Goal: Task Accomplishment & Management: Manage account settings

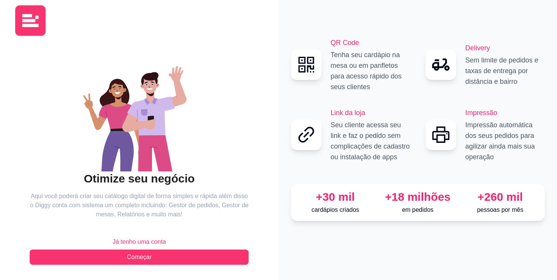
scroll to position [10, 0]
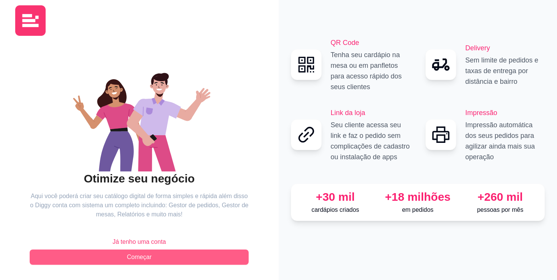
click at [138, 257] on span "Começar" at bounding box center [139, 256] width 25 height 9
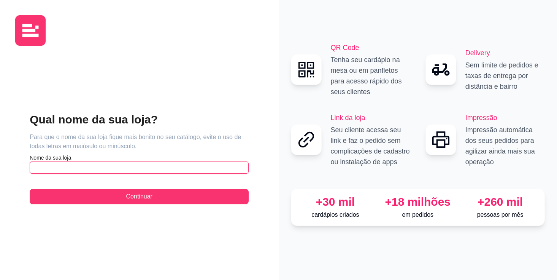
click at [160, 173] on input "text" at bounding box center [139, 167] width 219 height 12
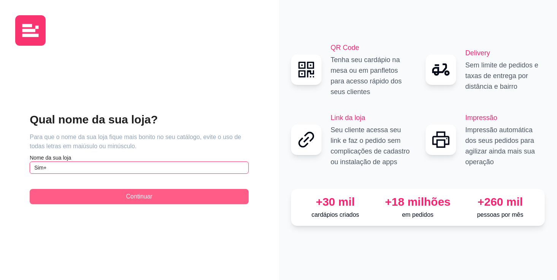
type input "Sim+"
click at [146, 195] on span "Continuar" at bounding box center [139, 196] width 26 height 9
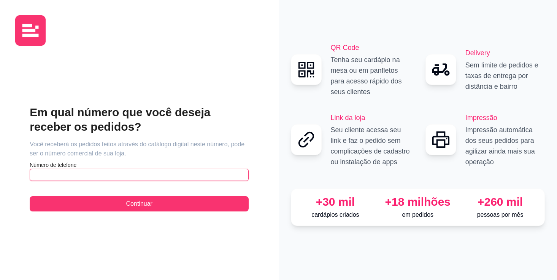
click at [143, 173] on input "text" at bounding box center [139, 174] width 219 height 12
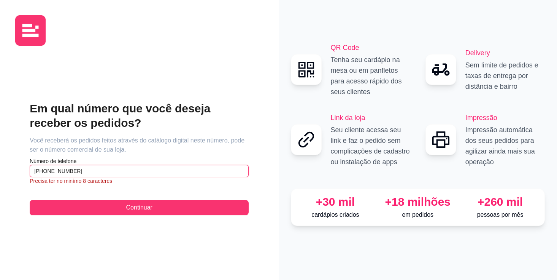
type input "[PHONE_NUMBER]"
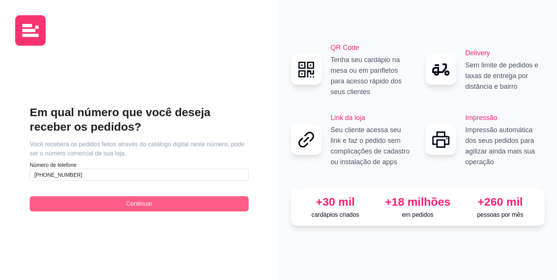
click at [144, 205] on span "Continuar" at bounding box center [139, 203] width 26 height 9
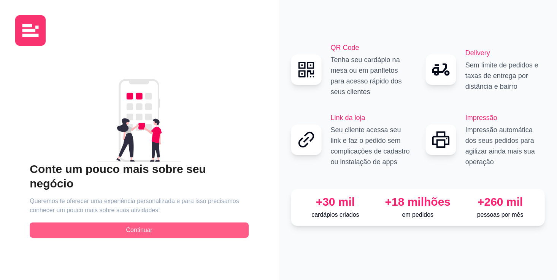
click at [141, 225] on span "Continuar" at bounding box center [139, 229] width 26 height 9
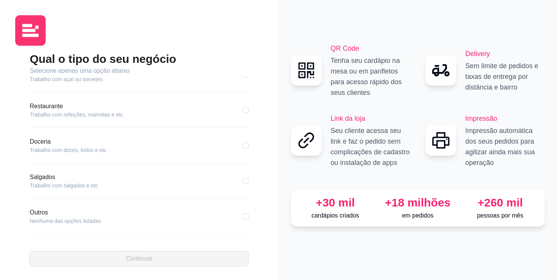
scroll to position [123, 0]
click at [37, 144] on article "Doceria" at bounding box center [68, 141] width 77 height 9
click at [46, 150] on article "Trabalho com doces, bolos e etc" at bounding box center [68, 150] width 77 height 8
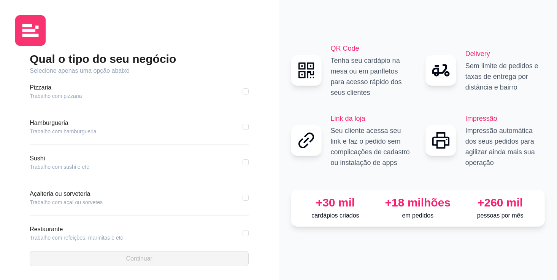
scroll to position [0, 0]
click at [124, 94] on div "Pizzaria Trabalho com pizzaria" at bounding box center [139, 91] width 219 height 17
click at [37, 91] on article "Pizzaria" at bounding box center [56, 87] width 52 height 9
click at [41, 104] on div "Pizzaria Trabalho com pizzaria" at bounding box center [139, 96] width 219 height 26
click at [62, 98] on article "Trabalho com pizzaria" at bounding box center [56, 96] width 52 height 8
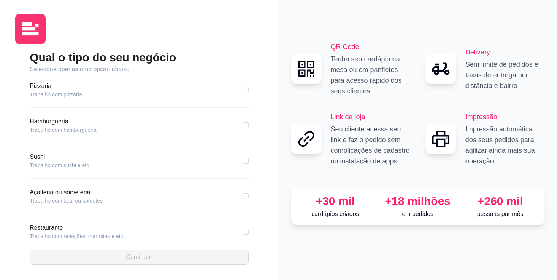
scroll to position [2, 0]
click at [246, 90] on input "checkbox" at bounding box center [246, 90] width 6 height 6
checkbox input "true"
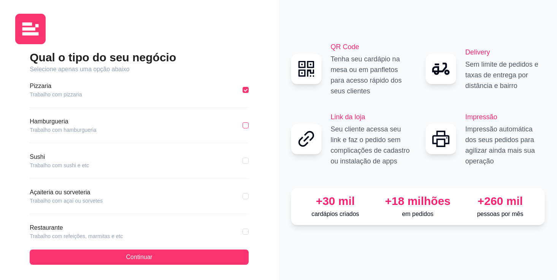
click at [245, 125] on input "checkbox" at bounding box center [246, 125] width 6 height 6
checkbox input "true"
checkbox input "false"
click at [247, 162] on span at bounding box center [246, 160] width 6 height 6
click at [247, 162] on input "checkbox" at bounding box center [246, 160] width 6 height 6
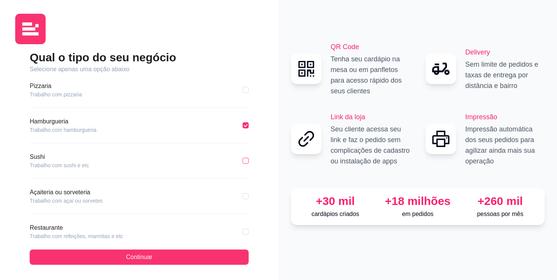
checkbox input "true"
checkbox input "false"
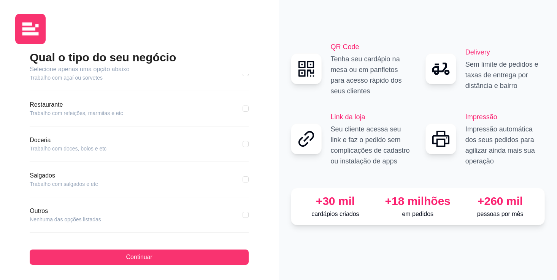
scroll to position [123, 0]
click at [246, 146] on label at bounding box center [246, 144] width 6 height 8
click at [246, 146] on input "checkbox" at bounding box center [246, 144] width 6 height 6
checkbox input "true"
checkbox input "false"
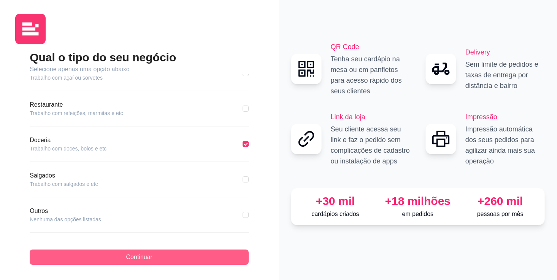
click at [140, 252] on button "Continuar" at bounding box center [139, 256] width 219 height 15
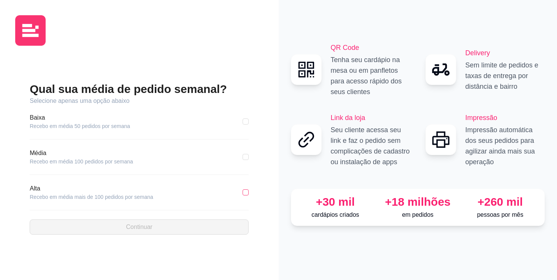
click at [247, 192] on input "checkbox" at bounding box center [246, 192] width 6 height 6
checkbox input "true"
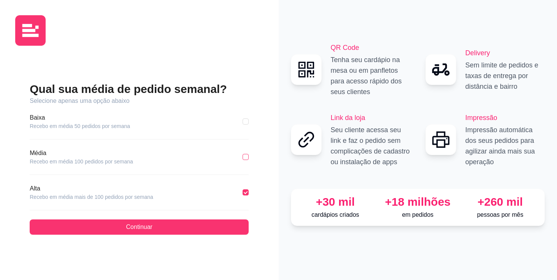
click at [245, 154] on input "checkbox" at bounding box center [246, 157] width 6 height 6
checkbox input "true"
checkbox input "false"
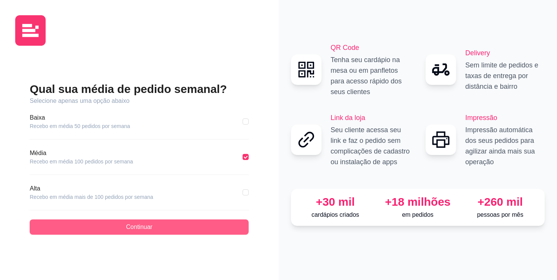
click at [132, 229] on span "Continuar" at bounding box center [139, 226] width 26 height 9
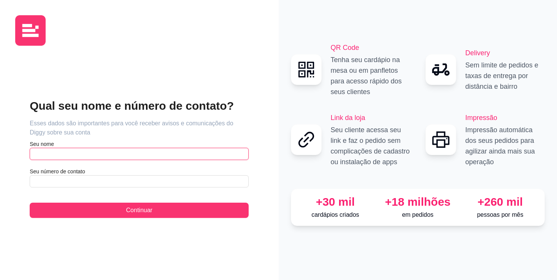
click at [188, 154] on input "text" at bounding box center [139, 154] width 219 height 12
type input "[PERSON_NAME]"
type input "[PHONE_NUMBER]"
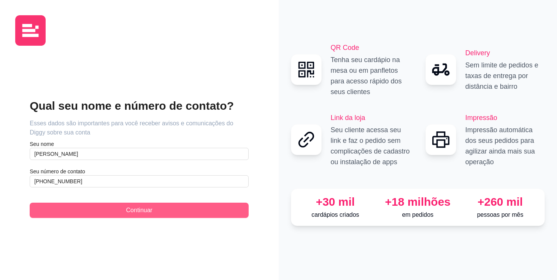
click at [150, 208] on span "Continuar" at bounding box center [139, 209] width 26 height 9
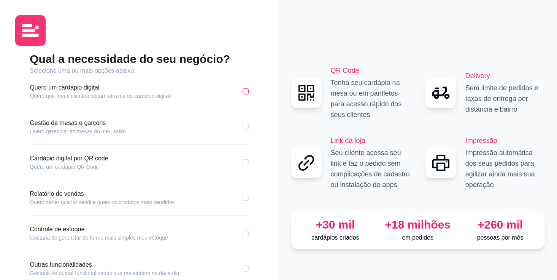
click at [246, 91] on input "checkbox" at bounding box center [246, 91] width 6 height 6
checkbox input "true"
click at [246, 127] on input "checkbox" at bounding box center [246, 127] width 6 height 6
checkbox input "true"
click at [245, 162] on input "checkbox" at bounding box center [246, 162] width 6 height 6
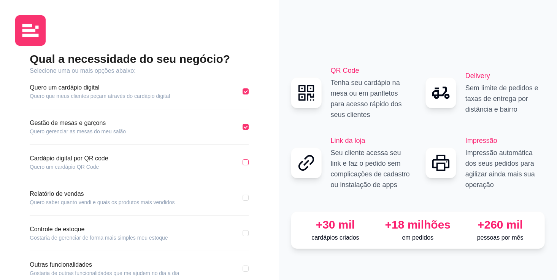
checkbox input "true"
click at [247, 198] on input "checkbox" at bounding box center [246, 197] width 6 height 6
checkbox input "true"
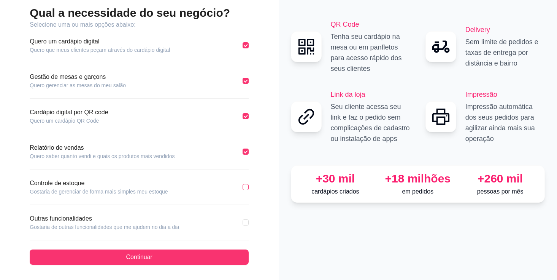
scroll to position [46, 0]
click at [246, 188] on input "checkbox" at bounding box center [246, 187] width 6 height 6
checkbox input "true"
click at [247, 223] on input "checkbox" at bounding box center [246, 222] width 6 height 6
checkbox input "true"
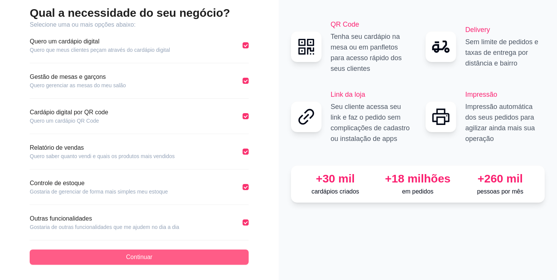
click at [147, 253] on span "Continuar" at bounding box center [139, 256] width 26 height 9
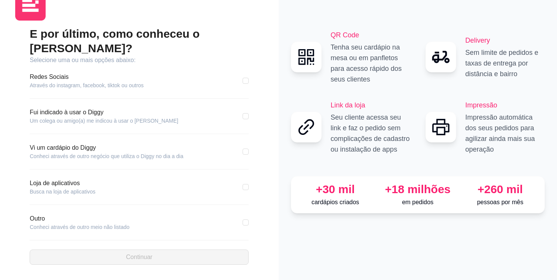
scroll to position [11, 0]
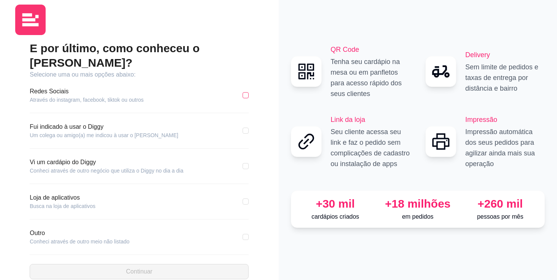
click at [247, 92] on input "checkbox" at bounding box center [246, 95] width 6 height 6
checkbox input "true"
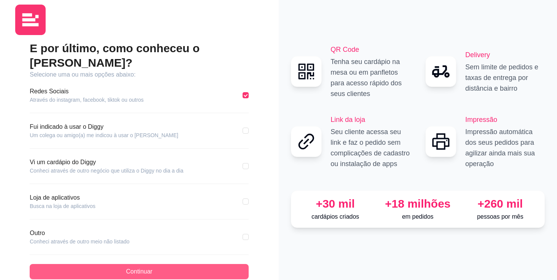
click at [154, 264] on button "Continuar" at bounding box center [139, 271] width 219 height 15
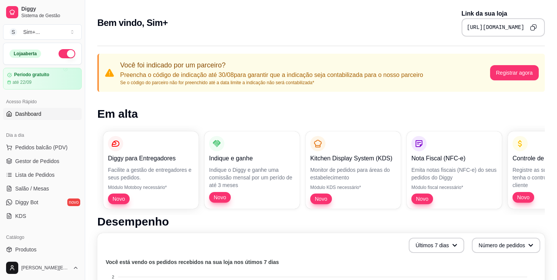
click at [29, 114] on span "Dashboard" at bounding box center [28, 114] width 26 height 8
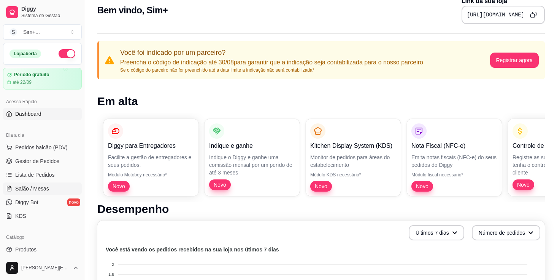
click at [31, 189] on span "Salão / Mesas" at bounding box center [32, 188] width 34 height 8
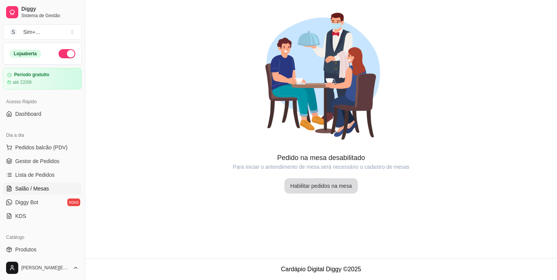
click at [331, 185] on button "Habilitar pedidos na mesa" at bounding box center [321, 185] width 74 height 15
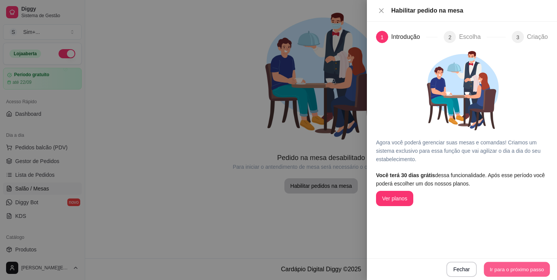
click at [505, 268] on button "Ir para o próximo passo" at bounding box center [517, 269] width 66 height 15
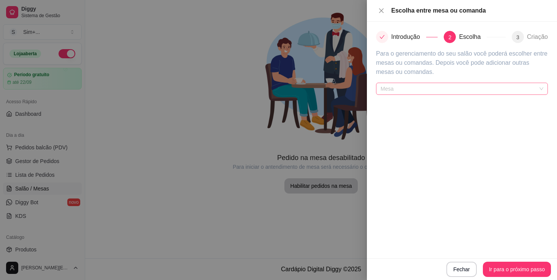
click at [536, 89] on span "Mesa" at bounding box center [462, 88] width 163 height 11
click at [441, 174] on div "Introdução 2 Escolha 3 Criação Para o gerenciamento do seu salão você poderá es…" at bounding box center [462, 140] width 190 height 236
click at [428, 91] on span "Mesa" at bounding box center [462, 88] width 163 height 11
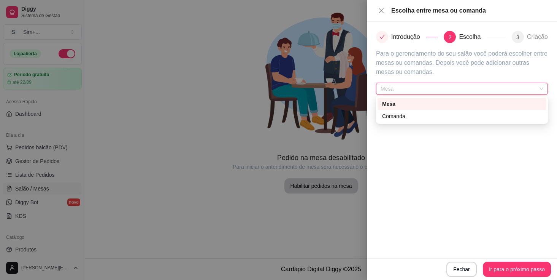
click at [408, 102] on div "Mesa" at bounding box center [462, 104] width 160 height 8
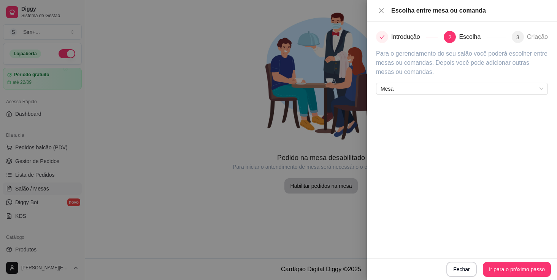
click at [485, 196] on div "Introdução 2 Escolha 3 Criação Para o gerenciamento do seu salão você poderá es…" at bounding box center [462, 140] width 190 height 236
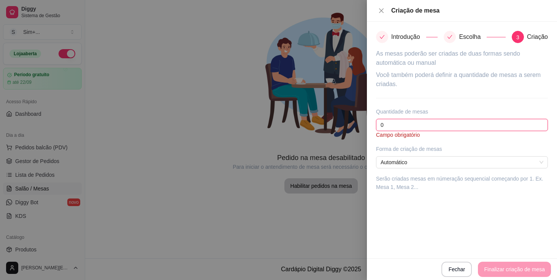
click at [449, 125] on input "0" at bounding box center [462, 125] width 172 height 12
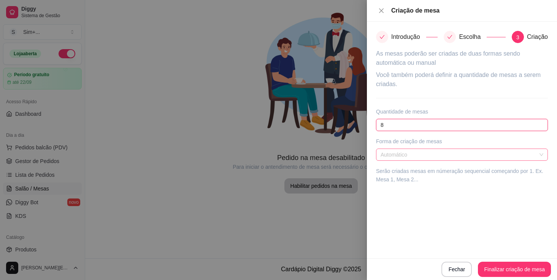
click at [496, 159] on span "Automático" at bounding box center [462, 154] width 163 height 11
type input "8"
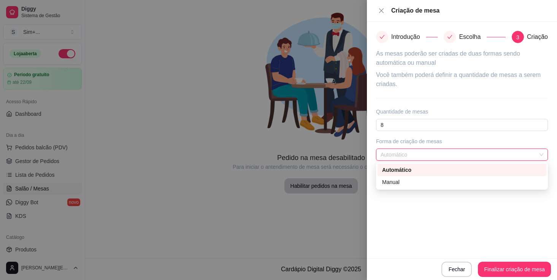
click at [496, 158] on span "Automático" at bounding box center [462, 154] width 163 height 11
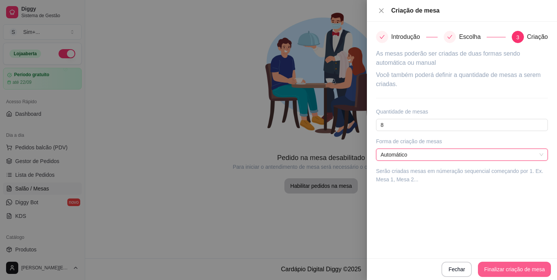
click at [510, 271] on button "Finalizar criação de mesa" at bounding box center [514, 268] width 73 height 15
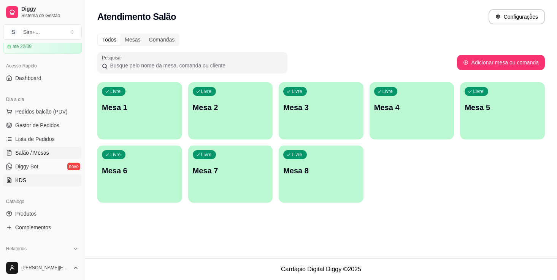
scroll to position [57, 0]
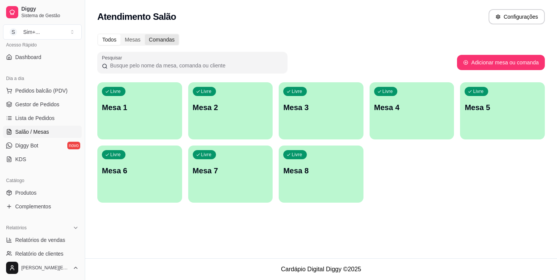
click at [164, 39] on div "Comandas" at bounding box center [162, 39] width 34 height 11
click at [145, 34] on input "Comandas" at bounding box center [145, 34] width 0 height 0
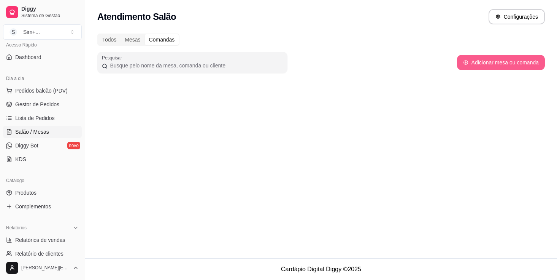
click at [497, 63] on button "Adicionar mesa ou comanda" at bounding box center [501, 62] width 88 height 15
select select "TABLE"
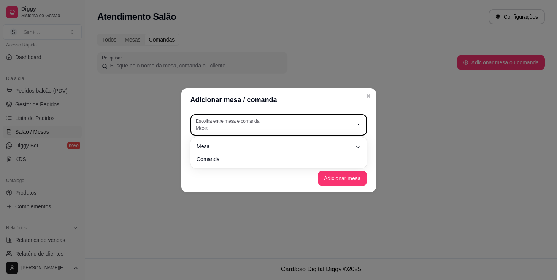
click at [328, 124] on span "Mesa" at bounding box center [274, 128] width 157 height 8
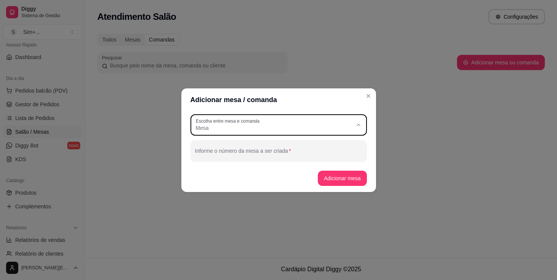
click at [278, 162] on span "Comanda" at bounding box center [275, 157] width 151 height 7
type input "CARD"
select select "CARD"
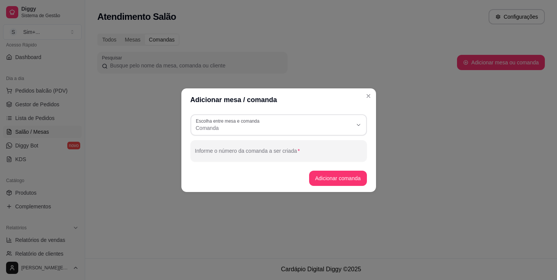
scroll to position [7, 0]
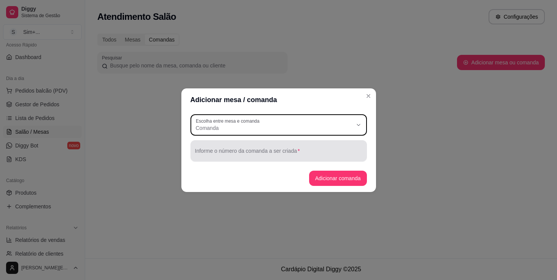
click at [305, 151] on input "Informe o número da comanda a ser criada" at bounding box center [278, 154] width 167 height 8
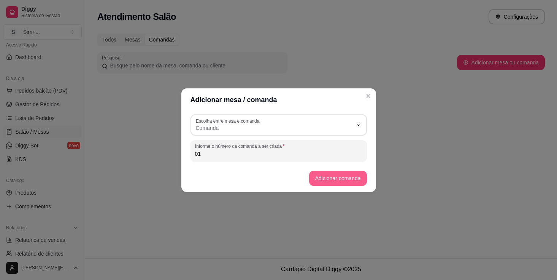
click at [354, 178] on button "Adicionar comanda" at bounding box center [338, 177] width 58 height 15
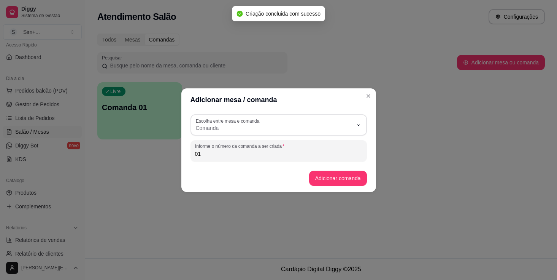
click at [269, 154] on input "01" at bounding box center [278, 154] width 167 height 8
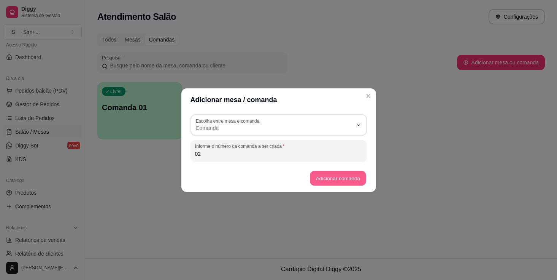
click at [327, 181] on button "Adicionar comanda" at bounding box center [338, 177] width 56 height 15
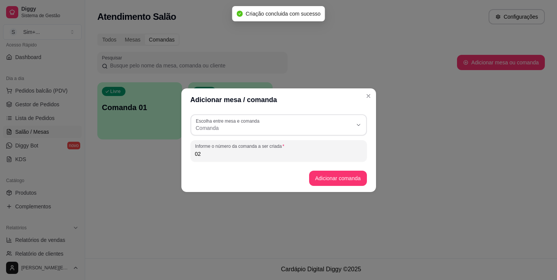
click at [232, 155] on input "02" at bounding box center [278, 154] width 167 height 8
type input "0"
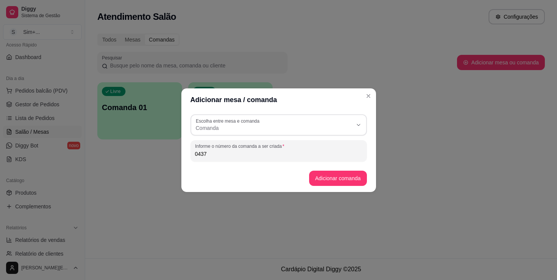
click at [198, 154] on input "0437" at bounding box center [278, 154] width 167 height 8
type input "437"
click at [337, 184] on button "Adicionar comanda" at bounding box center [338, 177] width 56 height 15
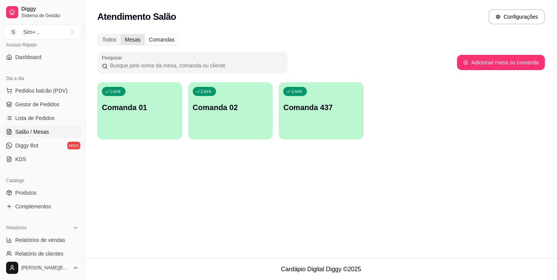
click at [133, 38] on div "Mesas" at bounding box center [133, 39] width 24 height 11
click at [121, 34] on input "Mesas" at bounding box center [121, 34] width 0 height 0
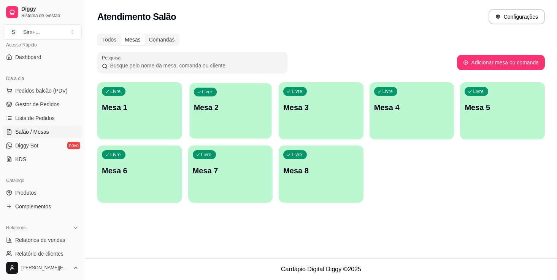
click at [237, 105] on p "Mesa 2" at bounding box center [230, 107] width 73 height 10
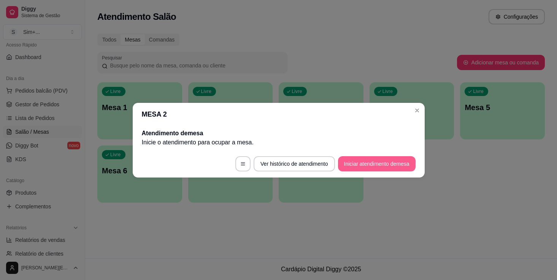
click at [378, 162] on button "Iniciar atendimento de mesa" at bounding box center [377, 163] width 78 height 15
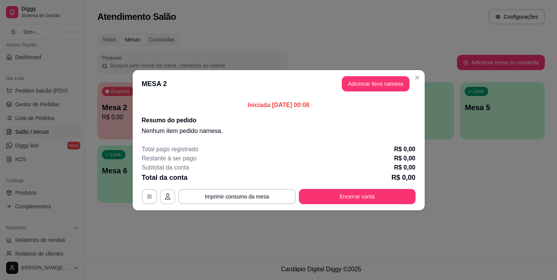
click at [167, 200] on button "button" at bounding box center [167, 196] width 15 height 15
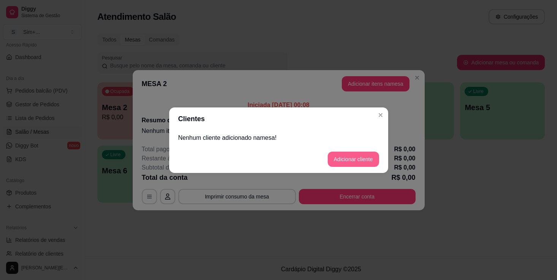
click at [355, 163] on button "Adicionar cliente" at bounding box center [353, 158] width 51 height 15
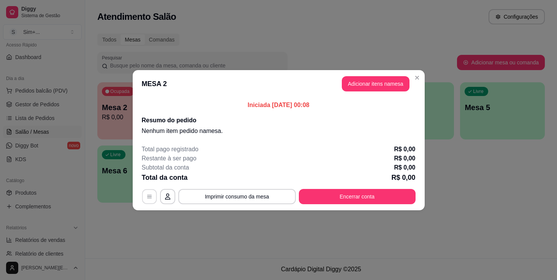
click at [153, 197] on button "button" at bounding box center [149, 196] width 15 height 15
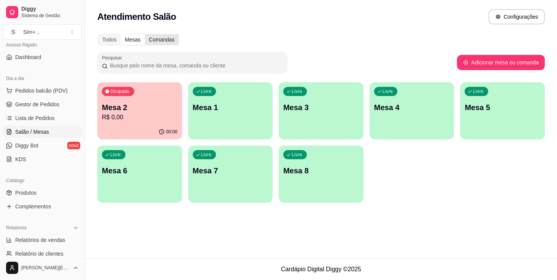
click at [164, 37] on div "Comandas" at bounding box center [162, 39] width 34 height 11
click at [145, 34] on input "Comandas" at bounding box center [145, 34] width 0 height 0
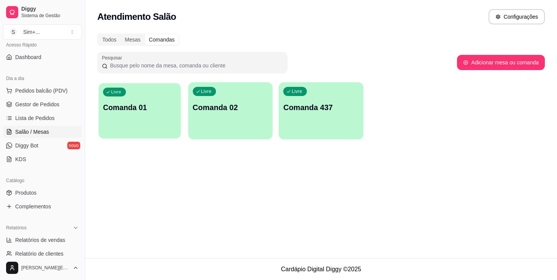
click at [159, 115] on div "Livre Comanda 01" at bounding box center [139, 106] width 82 height 46
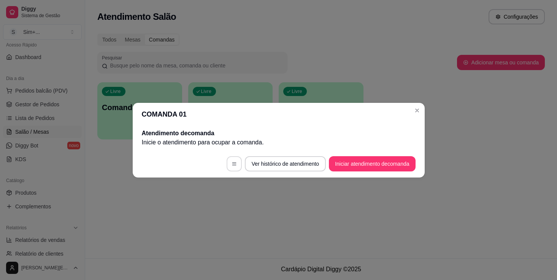
click at [228, 168] on button "button" at bounding box center [234, 163] width 15 height 15
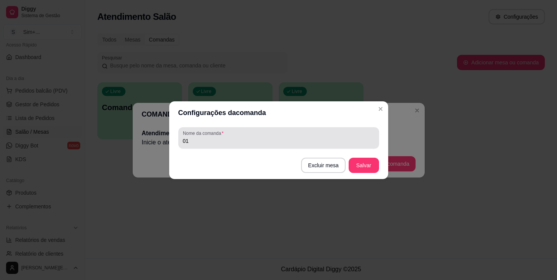
click at [214, 133] on label "Nome da comanda" at bounding box center [204, 133] width 43 height 6
click at [214, 137] on input "01" at bounding box center [279, 141] width 192 height 8
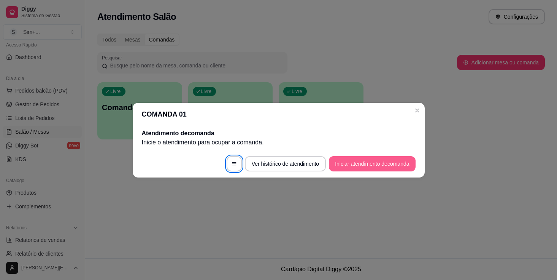
click at [364, 163] on button "Iniciar atendimento de comanda" at bounding box center [372, 163] width 86 height 15
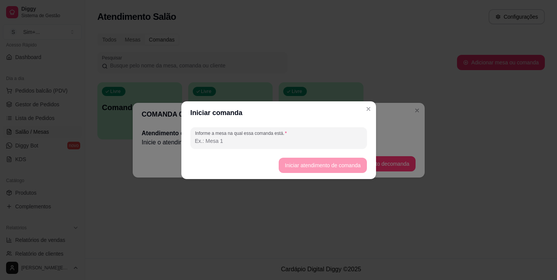
click at [305, 142] on input "Informe a mesa na qual essa comanda está." at bounding box center [278, 141] width 167 height 8
type input "m"
type input "Mesa 1"
click at [326, 164] on button "Iniciar atendimento de comanda" at bounding box center [323, 164] width 88 height 15
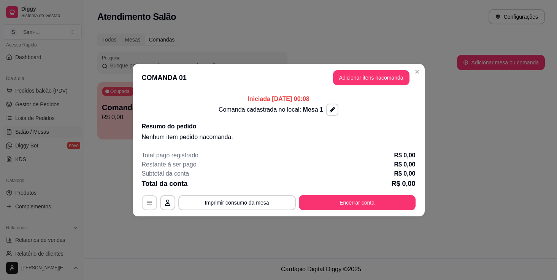
click at [147, 204] on icon "button" at bounding box center [149, 202] width 6 height 6
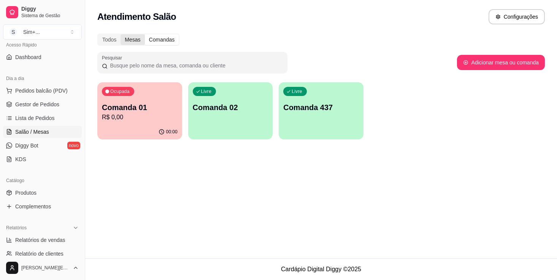
click at [139, 41] on div "Mesas" at bounding box center [133, 39] width 24 height 11
click at [121, 34] on input "Mesas" at bounding box center [121, 34] width 0 height 0
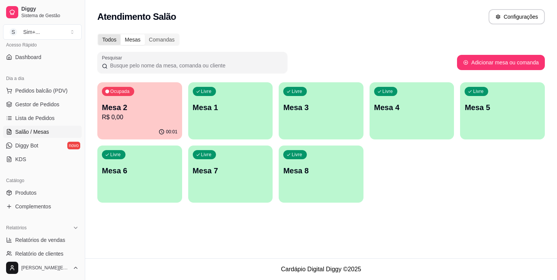
click at [110, 39] on div "Todos" at bounding box center [109, 39] width 22 height 11
click at [98, 34] on input "Todos" at bounding box center [98, 34] width 0 height 0
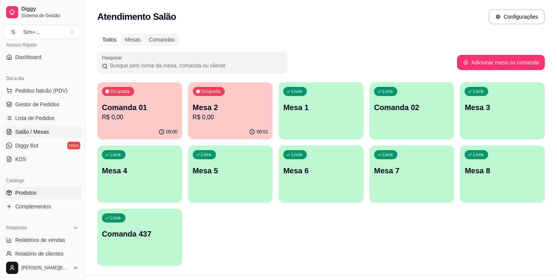
click at [24, 192] on span "Produtos" at bounding box center [25, 193] width 21 height 8
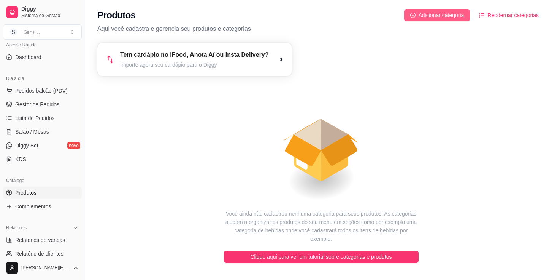
click at [436, 14] on span "Adicionar categoria" at bounding box center [442, 15] width 46 height 8
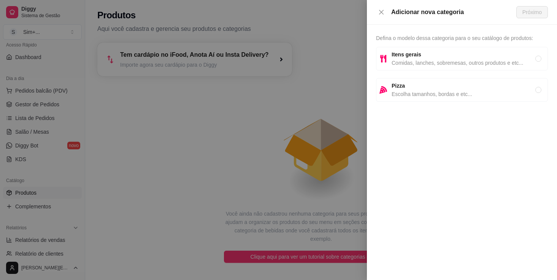
click at [413, 53] on strong "Itens gerais" at bounding box center [407, 54] width 30 height 6
radio input "true"
click at [529, 12] on span "Próximo" at bounding box center [532, 12] width 19 height 8
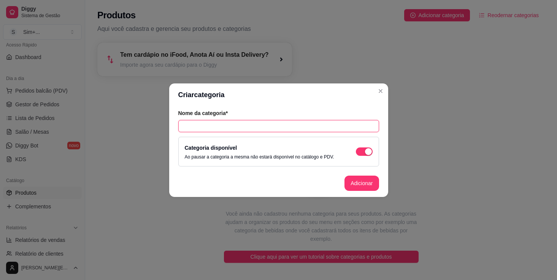
click at [264, 123] on input "text" at bounding box center [278, 126] width 201 height 12
type input "BEBIDAS"
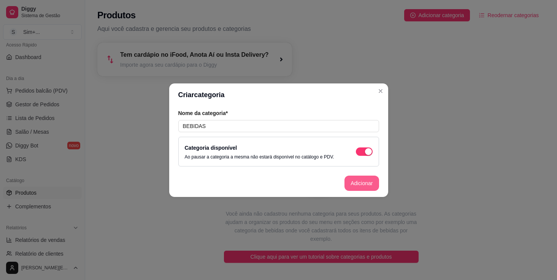
click at [363, 184] on button "Adicionar" at bounding box center [362, 182] width 34 height 15
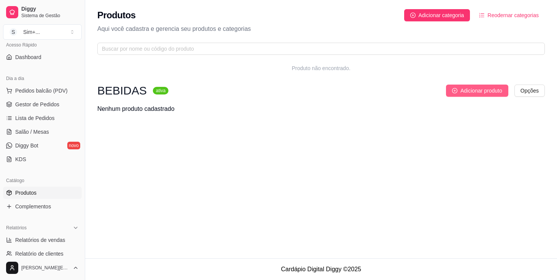
click at [477, 87] on span "Adicionar produto" at bounding box center [482, 90] width 42 height 8
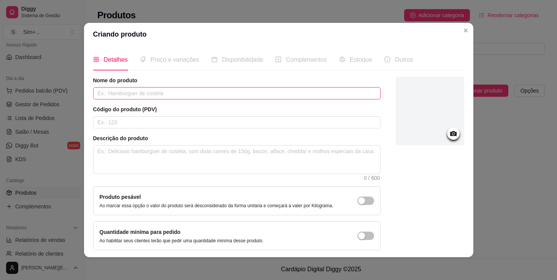
click at [152, 95] on input "text" at bounding box center [237, 93] width 288 height 12
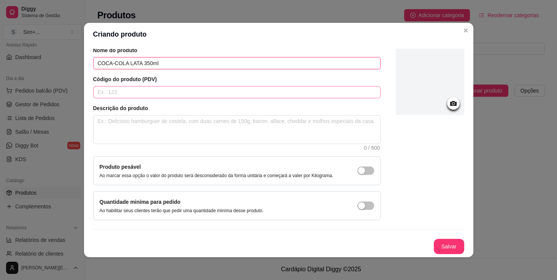
scroll to position [33, 0]
type input "COCA-COLA LATA 350ml"
click at [159, 90] on input "text" at bounding box center [237, 92] width 288 height 12
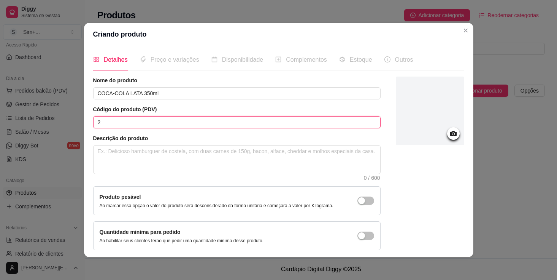
scroll to position [0, 0]
type input "2"
click at [434, 109] on div at bounding box center [430, 110] width 68 height 68
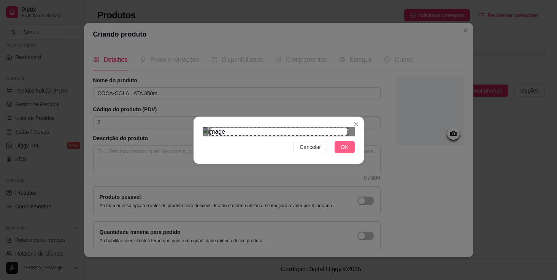
click at [348, 151] on span "OK" at bounding box center [345, 147] width 8 height 8
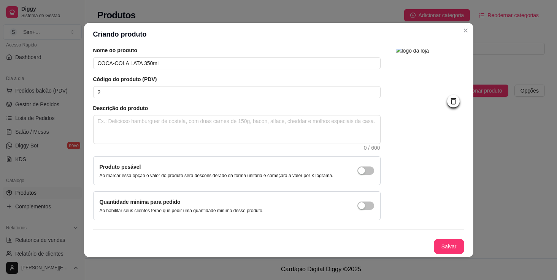
scroll to position [36, 0]
click at [448, 246] on button "Salvar" at bounding box center [449, 246] width 30 height 15
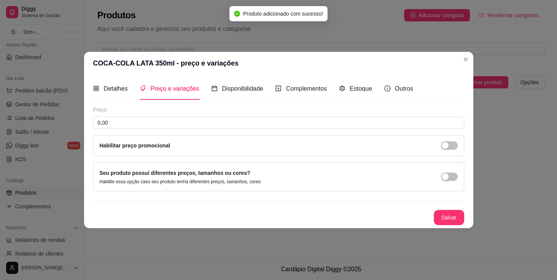
scroll to position [0, 0]
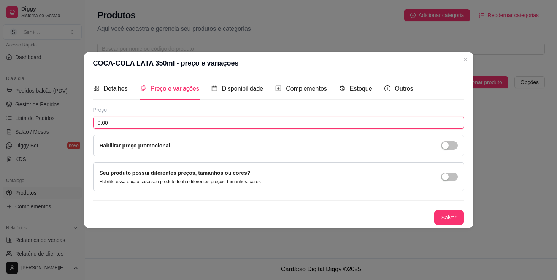
click at [171, 124] on input "0,00" at bounding box center [278, 122] width 371 height 12
type input "6,00"
click at [450, 146] on span "button" at bounding box center [449, 145] width 17 height 8
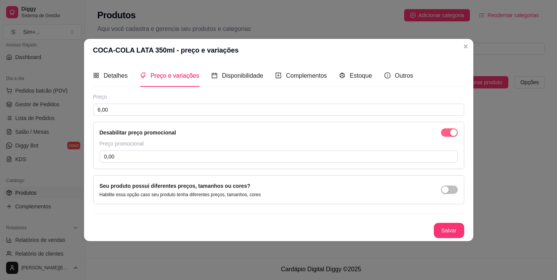
click at [448, 133] on span "button" at bounding box center [449, 132] width 17 height 8
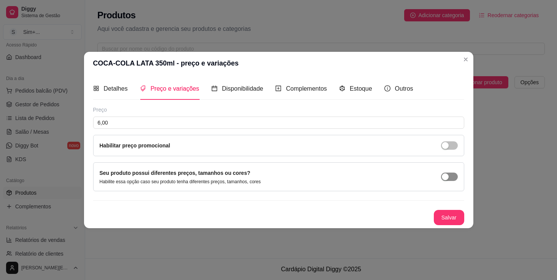
click at [451, 176] on span "button" at bounding box center [449, 176] width 17 height 8
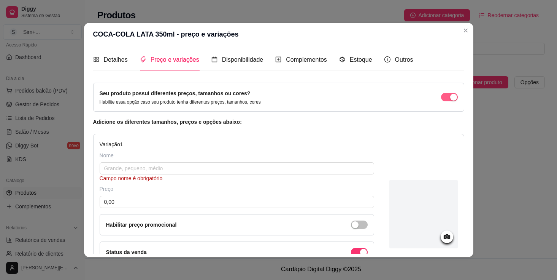
click at [448, 95] on span "button" at bounding box center [449, 97] width 17 height 8
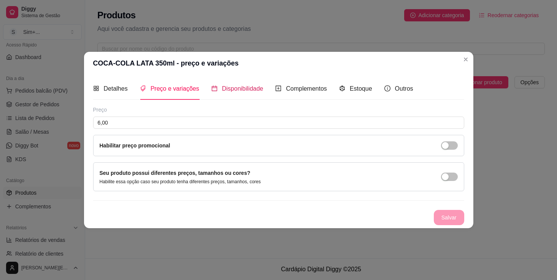
click at [235, 89] on span "Disponibilidade" at bounding box center [242, 88] width 41 height 6
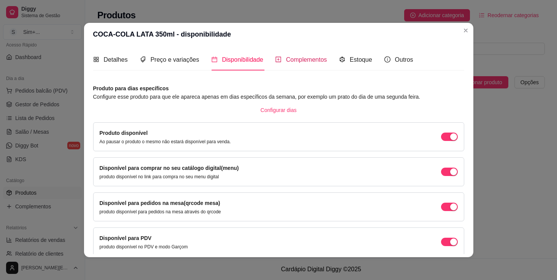
click at [305, 59] on span "Complementos" at bounding box center [306, 59] width 41 height 6
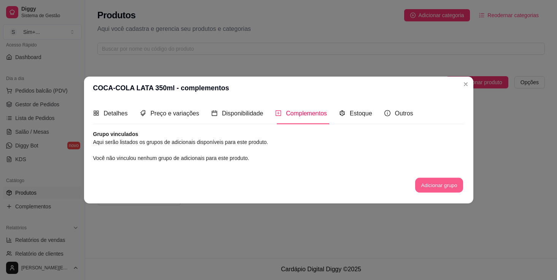
click at [428, 181] on button "Adicionar grupo" at bounding box center [439, 185] width 48 height 15
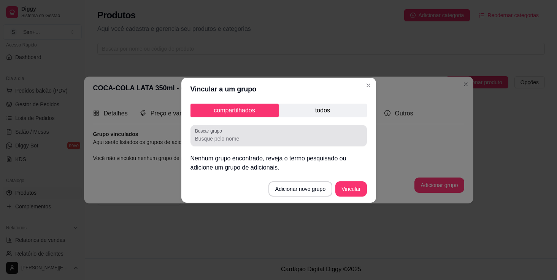
click at [256, 138] on input "Buscar grupo" at bounding box center [278, 139] width 167 height 8
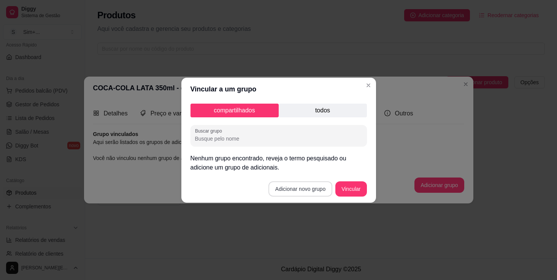
click at [304, 191] on button "Adicionar novo grupo" at bounding box center [300, 188] width 64 height 15
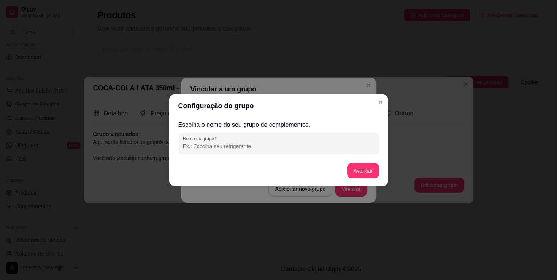
click at [268, 146] on input "Nome do grupo" at bounding box center [279, 146] width 192 height 8
type input "LIMÃO E GELO"
click at [372, 172] on button "Avançar" at bounding box center [363, 170] width 32 height 15
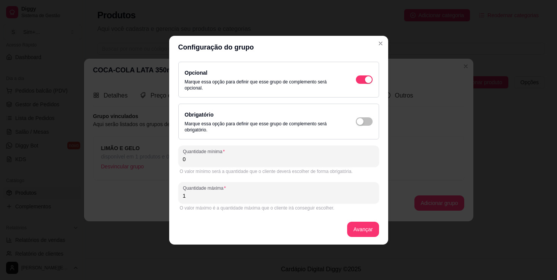
click at [289, 155] on input "0" at bounding box center [279, 159] width 192 height 8
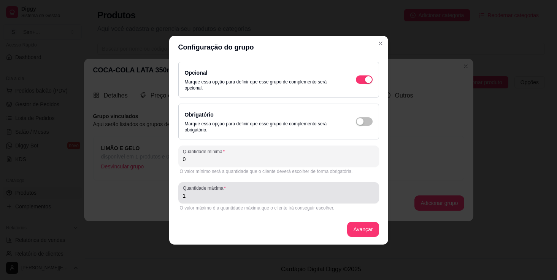
click at [302, 192] on input "1" at bounding box center [279, 196] width 192 height 8
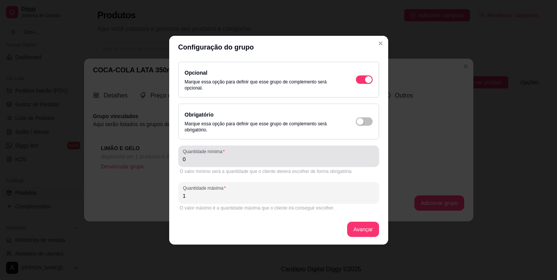
click at [297, 165] on div "Quantidade mínima 0" at bounding box center [278, 155] width 201 height 21
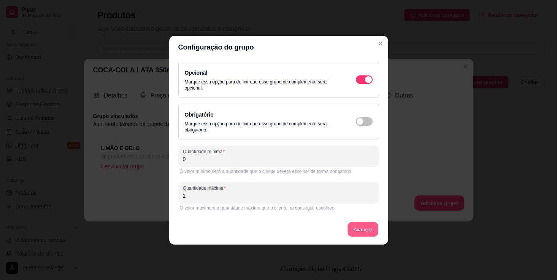
click at [359, 223] on button "Avançar" at bounding box center [363, 228] width 31 height 15
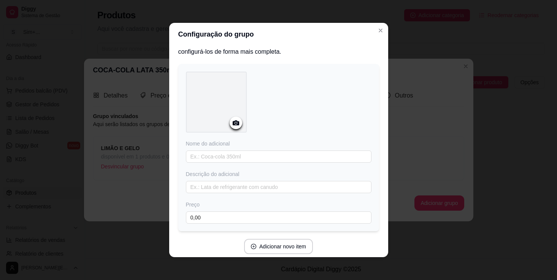
scroll to position [2, 0]
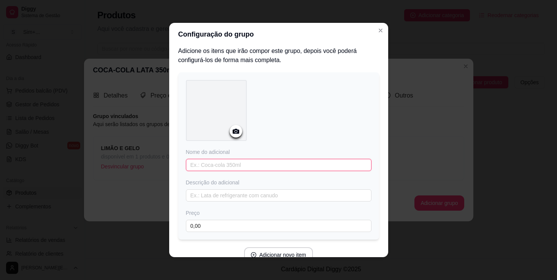
click at [225, 165] on input "text" at bounding box center [279, 165] width 186 height 12
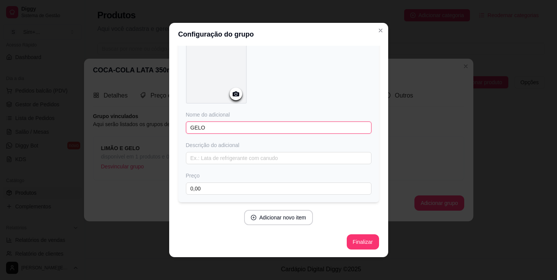
scroll to position [39, 0]
type input "GELO"
click at [284, 217] on button "Adicionar novo item" at bounding box center [278, 217] width 69 height 15
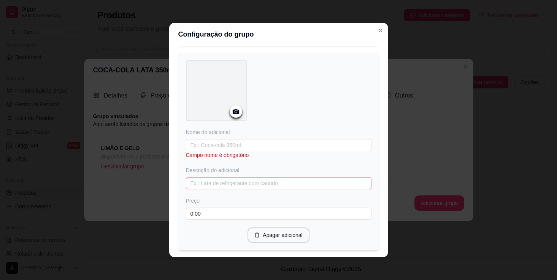
scroll to position [222, 0]
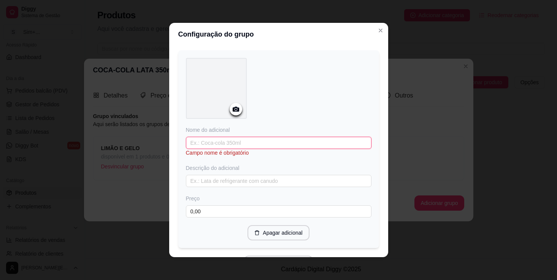
click at [235, 144] on input "text" at bounding box center [279, 143] width 186 height 12
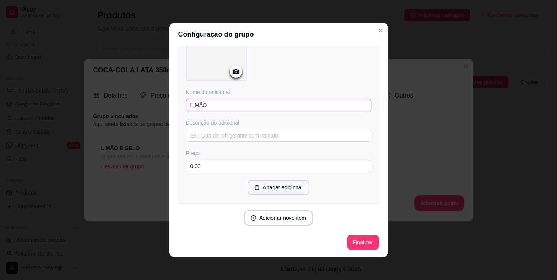
scroll to position [259, 0]
type input "LIMÃO"
click at [361, 238] on button "Finalizar" at bounding box center [362, 242] width 31 height 15
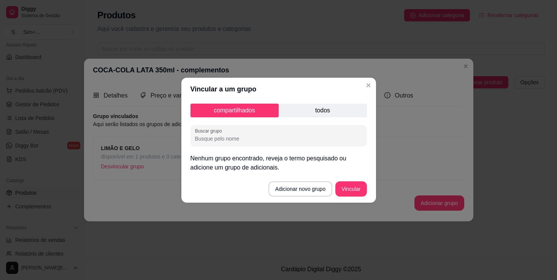
click at [256, 137] on input "Buscar grupo" at bounding box center [278, 139] width 167 height 8
type input "GELO"
click at [340, 113] on p "todos" at bounding box center [323, 110] width 88 height 14
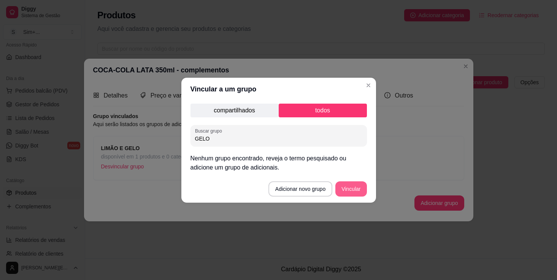
click at [347, 186] on button "Vincular" at bounding box center [350, 188] width 31 height 15
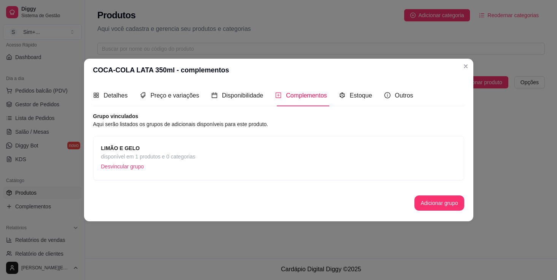
click at [122, 149] on strong "LIMÃO E GELO" at bounding box center [120, 148] width 39 height 6
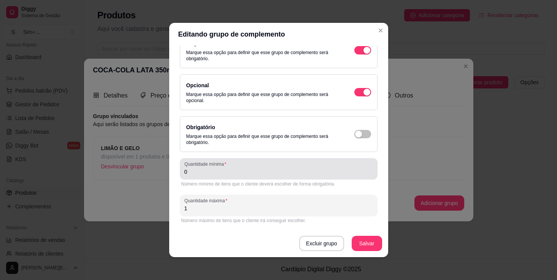
scroll to position [68, 0]
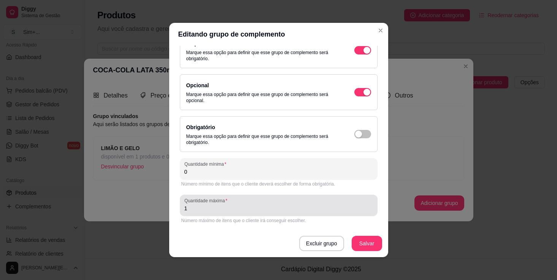
click at [216, 214] on div "Quantidade máxima 1" at bounding box center [279, 204] width 198 height 21
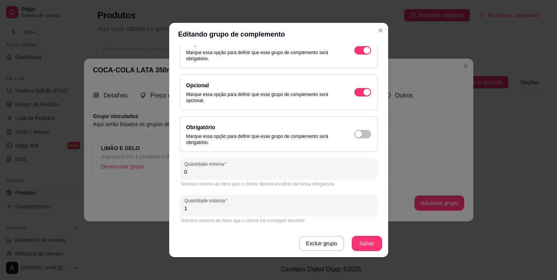
click at [216, 214] on div "Quantidade máxima 1" at bounding box center [279, 204] width 198 height 21
type input "2"
click at [372, 244] on button "Salvar" at bounding box center [367, 243] width 30 height 15
click at [369, 244] on button "Salvar" at bounding box center [367, 243] width 30 height 15
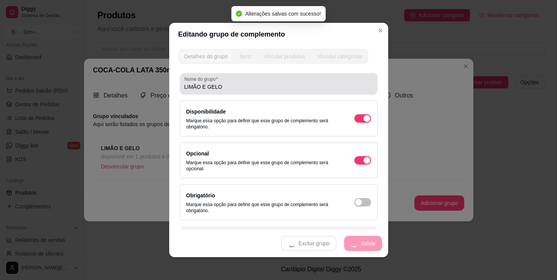
scroll to position [0, 0]
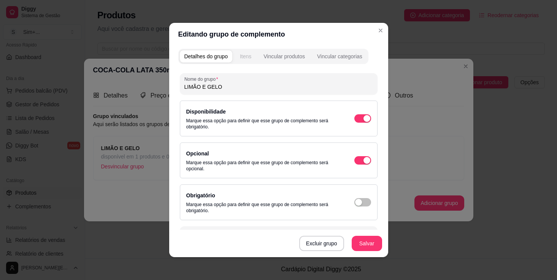
click at [248, 56] on div "Itens" at bounding box center [245, 56] width 11 height 8
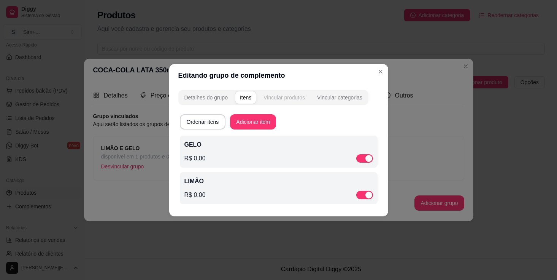
click at [289, 98] on div "Vincular produtos" at bounding box center [284, 98] width 41 height 8
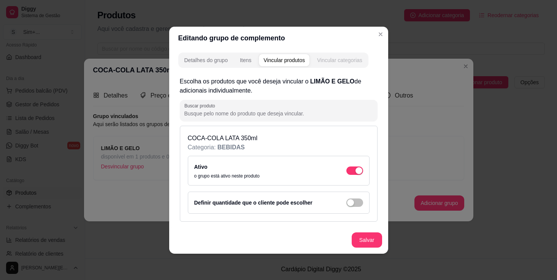
click at [347, 60] on div "Vincular categorias" at bounding box center [339, 60] width 45 height 8
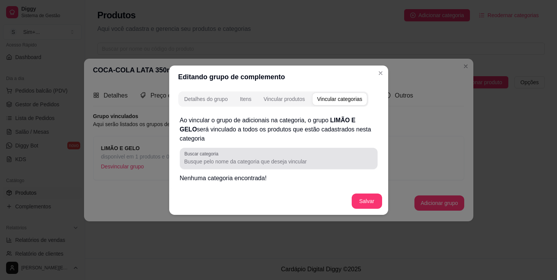
click at [238, 160] on input "Buscar categoria" at bounding box center [278, 161] width 189 height 8
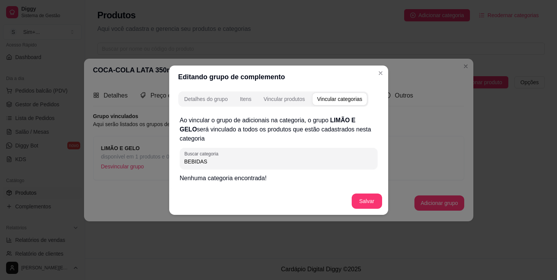
type input "BEBIDAS"
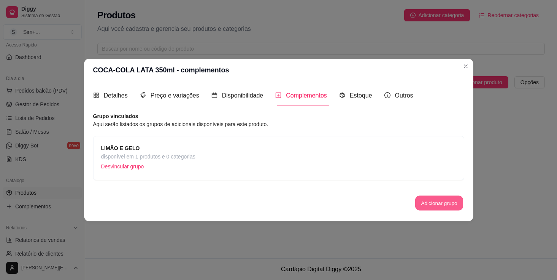
click at [435, 204] on button "Adicionar grupo" at bounding box center [439, 202] width 48 height 15
click at [359, 96] on span "Estoque" at bounding box center [361, 95] width 22 height 6
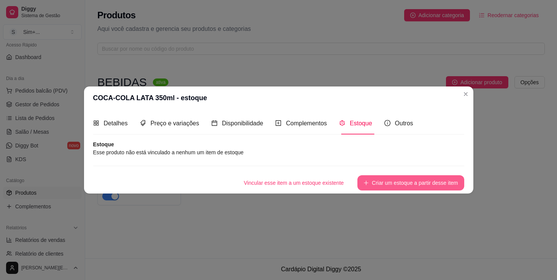
click at [396, 181] on button "Criar um estoque a partir desse item" at bounding box center [410, 182] width 106 height 15
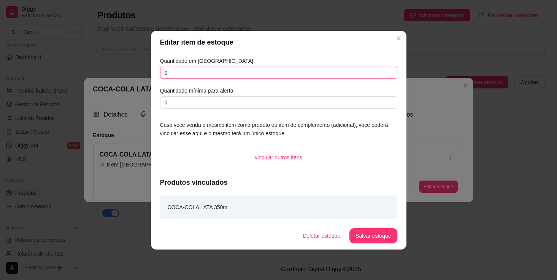
click at [272, 73] on input "0" at bounding box center [278, 73] width 237 height 12
type input "10"
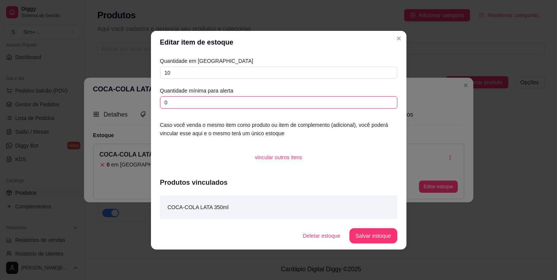
click at [246, 99] on input "0" at bounding box center [278, 102] width 237 height 12
click at [244, 102] on input "0" at bounding box center [278, 102] width 237 height 12
type input "2"
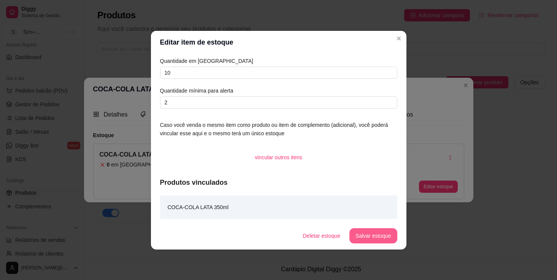
click at [375, 233] on button "Salvar estoque" at bounding box center [374, 235] width 48 height 15
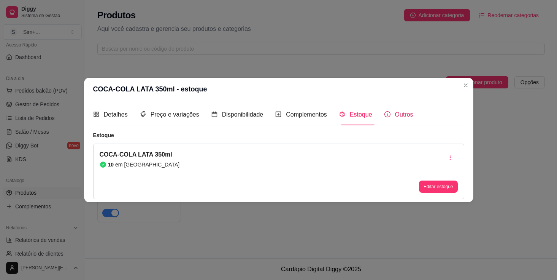
click at [406, 113] on span "Outros" at bounding box center [404, 114] width 18 height 6
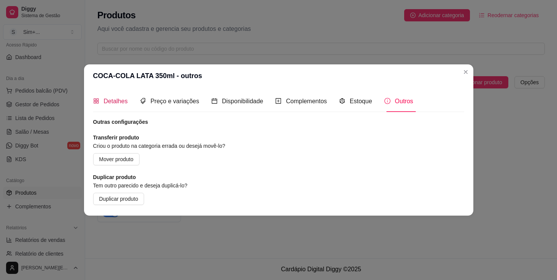
click at [121, 100] on span "Detalhes" at bounding box center [116, 101] width 24 height 6
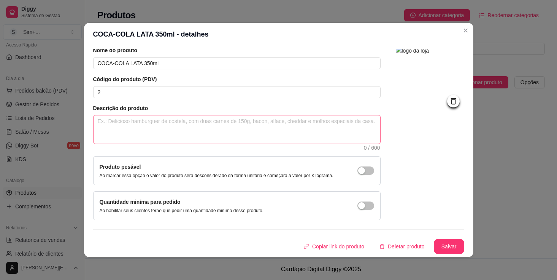
scroll to position [36, 0]
click at [446, 246] on button "Salvar" at bounding box center [449, 246] width 30 height 15
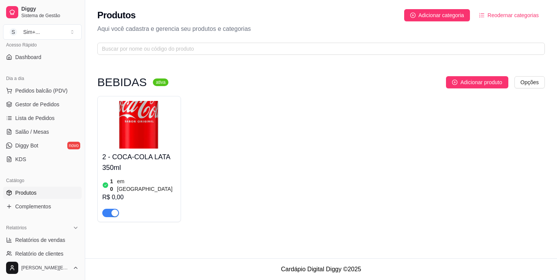
scroll to position [0, 0]
click at [529, 81] on html "Diggy Sistema de Gestão S Sim+ ... Loja aberta Período gratuito até 22/09 Acess…" at bounding box center [278, 140] width 557 height 280
click at [425, 89] on html "Diggy Sistema de Gestão S Sim+ ... Loja aberta Período gratuito até 22/09 Acess…" at bounding box center [278, 140] width 557 height 280
click at [433, 13] on span "Adicionar categoria" at bounding box center [442, 15] width 46 height 8
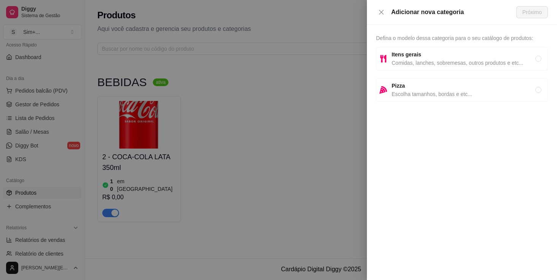
click at [421, 60] on span "Comidas, lanches, sobremesas, outros produtos e etc..." at bounding box center [464, 63] width 144 height 8
radio input "true"
click at [537, 14] on span "Próximo" at bounding box center [532, 12] width 19 height 8
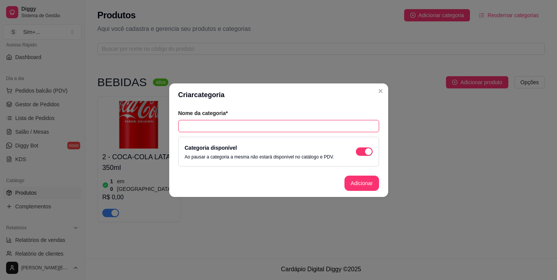
click at [267, 123] on input "text" at bounding box center [278, 126] width 201 height 12
type input "L"
type input "SALGADOS"
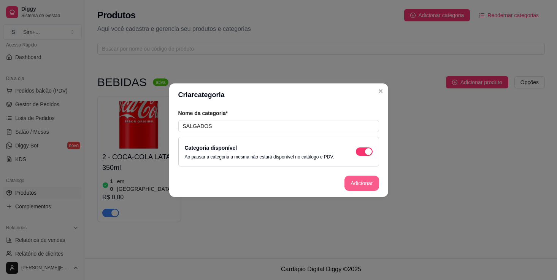
click at [356, 183] on button "Adicionar" at bounding box center [362, 182] width 34 height 15
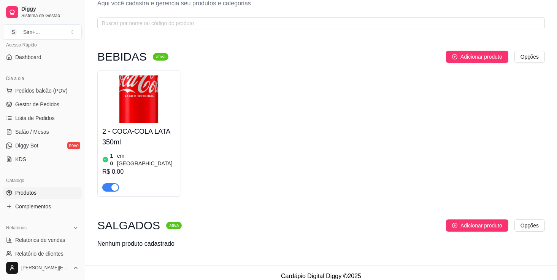
scroll to position [25, 0]
click at [483, 221] on span "Adicionar produto" at bounding box center [482, 225] width 42 height 8
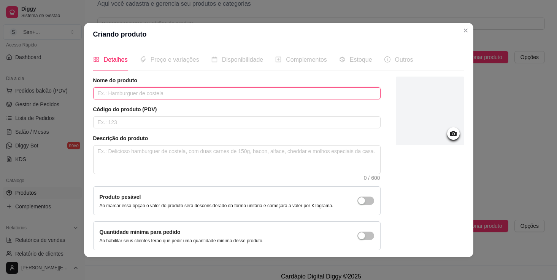
click at [151, 93] on input "text" at bounding box center [237, 93] width 288 height 12
type input "COXINHA"
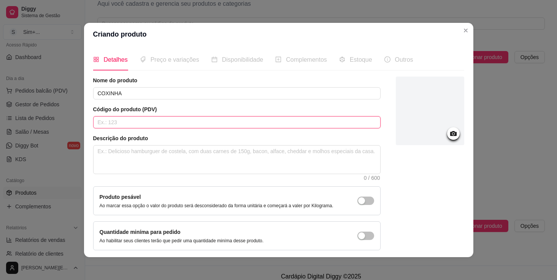
click at [156, 121] on input "text" at bounding box center [237, 122] width 288 height 12
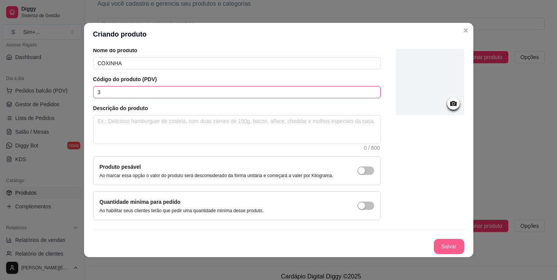
scroll to position [36, 0]
type input "3"
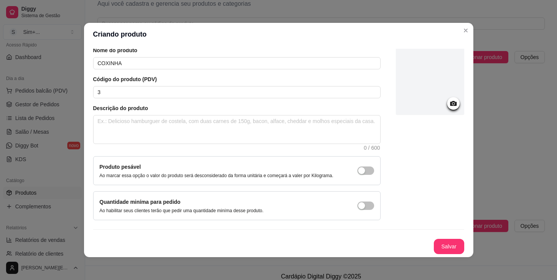
click at [422, 88] on div at bounding box center [430, 80] width 68 height 68
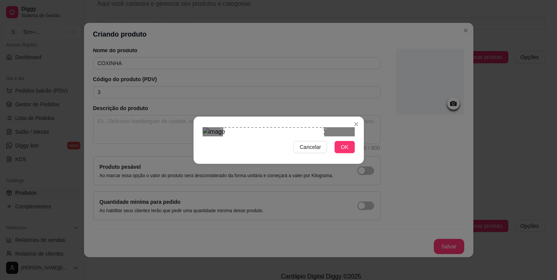
click at [324, 136] on div "Use the arrow keys to move the crop selection area" at bounding box center [273, 162] width 101 height 70
click at [298, 127] on div at bounding box center [279, 131] width 152 height 9
click at [283, 136] on img at bounding box center [279, 131] width 152 height 9
click at [345, 151] on span "OK" at bounding box center [345, 147] width 8 height 8
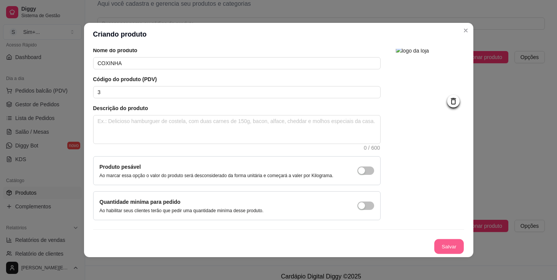
click at [446, 247] on button "Salvar" at bounding box center [449, 246] width 30 height 15
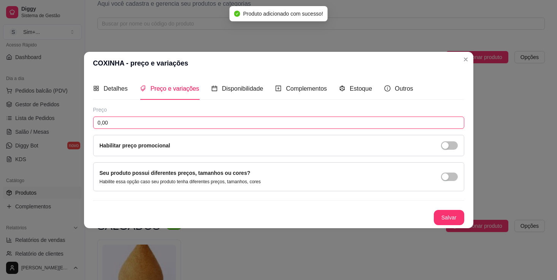
click at [197, 122] on input "0,00" at bounding box center [278, 122] width 371 height 12
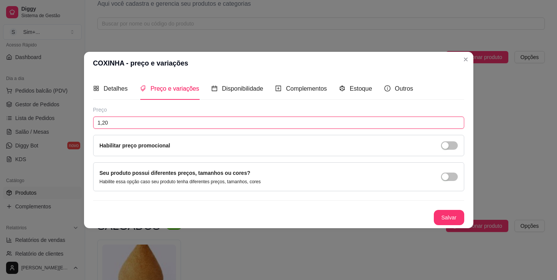
type input "12,00"
click at [238, 85] on span "Disponibilidade" at bounding box center [242, 88] width 41 height 6
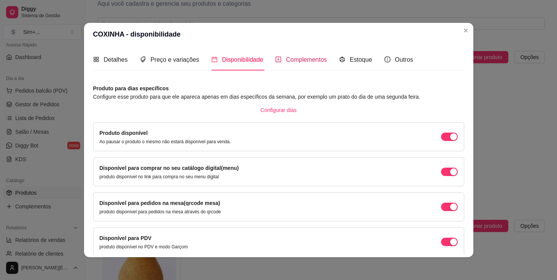
click at [306, 60] on span "Complementos" at bounding box center [306, 59] width 41 height 6
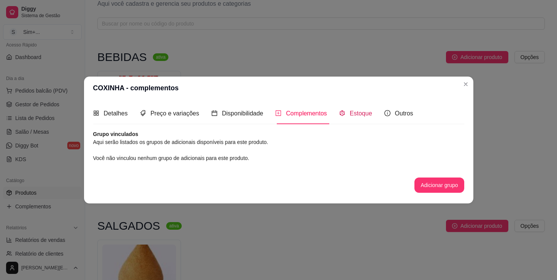
click at [365, 114] on span "Estoque" at bounding box center [361, 113] width 22 height 6
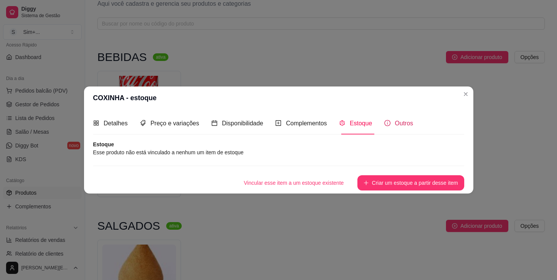
click at [399, 122] on span "Outros" at bounding box center [404, 123] width 18 height 6
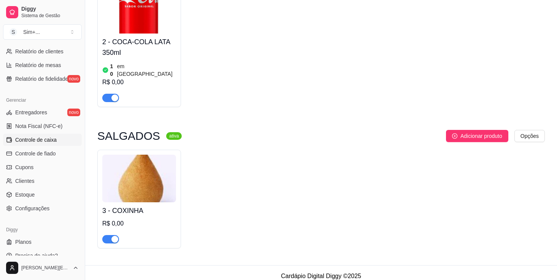
scroll to position [260, 0]
click at [27, 191] on span "Estoque" at bounding box center [24, 193] width 19 height 8
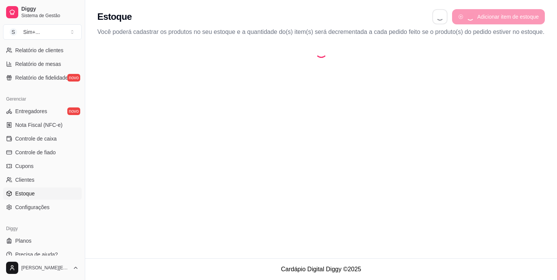
select select "QUANTITY_ORDER"
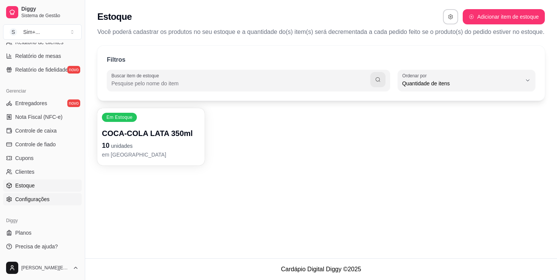
scroll to position [268, 0]
click at [38, 201] on span "Configurações" at bounding box center [32, 199] width 34 height 8
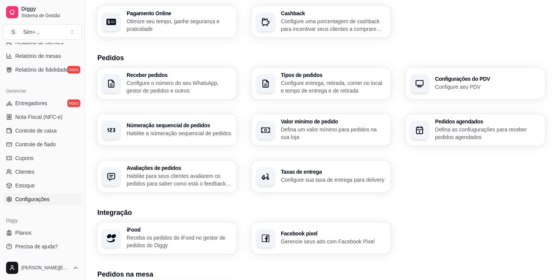
scroll to position [119, 0]
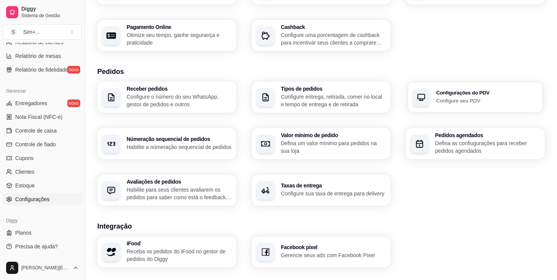
click at [467, 97] on p "Configure seu PDV" at bounding box center [488, 100] width 102 height 7
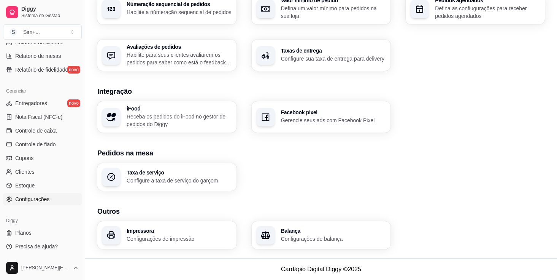
scroll to position [253, 0]
click at [199, 172] on h3 "Taxa de serviço" at bounding box center [179, 172] width 105 height 5
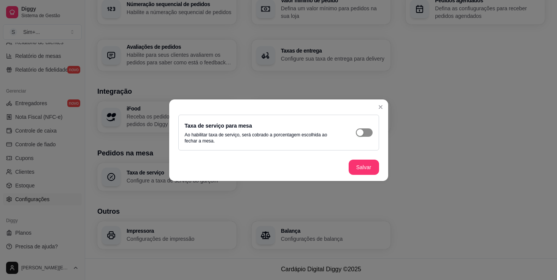
click at [369, 132] on span "button" at bounding box center [364, 132] width 17 height 8
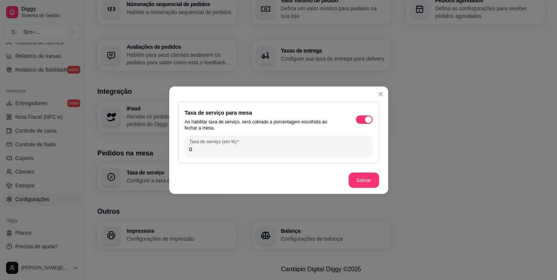
click at [288, 157] on div "Taxa de serviço para mesa Ao habilitar taxa de serviço, será cobrado a porcenta…" at bounding box center [278, 133] width 201 height 62
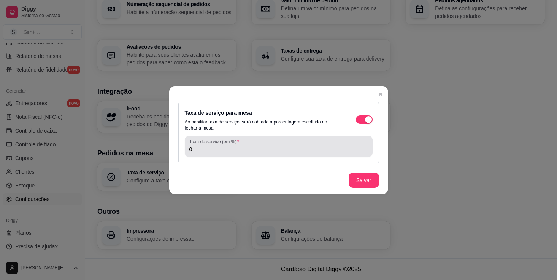
click at [288, 152] on input "0" at bounding box center [278, 149] width 179 height 8
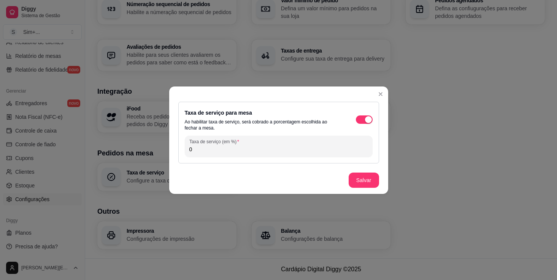
click at [288, 152] on input "0" at bounding box center [278, 149] width 179 height 8
type input "10"
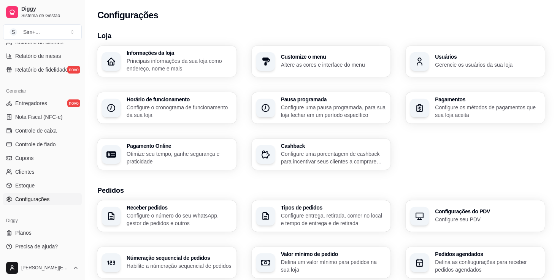
scroll to position [0, 0]
click at [25, 186] on span "Estoque" at bounding box center [24, 185] width 19 height 8
select select "QUANTITY_ORDER"
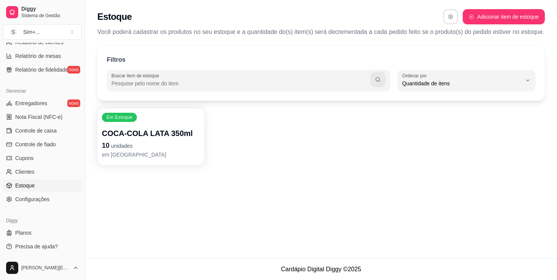
click at [449, 16] on icon "button" at bounding box center [450, 16] width 5 height 5
click at [448, 18] on icon "button" at bounding box center [450, 16] width 5 height 5
click at [489, 18] on button "Adicionar item de estoque" at bounding box center [503, 17] width 79 height 15
select select "UN"
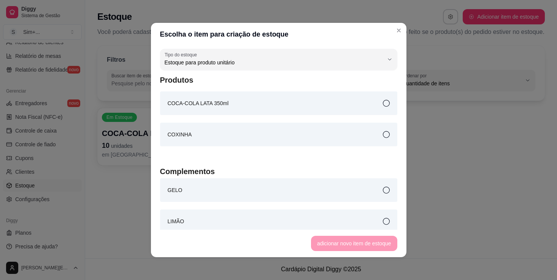
click at [388, 132] on icon at bounding box center [386, 134] width 7 height 7
click at [355, 241] on button "adicionar novo item de estoque" at bounding box center [354, 243] width 84 height 15
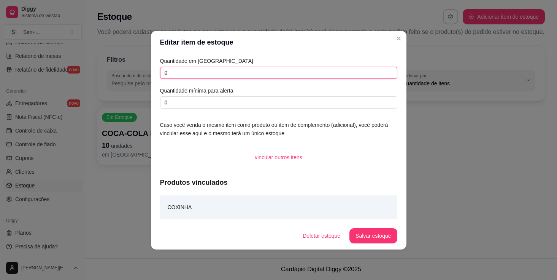
click at [229, 71] on input "0" at bounding box center [278, 73] width 237 height 12
type input "5"
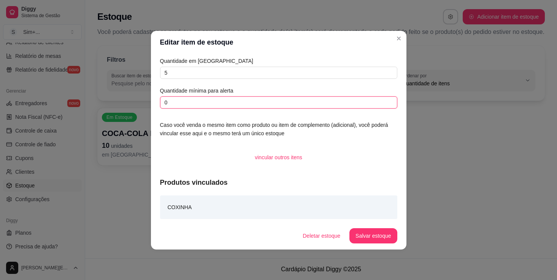
click at [213, 102] on input "0" at bounding box center [278, 102] width 237 height 12
type input "1"
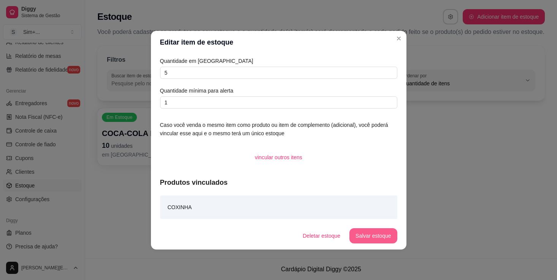
click at [375, 235] on button "Salvar estoque" at bounding box center [374, 235] width 48 height 15
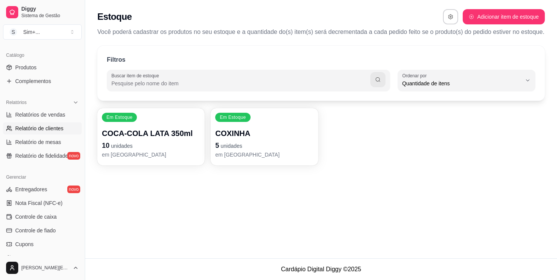
scroll to position [180, 0]
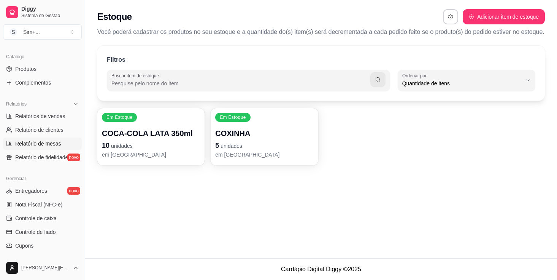
click at [36, 145] on span "Relatório de mesas" at bounding box center [38, 144] width 46 height 8
select select "TOTAL_OF_ORDERS"
select select "7"
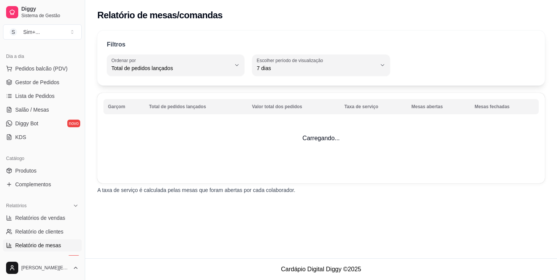
scroll to position [46, 0]
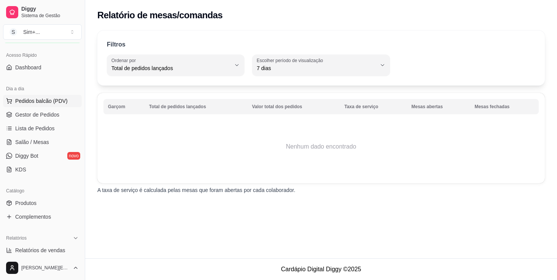
click at [43, 102] on span "Pedidos balcão (PDV)" at bounding box center [41, 101] width 52 height 8
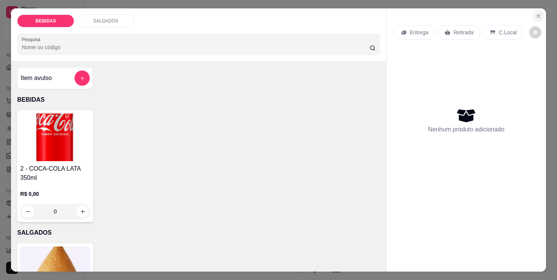
click at [540, 14] on icon "Close" at bounding box center [538, 15] width 3 height 3
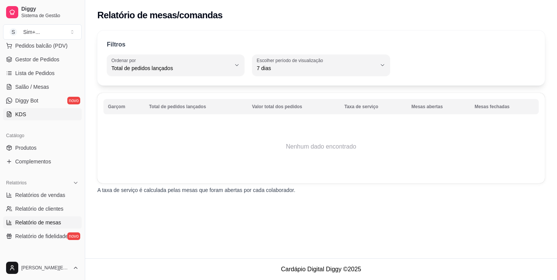
scroll to position [101, 0]
click at [38, 87] on span "Salão / Mesas" at bounding box center [32, 88] width 34 height 8
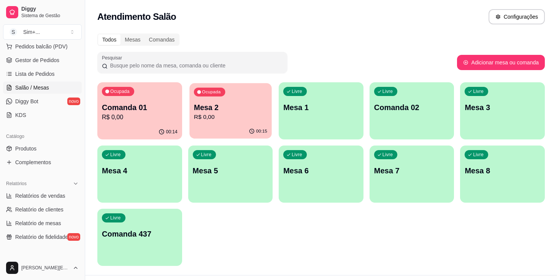
click at [222, 100] on div "Ocupada Mesa 2 R$ 0,00" at bounding box center [230, 103] width 82 height 41
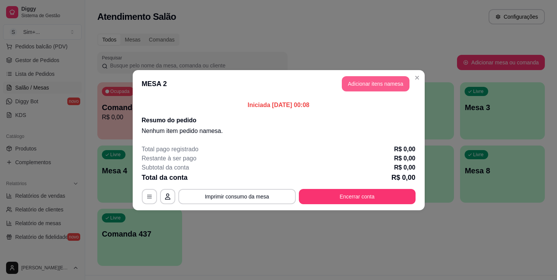
click at [378, 85] on button "Adicionar itens na mesa" at bounding box center [376, 83] width 68 height 15
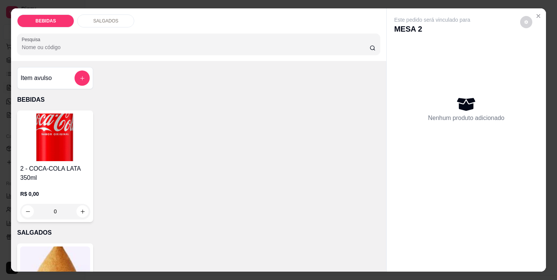
click at [57, 157] on img at bounding box center [55, 137] width 70 height 48
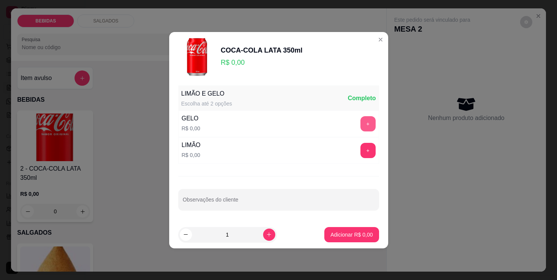
click at [367, 127] on button "+" at bounding box center [368, 123] width 15 height 15
click at [351, 232] on p "Adicionar R$ 0,00" at bounding box center [351, 234] width 42 height 8
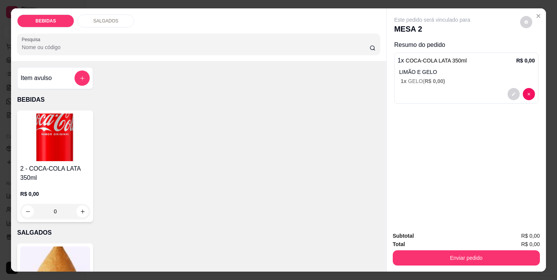
click at [52, 251] on img at bounding box center [55, 270] width 70 height 48
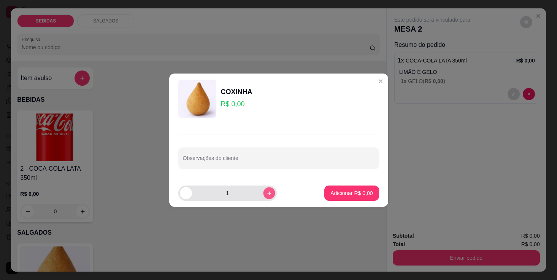
click at [270, 194] on icon "increase-product-quantity" at bounding box center [269, 193] width 6 height 6
type input "2"
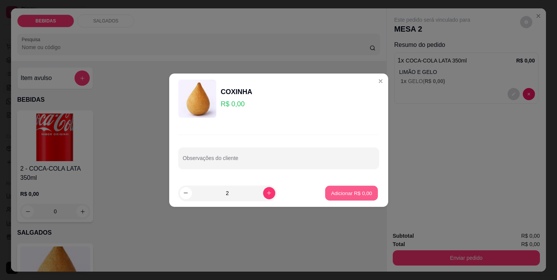
click at [361, 192] on p "Adicionar R$ 0,00" at bounding box center [351, 192] width 41 height 7
type input "2"
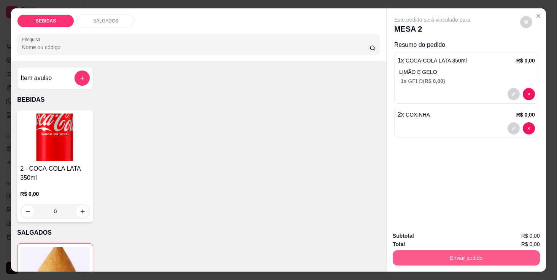
click at [472, 253] on button "Enviar pedido" at bounding box center [466, 257] width 147 height 15
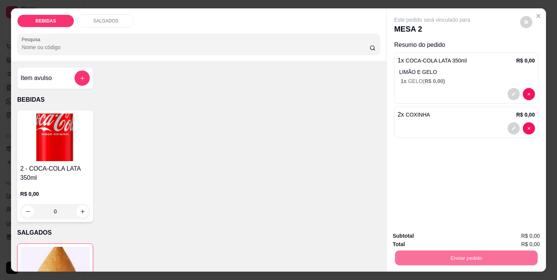
click at [449, 238] on button "Não registrar e enviar pedido" at bounding box center [444, 239] width 77 height 14
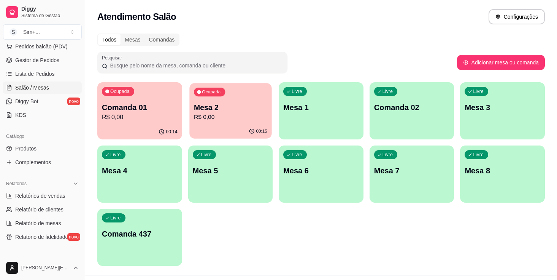
click at [243, 108] on p "Mesa 2" at bounding box center [230, 107] width 73 height 10
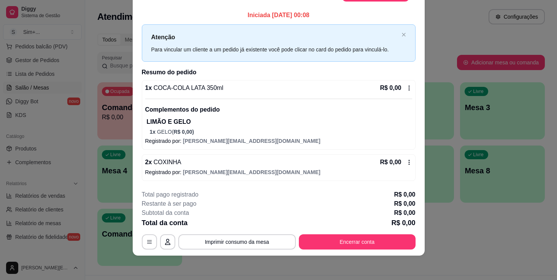
scroll to position [22, 0]
click at [170, 240] on button "button" at bounding box center [167, 241] width 15 height 15
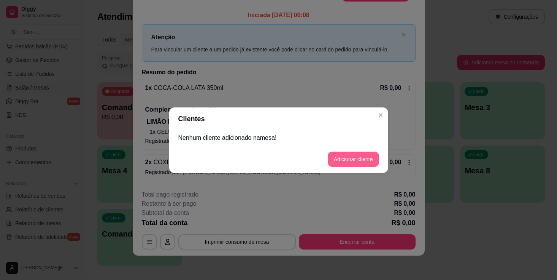
click at [341, 157] on button "Adicionar cliente" at bounding box center [353, 158] width 51 height 15
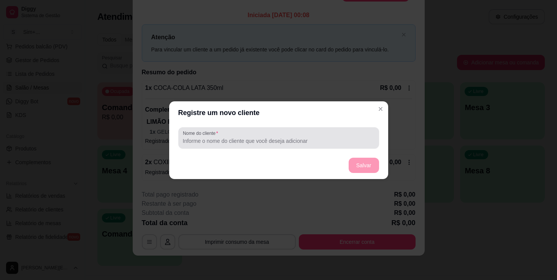
click at [233, 141] on input "Nome do cliente" at bounding box center [279, 141] width 192 height 8
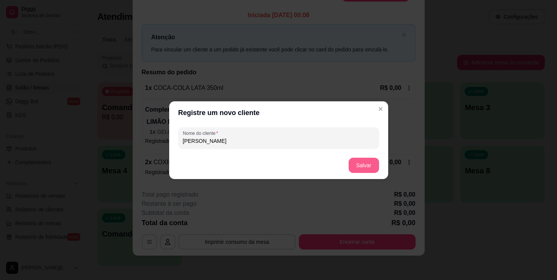
type input "[PERSON_NAME]"
click at [366, 165] on button "Salvar" at bounding box center [364, 164] width 30 height 15
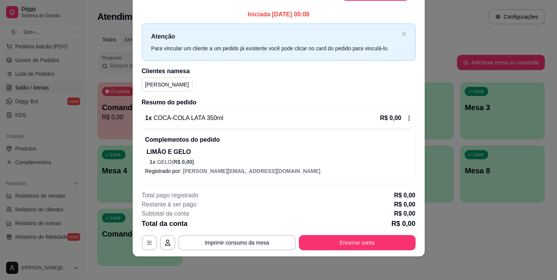
scroll to position [0, 0]
click at [152, 241] on icon "button" at bounding box center [149, 242] width 6 height 6
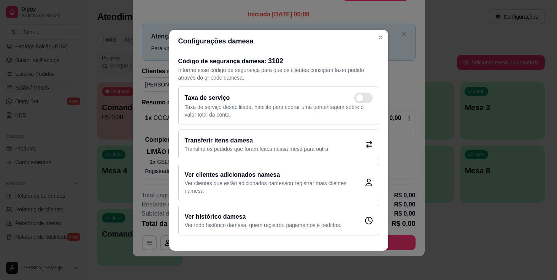
click at [303, 143] on h2 "Transferir itens da mesa" at bounding box center [257, 140] width 144 height 9
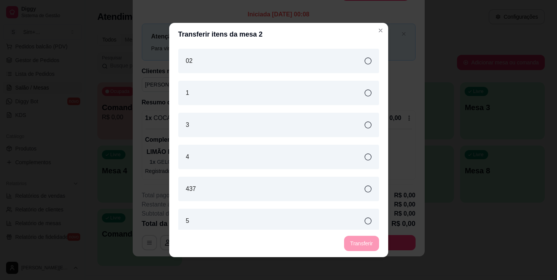
click at [369, 189] on icon at bounding box center [368, 188] width 7 height 7
click at [361, 242] on button "Transferir" at bounding box center [361, 242] width 35 height 15
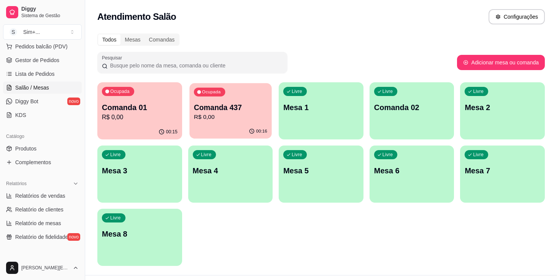
click at [229, 123] on div "Ocupada Comanda 437 R$ 0,00" at bounding box center [230, 103] width 82 height 41
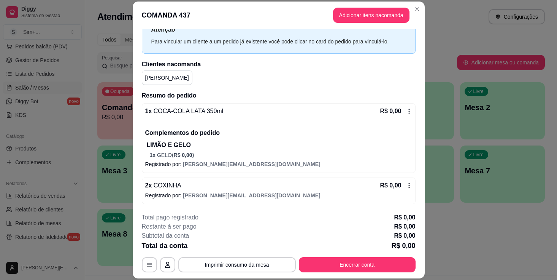
scroll to position [29, 0]
click at [389, 112] on p "R$ 0,00" at bounding box center [390, 110] width 21 height 9
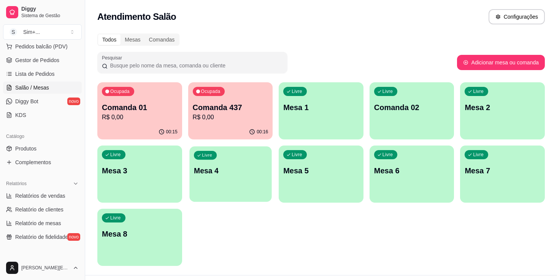
click at [226, 172] on p "Mesa 4" at bounding box center [230, 170] width 73 height 10
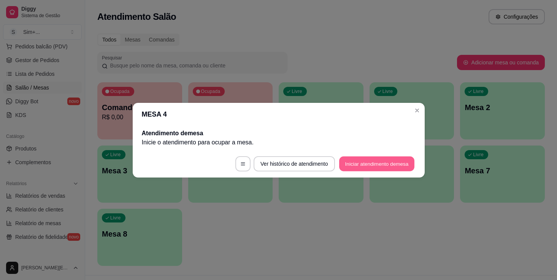
click at [367, 165] on button "Iniciar atendimento de mesa" at bounding box center [376, 163] width 75 height 15
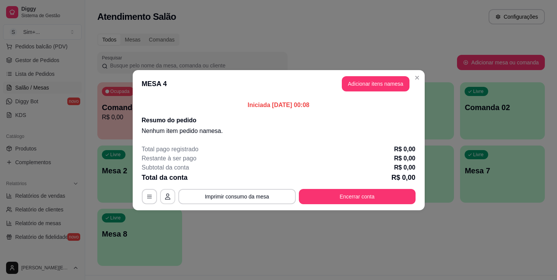
click at [167, 197] on icon "button" at bounding box center [167, 196] width 5 height 6
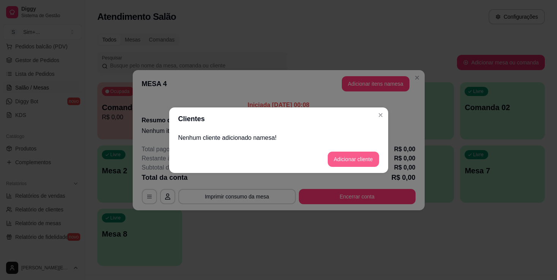
click at [354, 156] on button "Adicionar cliente" at bounding box center [353, 158] width 51 height 15
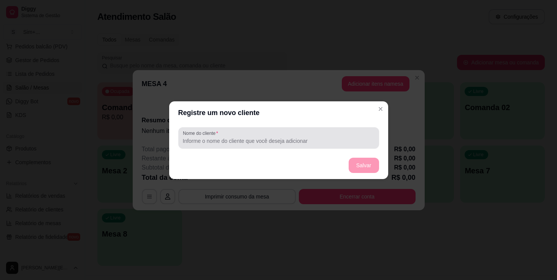
click at [248, 134] on div at bounding box center [279, 137] width 192 height 15
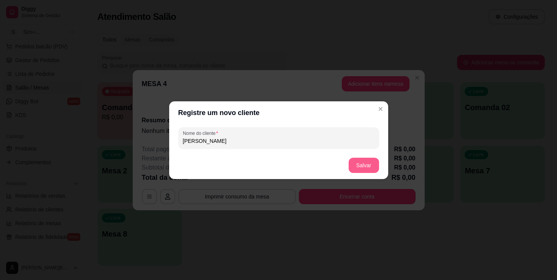
type input "[PERSON_NAME]"
click at [368, 165] on button "Salvar" at bounding box center [364, 164] width 30 height 15
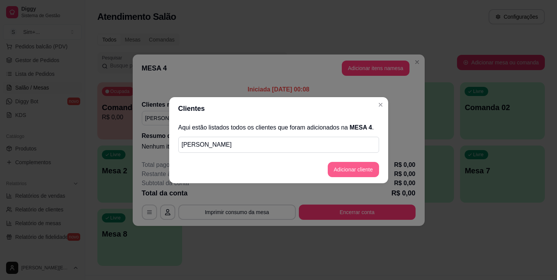
click at [349, 167] on button "Adicionar cliente" at bounding box center [353, 169] width 51 height 15
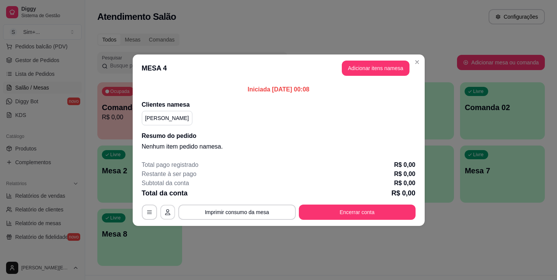
click at [170, 208] on button "button" at bounding box center [167, 211] width 15 height 15
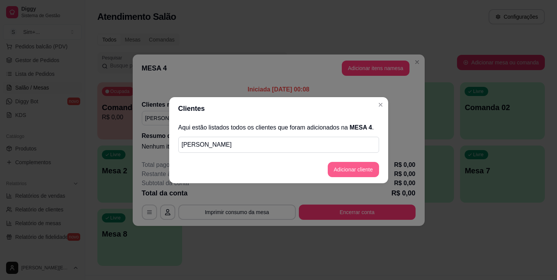
click at [342, 168] on button "Adicionar cliente" at bounding box center [353, 169] width 51 height 15
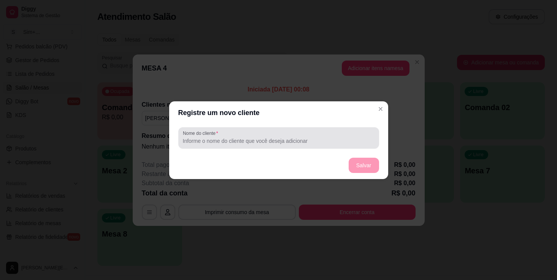
click at [238, 142] on input "Nome do cliente" at bounding box center [279, 141] width 192 height 8
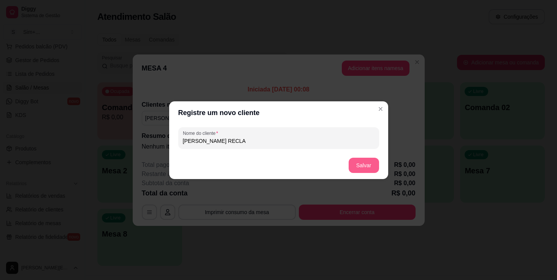
type input "[PERSON_NAME] RECLA"
click at [365, 162] on button "Salvar" at bounding box center [364, 164] width 30 height 15
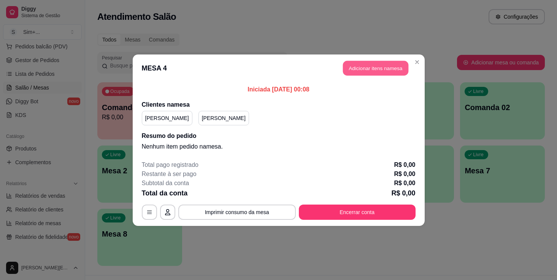
click at [376, 65] on button "Adicionar itens na mesa" at bounding box center [375, 67] width 65 height 15
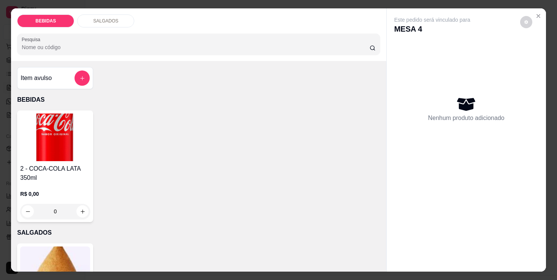
click at [50, 178] on h4 "2 - COCA-COLA LATA 350ml" at bounding box center [55, 173] width 70 height 18
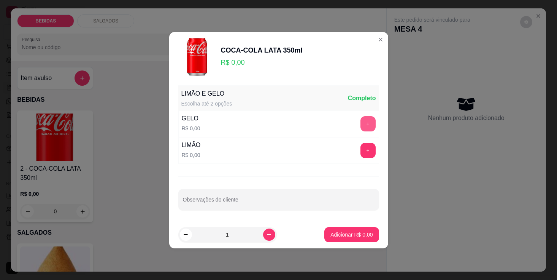
click at [367, 122] on button "+" at bounding box center [368, 123] width 15 height 15
click at [350, 234] on p "Adicionar R$ 0,00" at bounding box center [351, 234] width 42 height 8
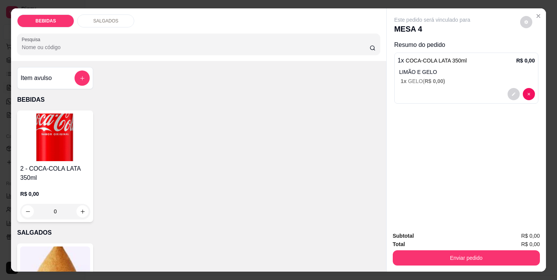
scroll to position [0, 0]
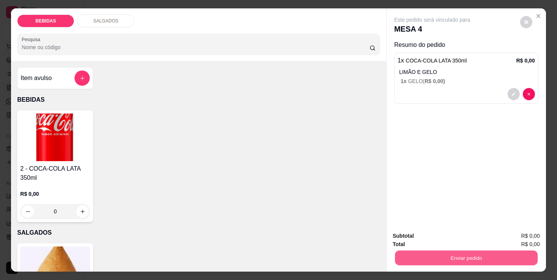
click at [457, 262] on button "Enviar pedido" at bounding box center [466, 257] width 143 height 15
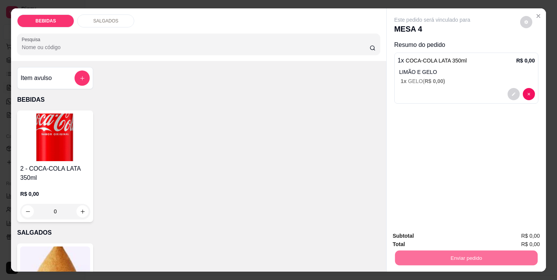
click at [521, 238] on button "Sim, quero registrar" at bounding box center [516, 239] width 57 height 14
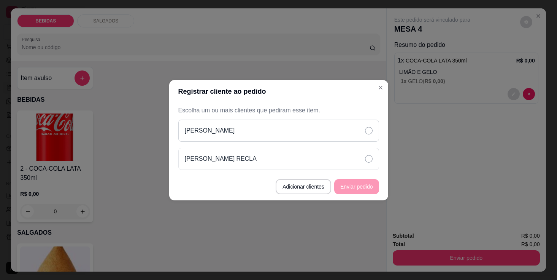
click at [327, 127] on div "[PERSON_NAME]" at bounding box center [278, 130] width 201 height 22
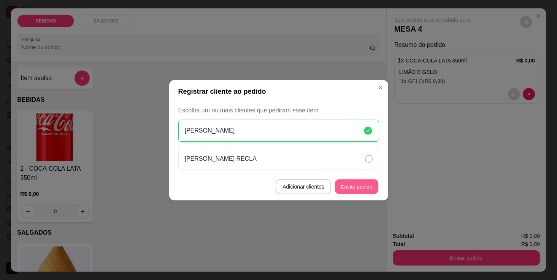
click at [359, 186] on button "Enviar pedido" at bounding box center [356, 186] width 43 height 15
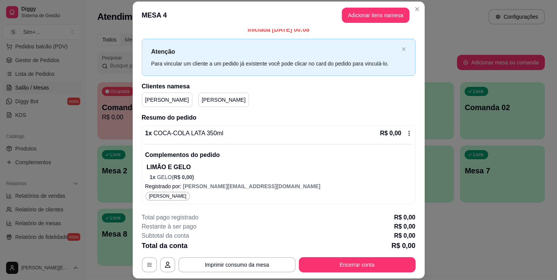
scroll to position [7, 0]
click at [381, 15] on button "Adicionar itens na mesa" at bounding box center [376, 15] width 68 height 15
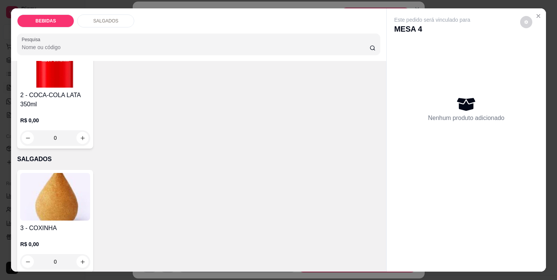
scroll to position [73, 0]
click at [84, 138] on div "0" at bounding box center [55, 138] width 70 height 15
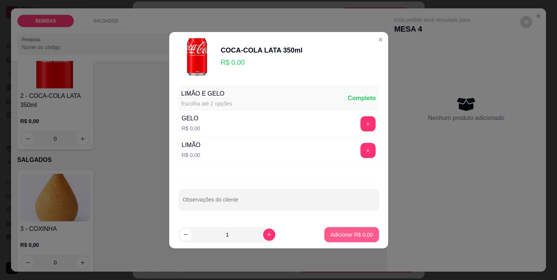
click at [352, 234] on p "Adicionar R$ 0,00" at bounding box center [351, 234] width 42 height 8
type input "1"
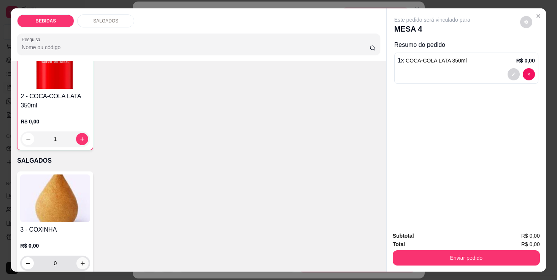
click at [83, 261] on icon "increase-product-quantity" at bounding box center [83, 263] width 6 height 6
type input "1"
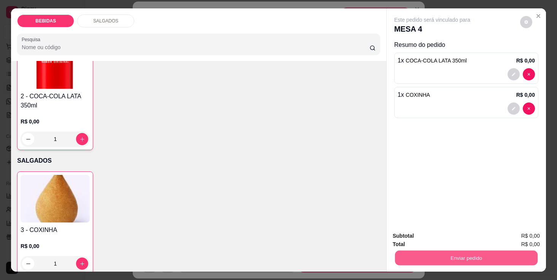
click at [468, 260] on button "Enviar pedido" at bounding box center [466, 257] width 143 height 15
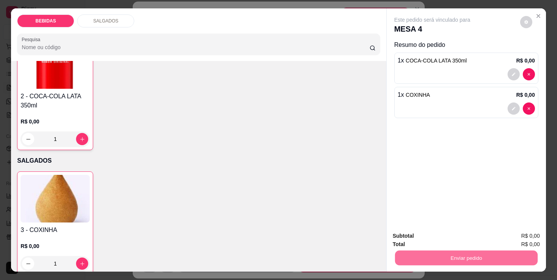
click at [509, 234] on button "Sim, quero registrar" at bounding box center [516, 239] width 57 height 14
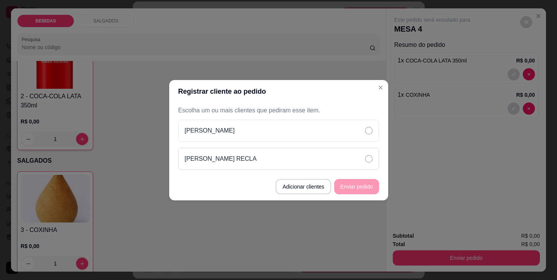
click at [330, 162] on div "[PERSON_NAME] RECLA" at bounding box center [278, 159] width 201 height 22
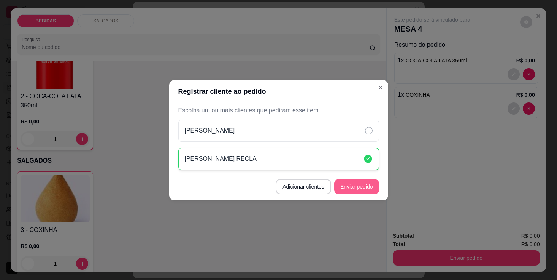
click at [360, 189] on button "Enviar pedido" at bounding box center [356, 186] width 45 height 15
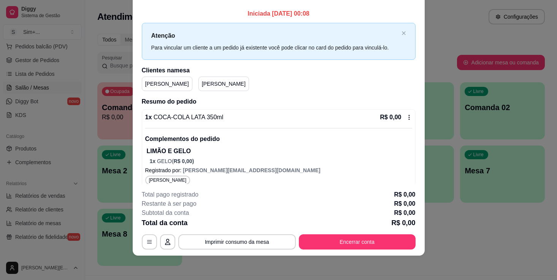
scroll to position [0, 0]
click at [202, 82] on p "[PERSON_NAME]" at bounding box center [224, 84] width 44 height 8
click at [202, 84] on p "[PERSON_NAME]" at bounding box center [224, 84] width 44 height 8
click at [147, 85] on p "[PERSON_NAME]" at bounding box center [167, 84] width 44 height 8
click at [202, 84] on p "[PERSON_NAME]" at bounding box center [224, 84] width 44 height 8
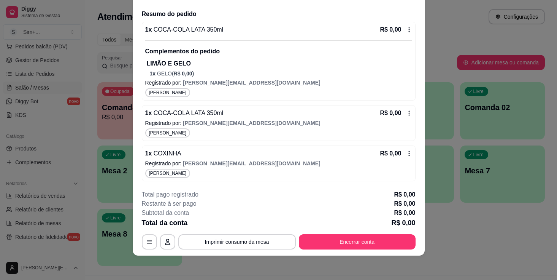
scroll to position [87, 0]
click at [240, 243] on button "Imprimir consumo da mesa" at bounding box center [237, 241] width 114 height 15
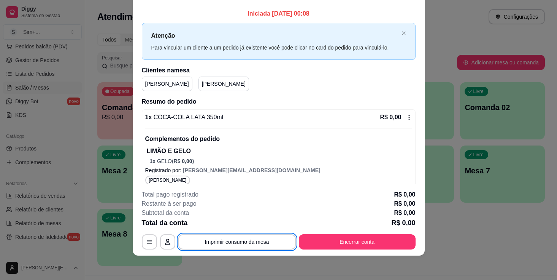
scroll to position [0, 0]
click at [157, 83] on p "[PERSON_NAME]" at bounding box center [167, 84] width 44 height 8
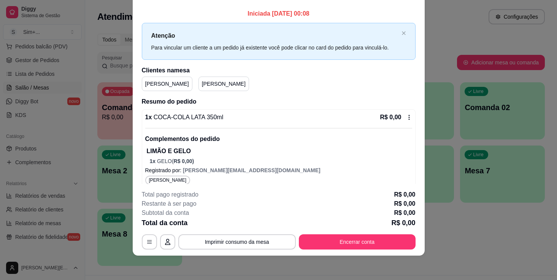
click at [154, 83] on p "[PERSON_NAME]" at bounding box center [167, 84] width 44 height 8
click at [148, 83] on p "[PERSON_NAME]" at bounding box center [167, 84] width 44 height 8
click at [202, 84] on p "[PERSON_NAME]" at bounding box center [224, 84] width 44 height 8
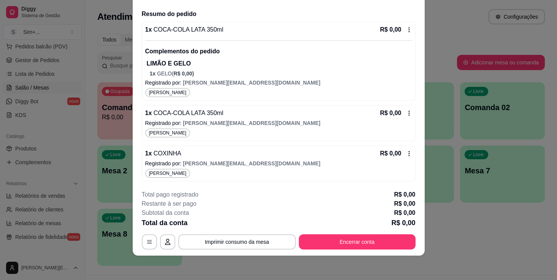
scroll to position [87, 0]
click at [149, 240] on icon "button" at bounding box center [149, 241] width 6 height 6
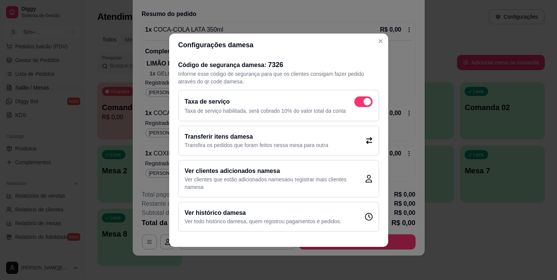
click at [358, 216] on div "Ver histórico da mesa Ver todo histórico da mesa , quem registrou pagamentos e …" at bounding box center [278, 217] width 201 height 30
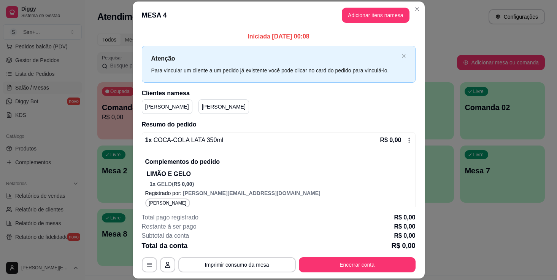
scroll to position [0, 0]
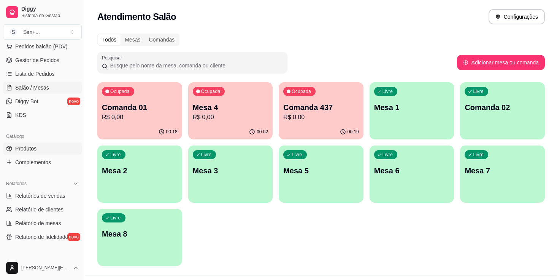
click at [30, 146] on span "Produtos" at bounding box center [25, 149] width 21 height 8
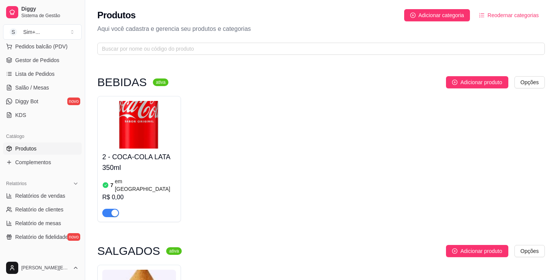
click at [158, 183] on div "7 em [GEOGRAPHIC_DATA]" at bounding box center [139, 184] width 74 height 15
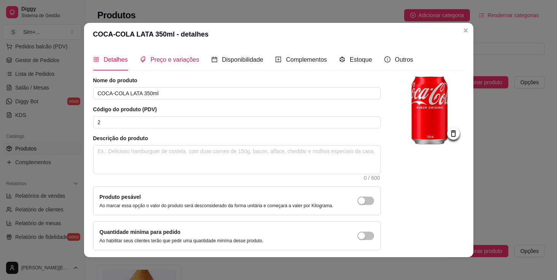
click at [172, 62] on span "Preço e variações" at bounding box center [175, 59] width 49 height 6
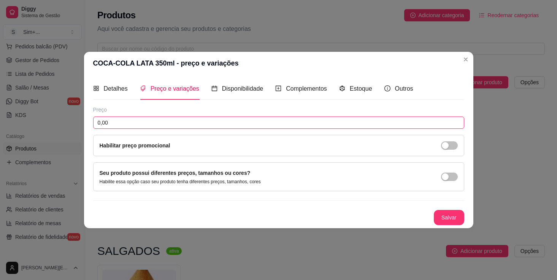
click at [149, 125] on input "0,00" at bounding box center [278, 122] width 371 height 12
type input "6,00"
click at [451, 219] on button "Salvar" at bounding box center [449, 217] width 30 height 15
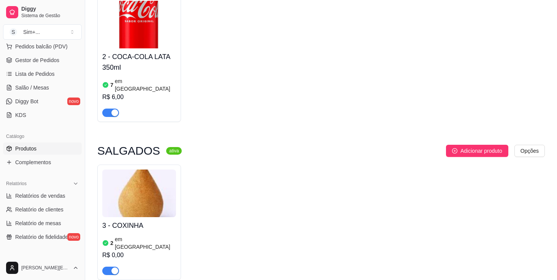
scroll to position [121, 0]
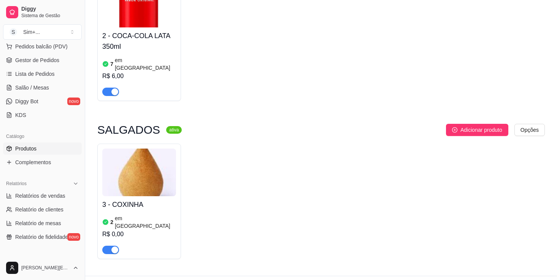
click at [135, 213] on div "2 em estoque R$ 0,00" at bounding box center [139, 233] width 74 height 41
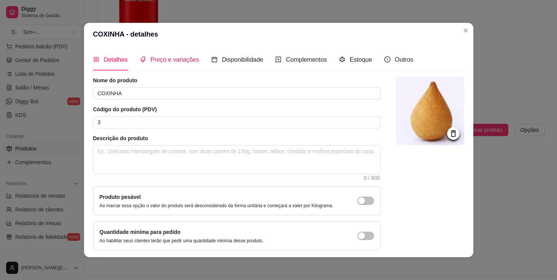
click at [175, 59] on span "Preço e variações" at bounding box center [175, 59] width 49 height 6
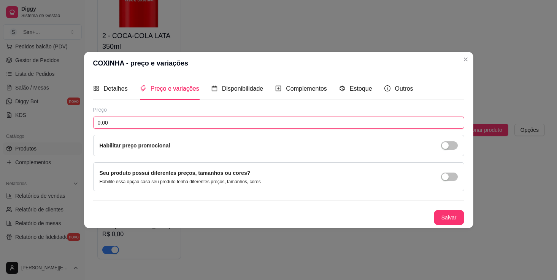
click at [146, 122] on input "0,00" at bounding box center [278, 122] width 371 height 12
type input "12,00"
click at [446, 218] on button "Salvar" at bounding box center [449, 217] width 30 height 15
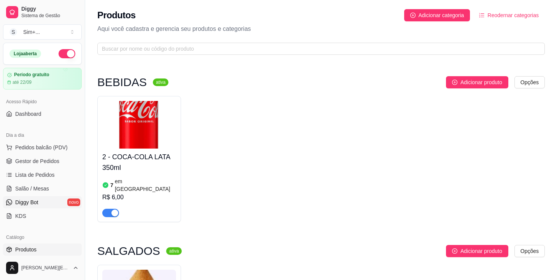
scroll to position [0, 0]
click at [39, 189] on span "Salão / Mesas" at bounding box center [32, 188] width 34 height 8
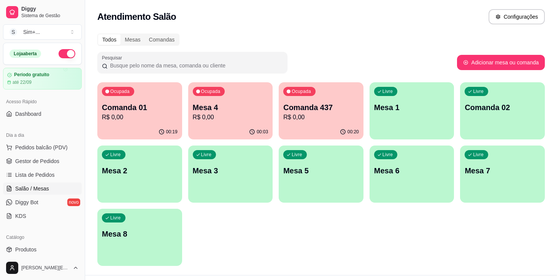
click at [221, 106] on p "Mesa 4" at bounding box center [231, 107] width 76 height 11
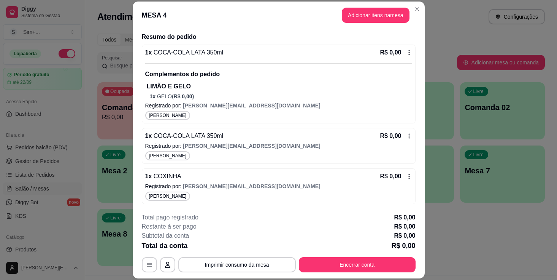
scroll to position [87, 0]
click at [365, 264] on button "Encerrar conta" at bounding box center [356, 264] width 113 height 15
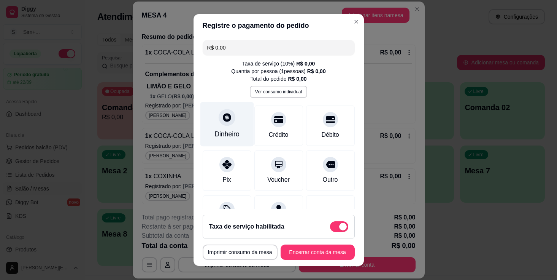
click at [226, 121] on icon at bounding box center [227, 117] width 8 height 8
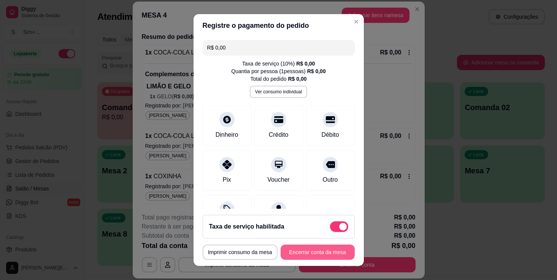
click at [322, 253] on button "Encerrar conta da mesa" at bounding box center [318, 251] width 74 height 15
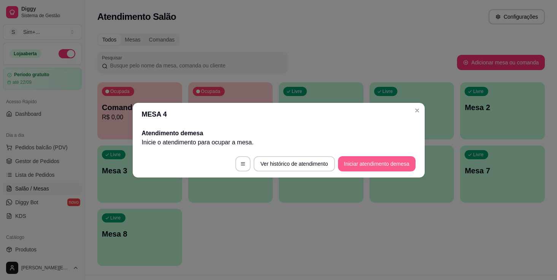
click at [381, 164] on button "Iniciar atendimento de mesa" at bounding box center [377, 163] width 78 height 15
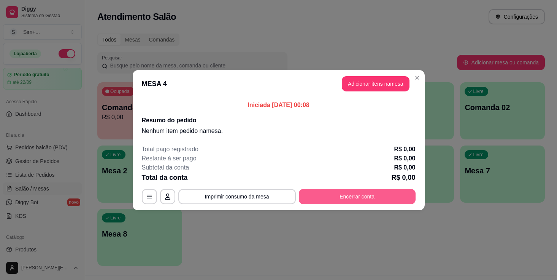
click at [359, 195] on button "Encerrar conta" at bounding box center [357, 196] width 117 height 15
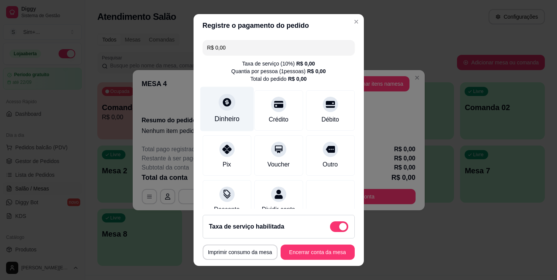
click at [230, 115] on div "Dinheiro" at bounding box center [227, 108] width 54 height 44
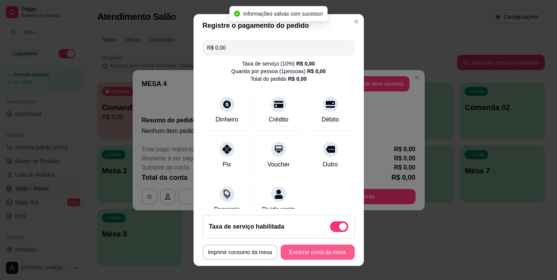
click at [318, 254] on button "Encerrar conta da mesa" at bounding box center [318, 251] width 74 height 15
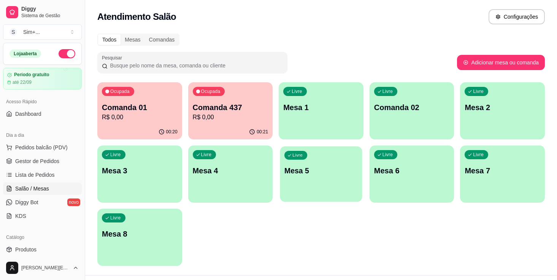
click at [321, 167] on p "Mesa 5" at bounding box center [320, 170] width 73 height 10
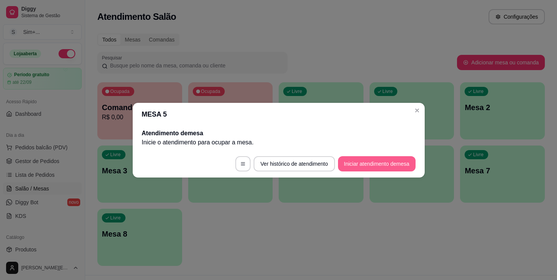
click at [359, 162] on button "Iniciar atendimento de mesa" at bounding box center [377, 163] width 78 height 15
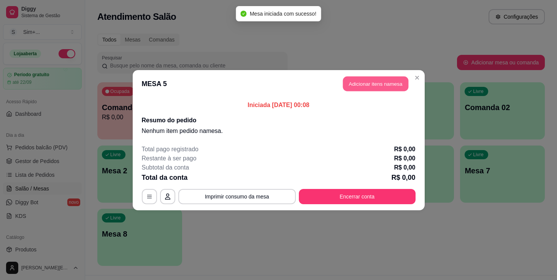
click at [360, 82] on button "Adicionar itens na mesa" at bounding box center [375, 83] width 65 height 15
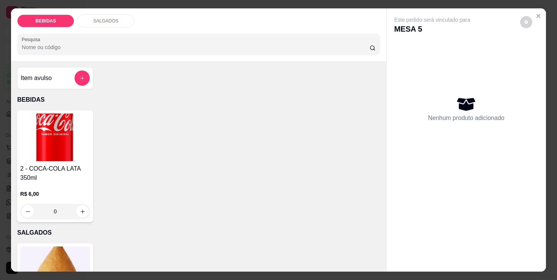
click at [62, 168] on h4 "2 - COCA-COLA LATA 350ml" at bounding box center [55, 173] width 70 height 18
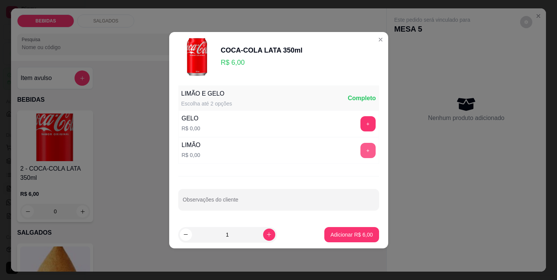
click at [370, 148] on button "+" at bounding box center [368, 150] width 15 height 15
click at [369, 122] on button "+" at bounding box center [368, 123] width 15 height 15
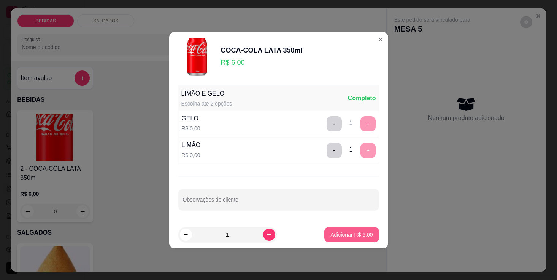
click at [356, 234] on p "Adicionar R$ 6,00" at bounding box center [351, 234] width 42 height 8
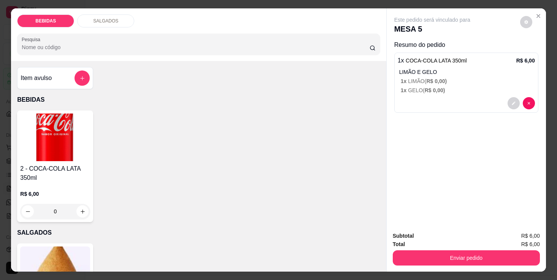
click at [53, 254] on img at bounding box center [55, 270] width 70 height 48
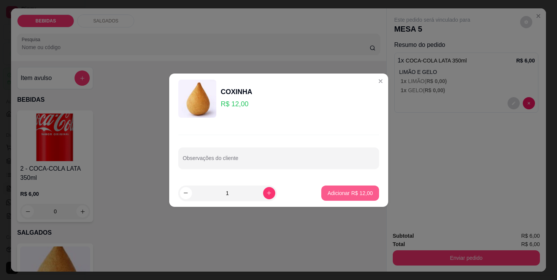
click at [348, 194] on p "Adicionar R$ 12,00" at bounding box center [349, 193] width 45 height 8
type input "1"
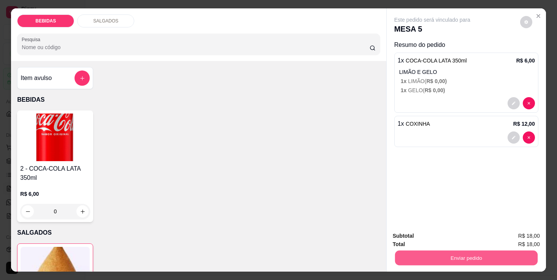
click at [481, 256] on button "Enviar pedido" at bounding box center [466, 257] width 143 height 15
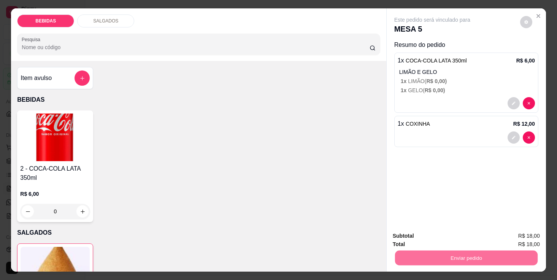
click at [515, 233] on button "Sim, quero registrar" at bounding box center [516, 239] width 55 height 14
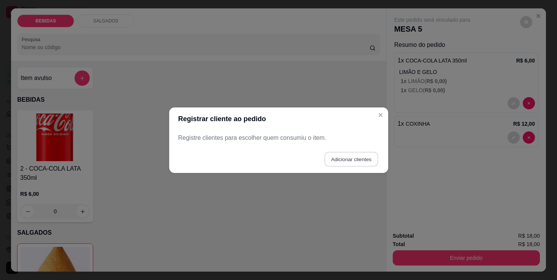
click at [355, 159] on button "Adicionar clientes" at bounding box center [351, 158] width 54 height 15
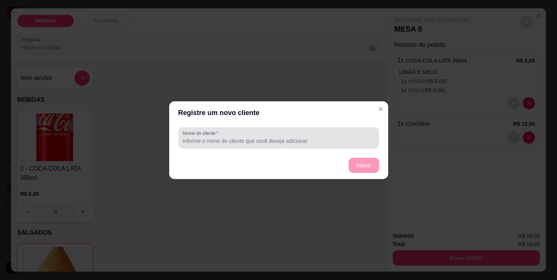
click at [229, 139] on input "Nome do cliente" at bounding box center [279, 141] width 192 height 8
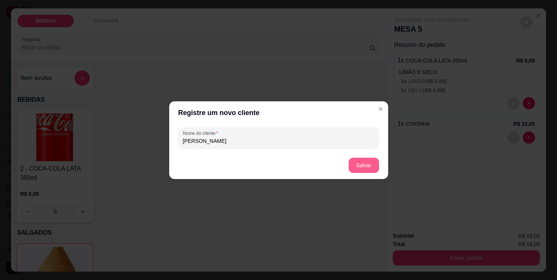
type input "[PERSON_NAME]"
click at [368, 164] on button "Salvar" at bounding box center [364, 164] width 30 height 15
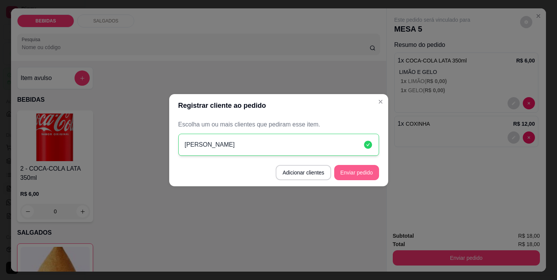
click at [362, 176] on button "Enviar pedido" at bounding box center [356, 172] width 45 height 15
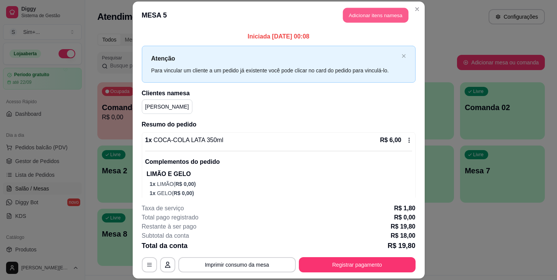
click at [386, 16] on button "Adicionar itens na mesa" at bounding box center [375, 15] width 65 height 15
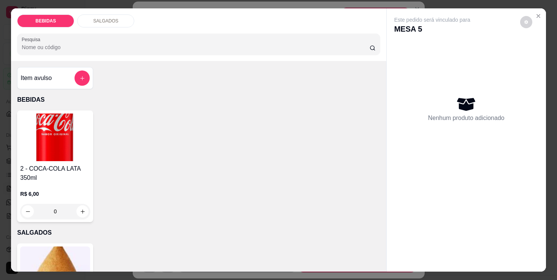
click at [51, 145] on img at bounding box center [55, 137] width 70 height 48
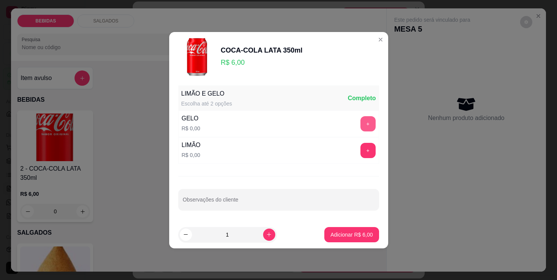
click at [372, 125] on button "+" at bounding box center [368, 123] width 15 height 15
click at [270, 234] on icon "increase-product-quantity" at bounding box center [269, 234] width 6 height 6
type input "2"
click at [361, 234] on p "Adicionar R$ 12,00" at bounding box center [349, 234] width 45 height 8
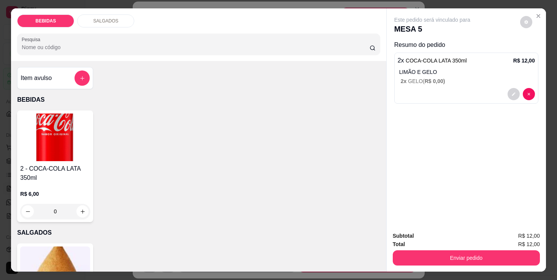
click at [70, 255] on img at bounding box center [55, 270] width 70 height 48
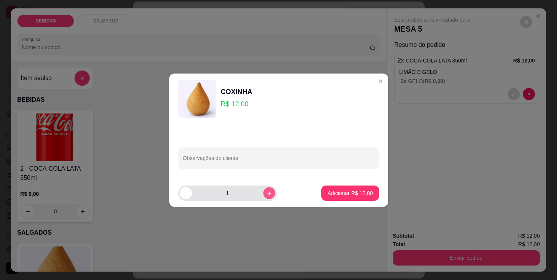
click at [269, 191] on icon "increase-product-quantity" at bounding box center [269, 193] width 4 height 4
click at [356, 192] on p "Adicionar R$ 36,00" at bounding box center [349, 193] width 45 height 8
click at [188, 194] on icon "decrease-product-quantity" at bounding box center [186, 193] width 6 height 6
type input "2"
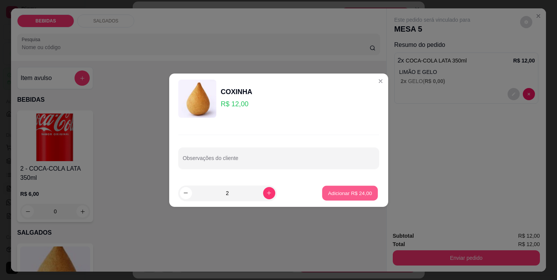
click at [366, 196] on button "Adicionar R$ 24,00" at bounding box center [351, 192] width 56 height 15
type input "2"
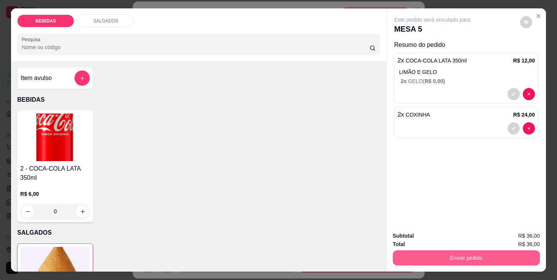
click at [472, 259] on button "Enviar pedido" at bounding box center [466, 257] width 147 height 15
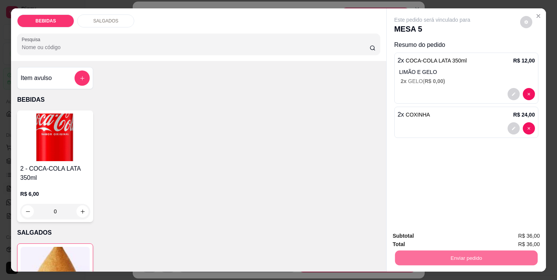
click at [517, 238] on button "Sim, quero registrar" at bounding box center [516, 239] width 57 height 14
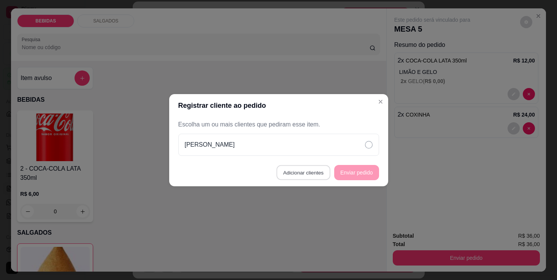
click at [302, 174] on button "Adicionar clientes" at bounding box center [303, 172] width 54 height 15
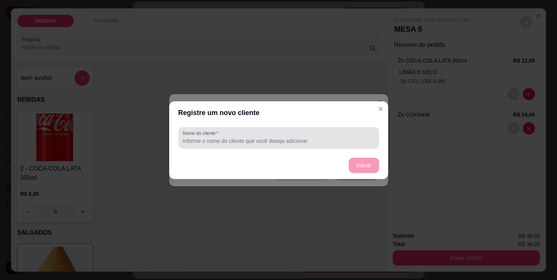
click at [241, 141] on input "Nome do cliente" at bounding box center [279, 141] width 192 height 8
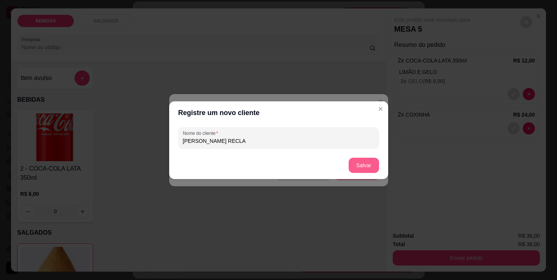
type input "[PERSON_NAME] RECLA"
click at [370, 165] on button "Salvar" at bounding box center [364, 164] width 30 height 15
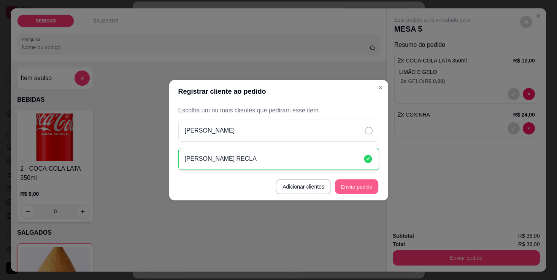
click at [361, 186] on button "Enviar pedido" at bounding box center [356, 186] width 43 height 15
click at [348, 185] on button "Enviar pedido" at bounding box center [356, 186] width 43 height 15
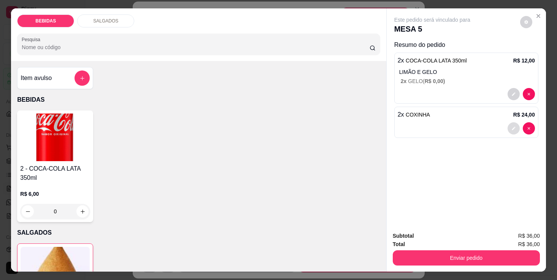
click at [513, 126] on icon "decrease-product-quantity" at bounding box center [514, 128] width 5 height 5
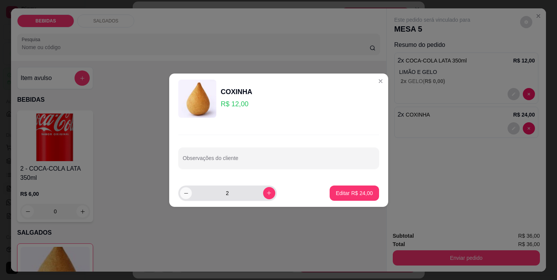
click at [186, 195] on icon "decrease-product-quantity" at bounding box center [186, 193] width 6 height 6
type input "1"
click at [362, 193] on p "Editar R$ 12,00" at bounding box center [354, 193] width 37 height 8
type input "1"
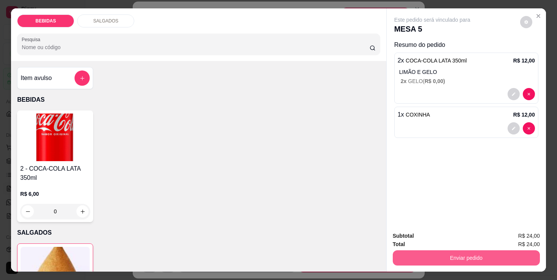
click at [469, 259] on button "Enviar pedido" at bounding box center [466, 257] width 147 height 15
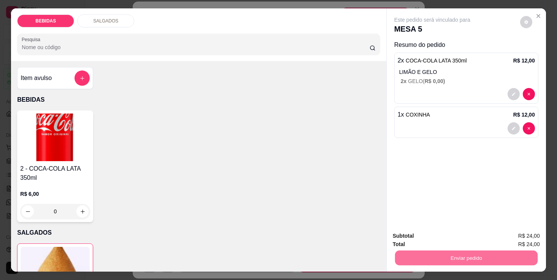
click at [511, 235] on button "Sim, quero registrar" at bounding box center [516, 239] width 57 height 14
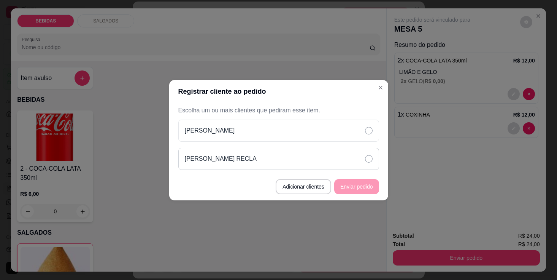
click at [294, 157] on div "[PERSON_NAME] RECLA" at bounding box center [278, 159] width 201 height 22
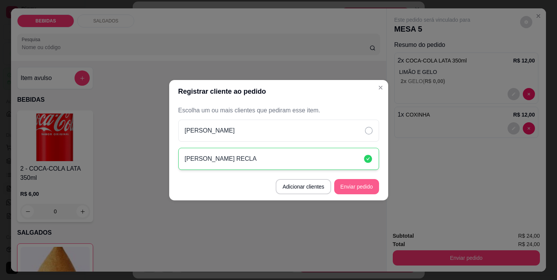
click at [354, 190] on button "Enviar pedido" at bounding box center [356, 186] width 45 height 15
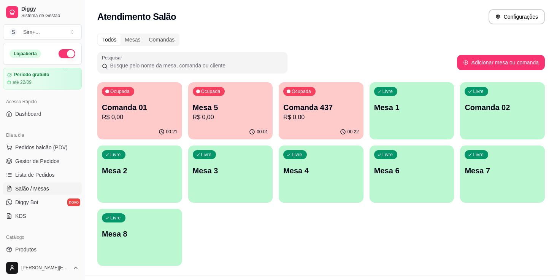
click at [239, 118] on p "R$ 0,00" at bounding box center [231, 117] width 76 height 9
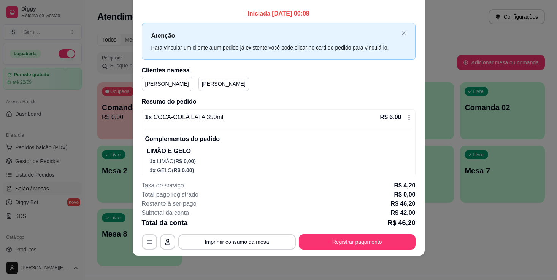
click at [253, 199] on div "Restante à ser pago R$ 46,20" at bounding box center [279, 203] width 274 height 9
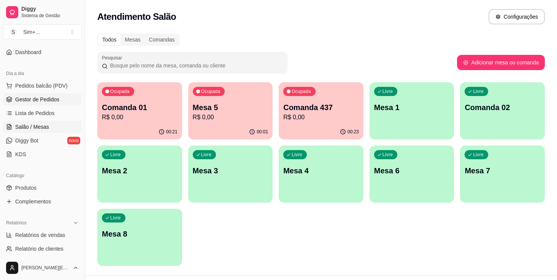
scroll to position [64, 0]
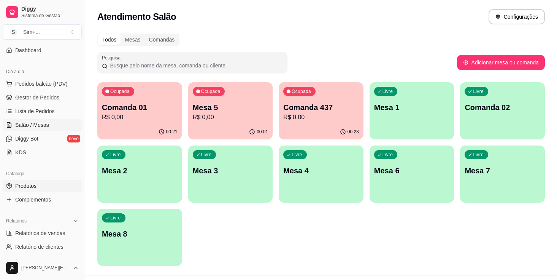
click at [25, 185] on span "Produtos" at bounding box center [25, 186] width 21 height 8
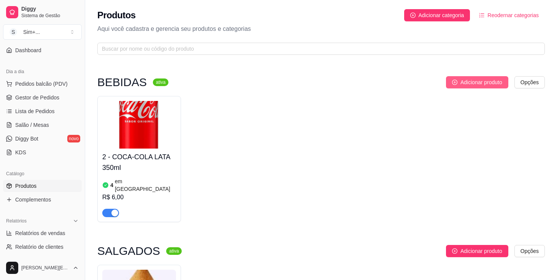
click at [487, 80] on span "Adicionar produto" at bounding box center [482, 82] width 42 height 8
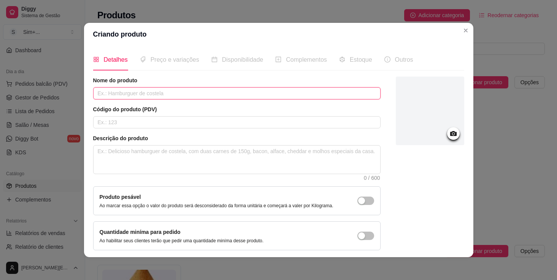
click at [149, 93] on input "text" at bounding box center [237, 93] width 288 height 12
type input "COCA-COLA 1 LITRO"
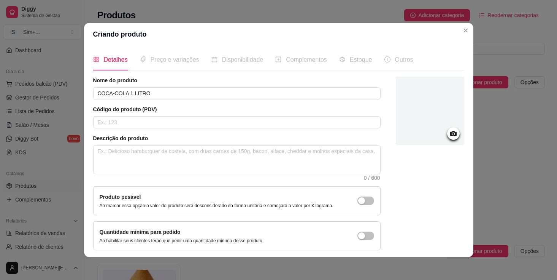
click at [418, 118] on div at bounding box center [430, 110] width 68 height 68
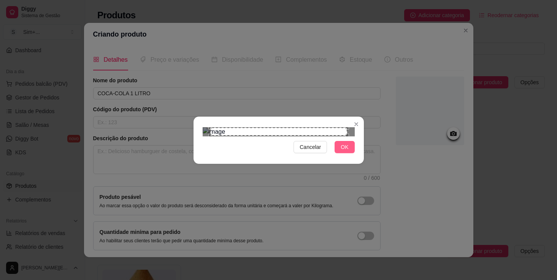
click at [346, 151] on span "OK" at bounding box center [345, 147] width 8 height 8
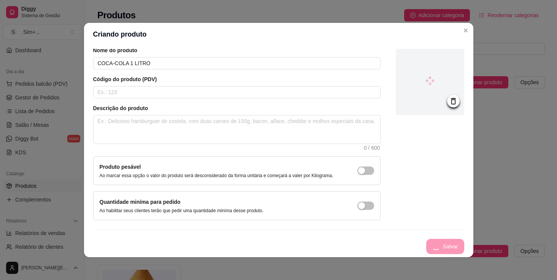
scroll to position [36, 0]
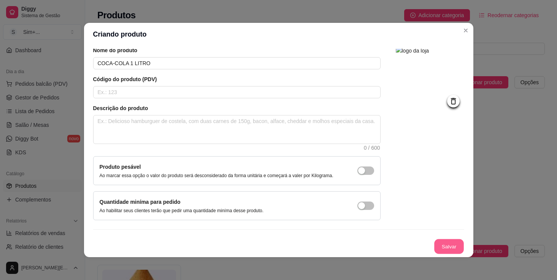
click at [448, 247] on button "Salvar" at bounding box center [449, 246] width 30 height 15
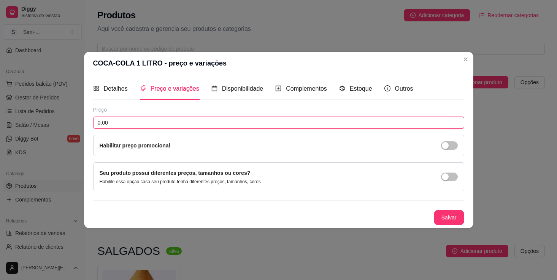
click at [230, 120] on input "0,00" at bounding box center [278, 122] width 371 height 12
type input "12,00"
click at [448, 220] on button "Salvar" at bounding box center [449, 217] width 30 height 15
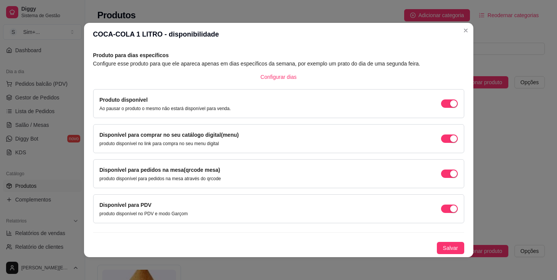
scroll to position [33, 0]
click at [445, 251] on span "Salvar" at bounding box center [450, 247] width 15 height 8
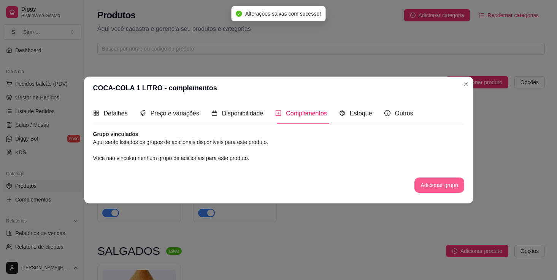
click at [435, 182] on button "Adicionar grupo" at bounding box center [439, 184] width 49 height 15
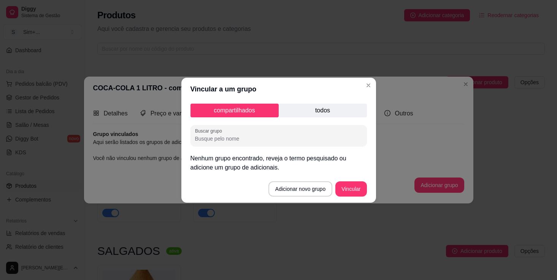
click at [327, 114] on p "todos" at bounding box center [323, 110] width 88 height 14
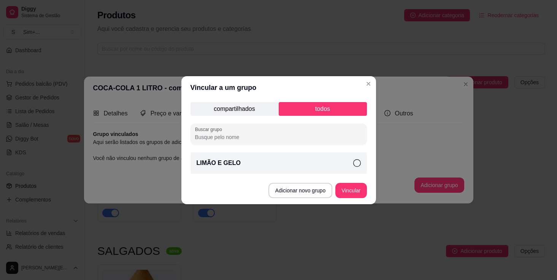
click at [260, 158] on div "LIMÃO E GELO" at bounding box center [279, 162] width 176 height 21
click at [356, 190] on button "Vincular" at bounding box center [351, 190] width 30 height 15
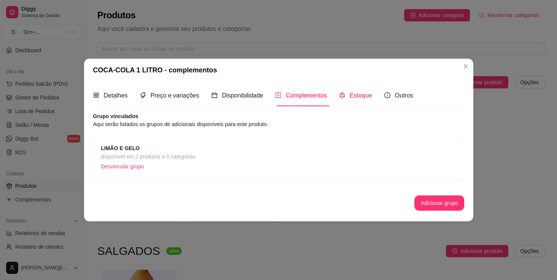
click at [362, 91] on div "Estoque" at bounding box center [355, 96] width 33 height 10
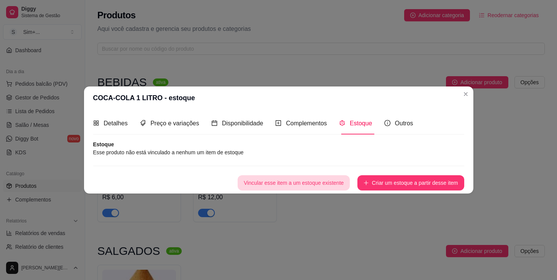
click at [288, 180] on button "Vincular esse item a um estoque existente" at bounding box center [294, 182] width 112 height 15
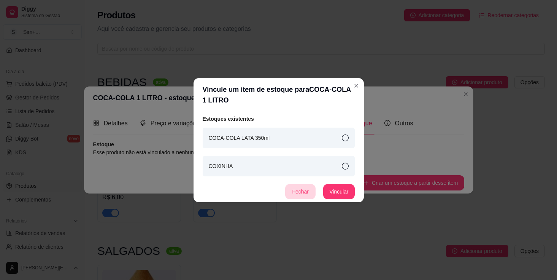
click at [298, 192] on button "Fechar" at bounding box center [300, 191] width 30 height 15
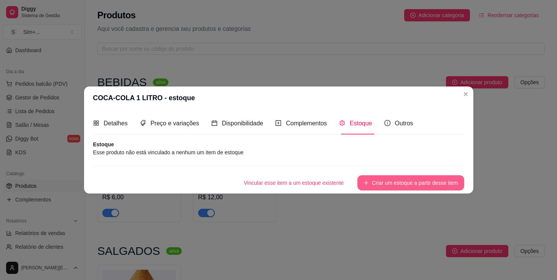
click at [403, 182] on button "Criar um estoque a partir desse item" at bounding box center [410, 182] width 106 height 15
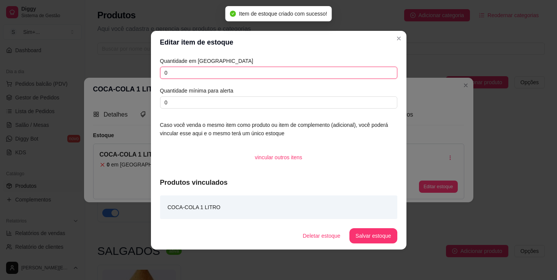
click at [249, 72] on input "0" at bounding box center [278, 73] width 237 height 12
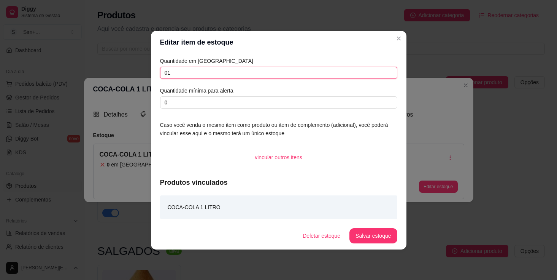
type input "0"
type input "10"
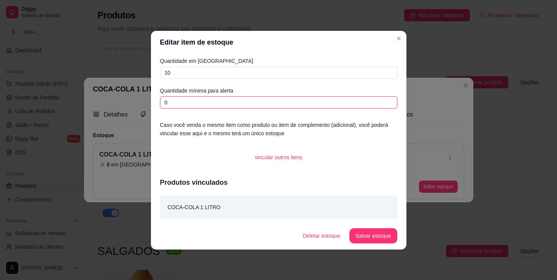
click at [247, 102] on input "0" at bounding box center [278, 102] width 237 height 12
type input "0"
type input "2"
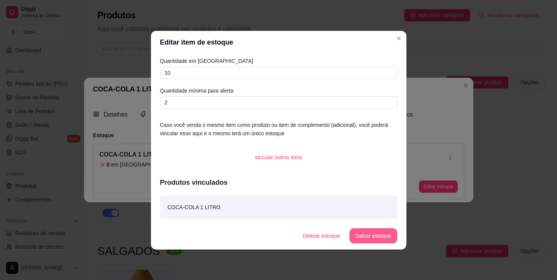
click at [371, 234] on button "Salvar estoque" at bounding box center [374, 235] width 48 height 15
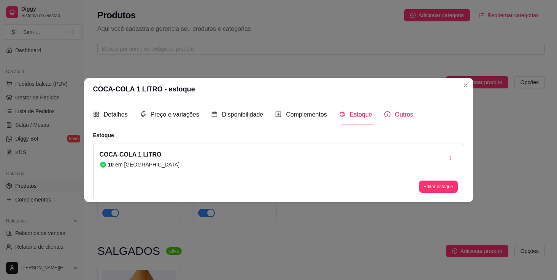
click at [407, 111] on span "Outros" at bounding box center [404, 114] width 18 height 6
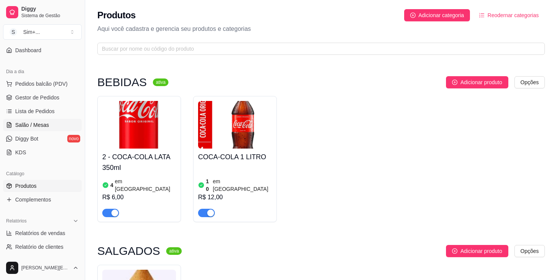
click at [38, 123] on span "Salão / Mesas" at bounding box center [32, 125] width 34 height 8
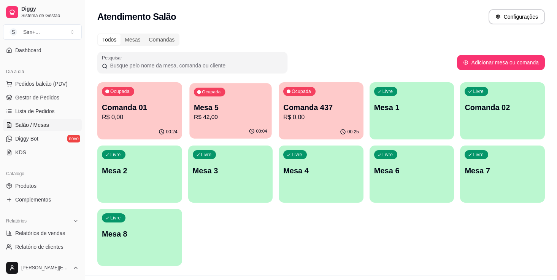
click at [237, 105] on p "Mesa 5" at bounding box center [230, 107] width 73 height 10
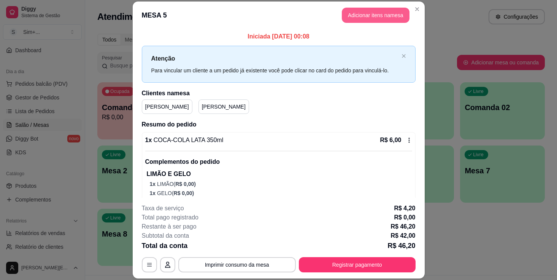
click at [373, 10] on button "Adicionar itens na mesa" at bounding box center [376, 15] width 68 height 15
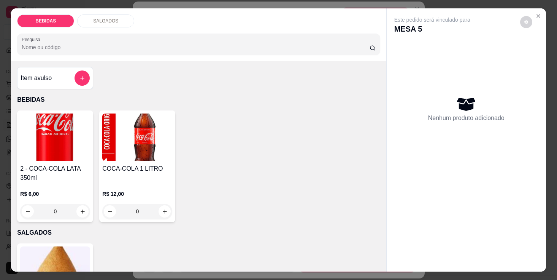
click at [127, 147] on img at bounding box center [137, 137] width 70 height 48
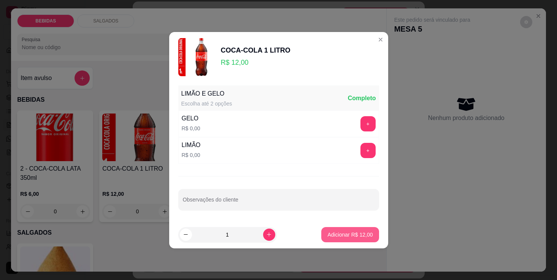
click at [351, 235] on p "Adicionar R$ 12,00" at bounding box center [349, 234] width 45 height 8
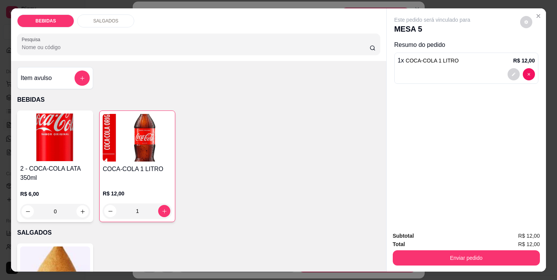
type input "1"
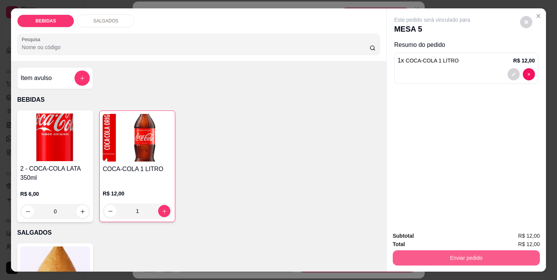
click at [475, 256] on button "Enviar pedido" at bounding box center [466, 257] width 147 height 15
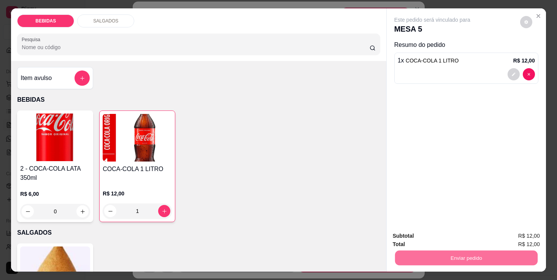
click at [505, 235] on button "Sim, quero registrar" at bounding box center [516, 239] width 57 height 14
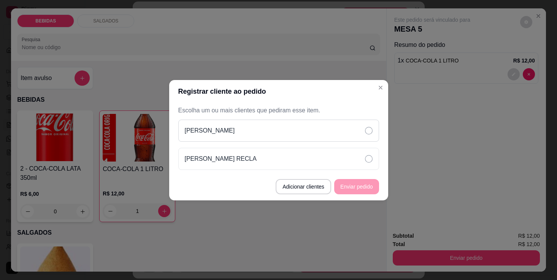
click at [353, 136] on div "[PERSON_NAME]" at bounding box center [278, 130] width 201 height 22
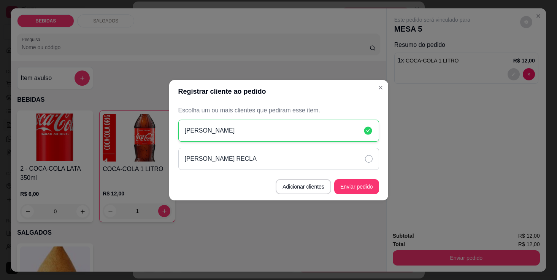
click at [353, 156] on div "[PERSON_NAME] RECLA" at bounding box center [278, 159] width 201 height 22
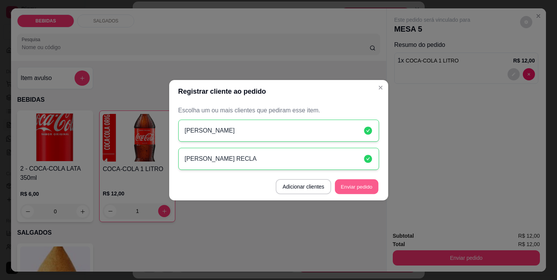
click at [354, 186] on button "Enviar pedido" at bounding box center [356, 186] width 43 height 15
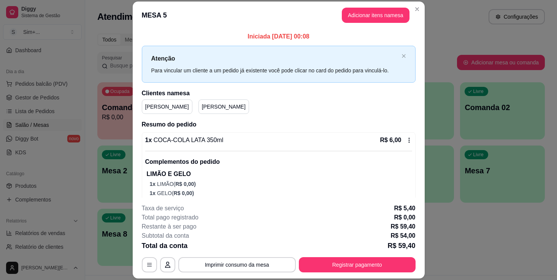
click at [203, 108] on p "[PERSON_NAME]" at bounding box center [224, 107] width 44 height 8
click at [234, 265] on button "Imprimir consumo da mesa" at bounding box center [237, 264] width 118 height 15
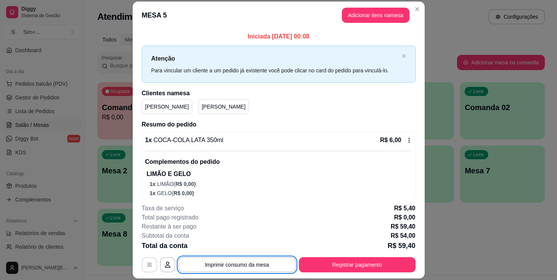
click at [151, 265] on icon "button" at bounding box center [149, 264] width 6 height 6
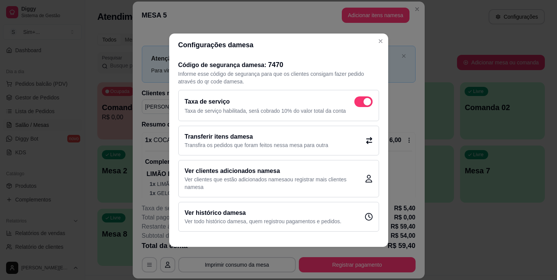
click at [273, 173] on h2 "Ver clientes adicionados na mesa" at bounding box center [275, 170] width 180 height 9
click at [253, 218] on p "Ver todo histórico da mesa , quem registrou pagamentos e pedidos." at bounding box center [263, 221] width 157 height 8
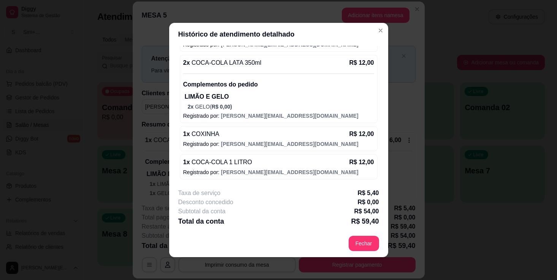
scroll to position [168, 0]
click at [250, 164] on div "1 x COCA-COLA 1 LITRO R$ 12,00" at bounding box center [278, 161] width 191 height 9
click at [313, 162] on div "1 x COCA-COLA 1 LITRO R$ 12,00" at bounding box center [278, 161] width 191 height 9
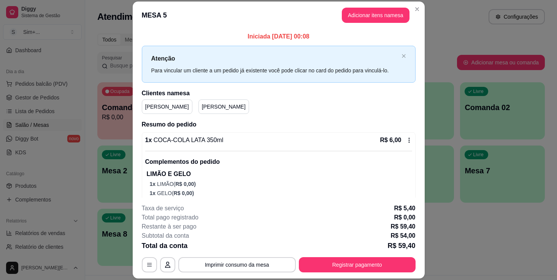
scroll to position [0, 0]
click at [347, 263] on button "Registrar pagamento" at bounding box center [357, 264] width 117 height 15
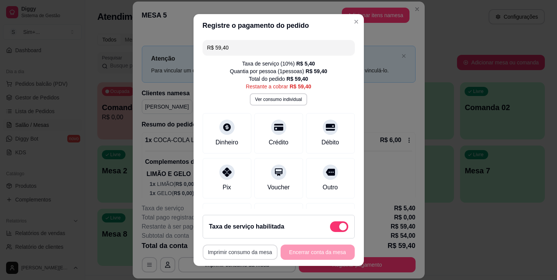
click at [240, 252] on button "Imprimir consumo da mesa" at bounding box center [240, 251] width 75 height 15
click at [284, 100] on button "Ver consumo individual" at bounding box center [279, 99] width 56 height 12
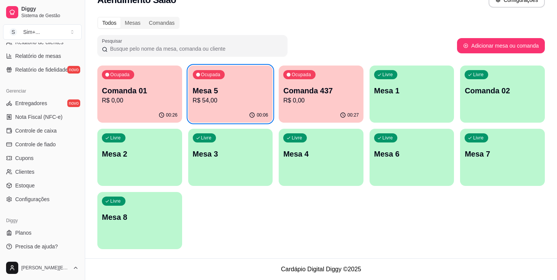
scroll to position [17, 0]
click at [41, 202] on span "Configurações" at bounding box center [32, 199] width 34 height 8
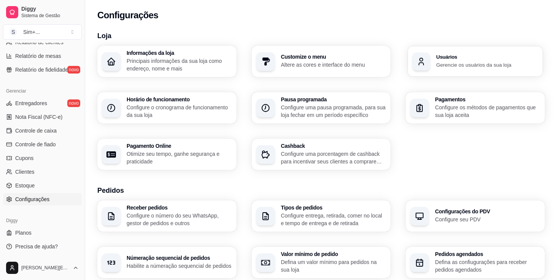
click at [467, 55] on h3 "Usuários" at bounding box center [488, 56] width 102 height 5
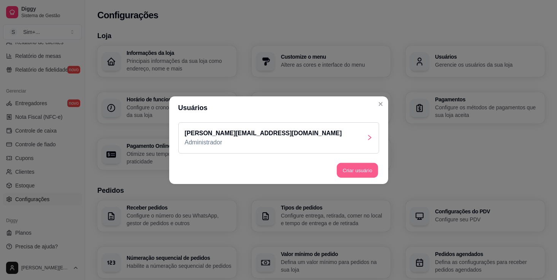
click at [356, 173] on button "Criar usuário" at bounding box center [357, 169] width 41 height 15
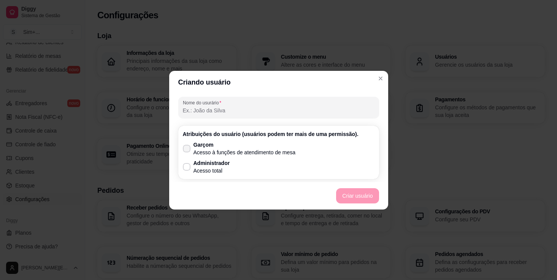
click at [187, 147] on icon at bounding box center [187, 148] width 6 height 5
click at [187, 149] on input "Garçom Acesso à funções de atendimento de mesa" at bounding box center [185, 151] width 5 height 5
checkbox input "true"
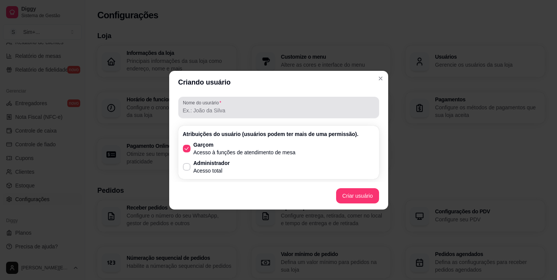
click at [210, 116] on div "Nome do usurário" at bounding box center [278, 107] width 201 height 21
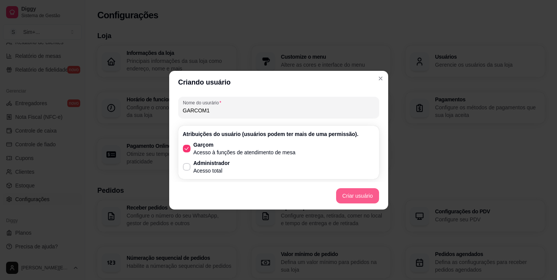
type input "GARCOM1"
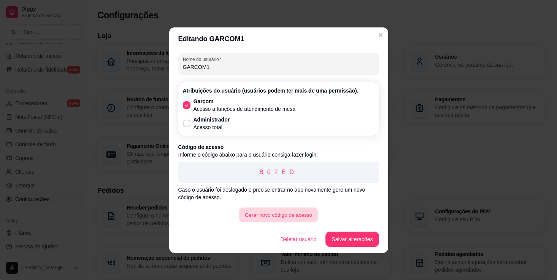
click at [286, 213] on button "Gerar novo código de acesso" at bounding box center [278, 214] width 79 height 15
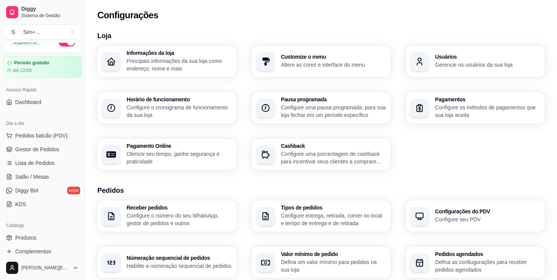
scroll to position [13, 0]
click at [37, 176] on span "Salão / Mesas" at bounding box center [32, 176] width 34 height 8
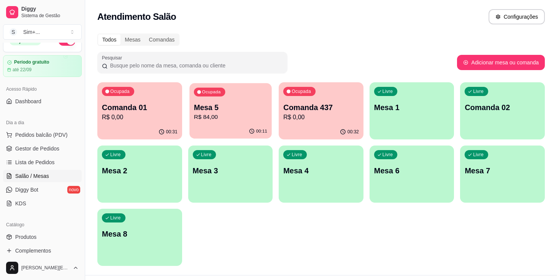
click at [235, 113] on p "R$ 84,00" at bounding box center [230, 117] width 73 height 9
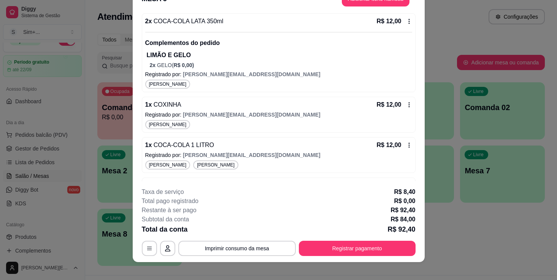
scroll to position [165, 0]
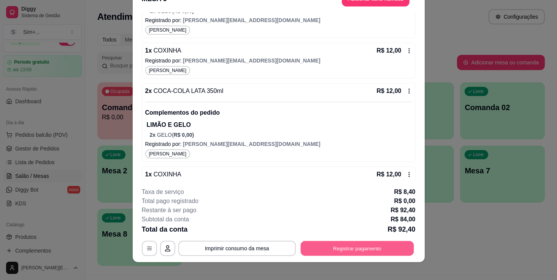
click at [332, 242] on button "Registrar pagamento" at bounding box center [356, 248] width 113 height 15
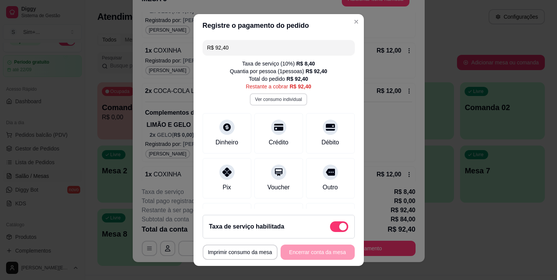
click at [284, 98] on button "Ver consumo individual" at bounding box center [278, 99] width 57 height 12
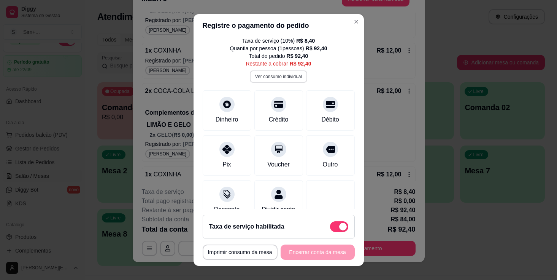
click at [288, 78] on button "Ver consumo individual" at bounding box center [278, 76] width 57 height 12
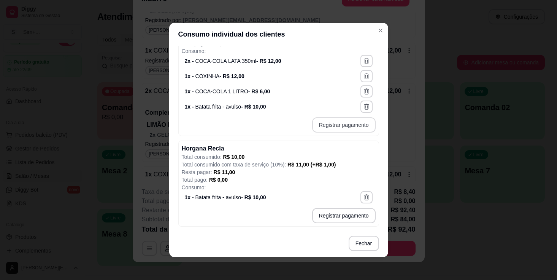
scroll to position [260, 0]
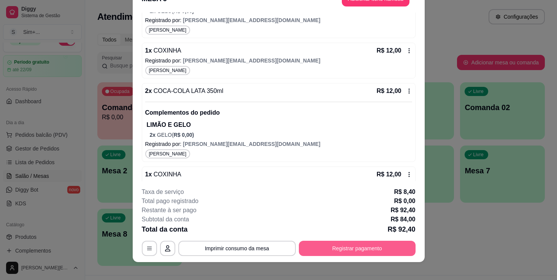
click at [340, 250] on button "Registrar pagamento" at bounding box center [357, 247] width 117 height 15
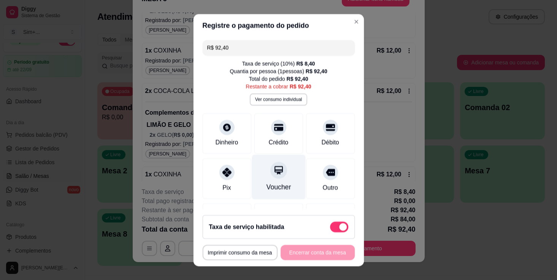
type input "R$ 99,00"
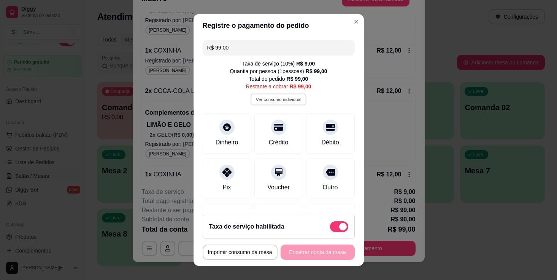
click at [283, 98] on button "Ver consumo individual" at bounding box center [279, 99] width 56 height 12
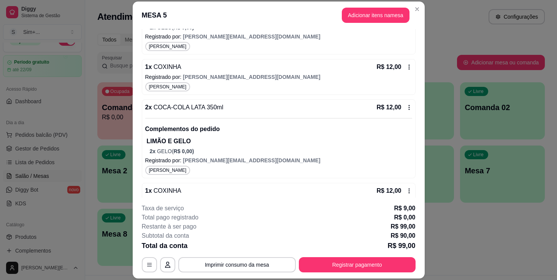
scroll to position [0, 0]
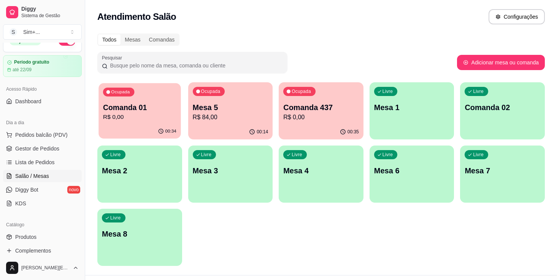
click at [147, 110] on p "Comanda 01" at bounding box center [139, 107] width 73 height 10
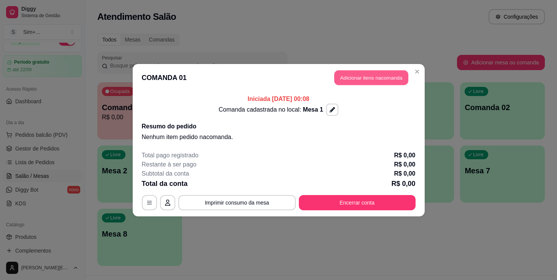
click at [375, 75] on button "Adicionar itens na comanda" at bounding box center [371, 77] width 74 height 15
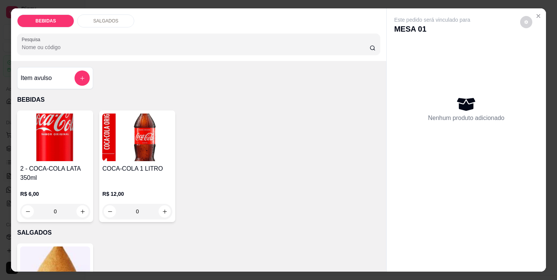
click at [57, 160] on img at bounding box center [55, 137] width 70 height 48
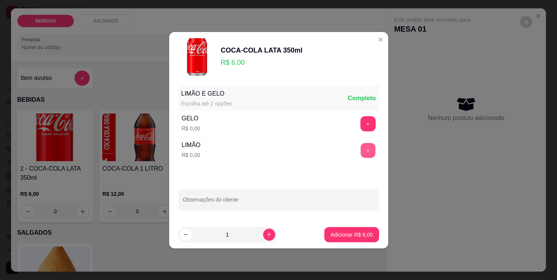
click at [368, 151] on button "+" at bounding box center [368, 150] width 15 height 15
click at [350, 234] on p "Adicionar R$ 6,00" at bounding box center [351, 233] width 41 height 7
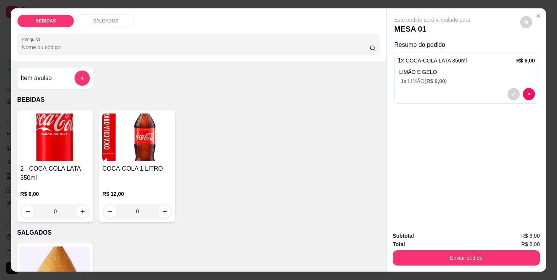
click at [69, 249] on img at bounding box center [55, 270] width 70 height 48
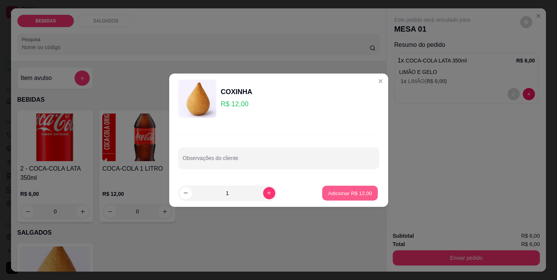
click at [337, 190] on p "Adicionar R$ 12,00" at bounding box center [350, 192] width 44 height 7
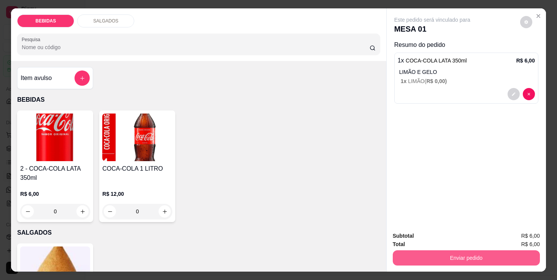
click at [478, 256] on button "Enviar pedido" at bounding box center [466, 257] width 147 height 15
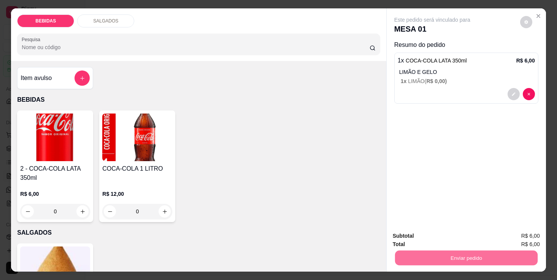
click at [442, 238] on button "Não registrar e enviar pedido" at bounding box center [444, 239] width 77 height 14
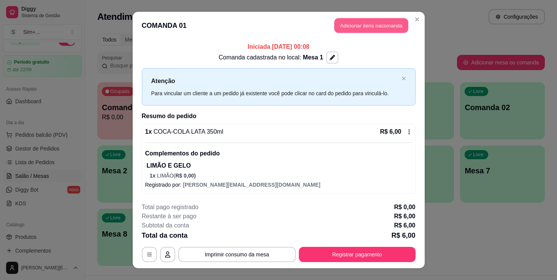
click at [376, 26] on button "Adicionar itens na comanda" at bounding box center [371, 25] width 74 height 15
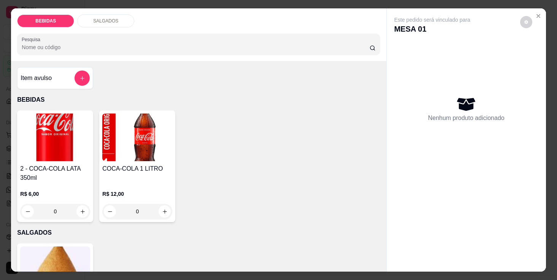
click at [133, 163] on div "COCA-COLA 1 LITRO R$ 12,00 0" at bounding box center [137, 165] width 76 height 111
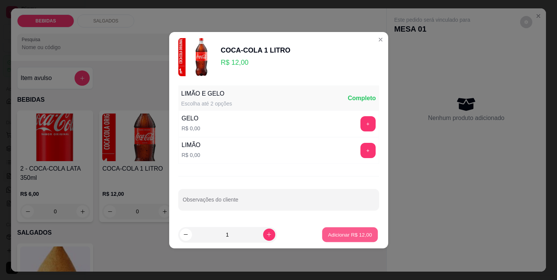
click at [346, 235] on p "Adicionar R$ 12,00" at bounding box center [350, 233] width 44 height 7
type input "1"
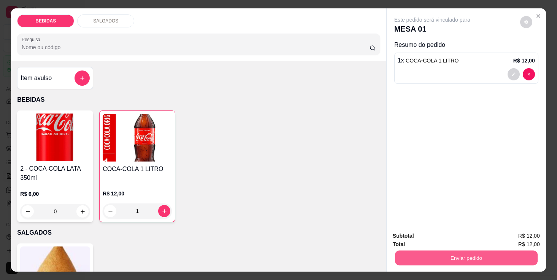
click at [454, 255] on button "Enviar pedido" at bounding box center [466, 257] width 143 height 15
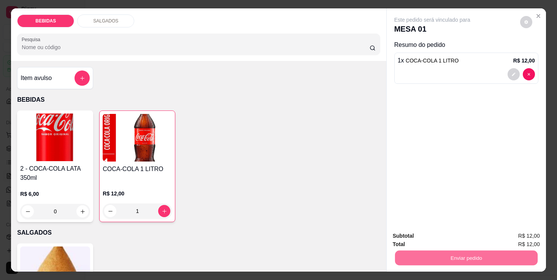
click at [503, 238] on button "Sim, quero registrar" at bounding box center [516, 239] width 57 height 14
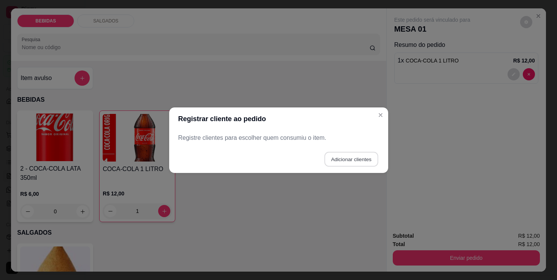
click at [353, 162] on button "Adicionar clientes" at bounding box center [351, 158] width 54 height 15
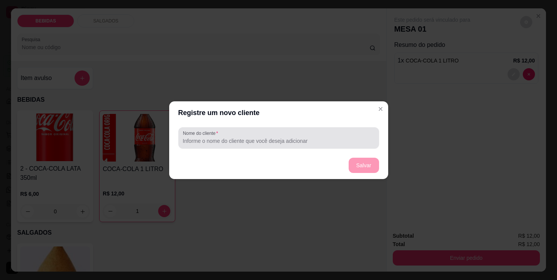
click at [251, 140] on input "Nome do cliente" at bounding box center [279, 141] width 192 height 8
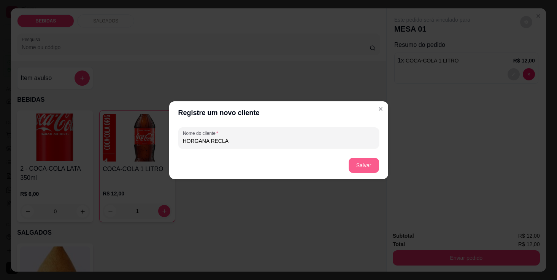
type input "HORGANA RECLA"
click at [364, 165] on button "Salvar" at bounding box center [364, 164] width 30 height 15
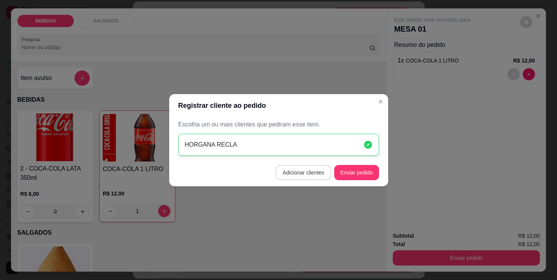
click at [316, 170] on button "Adicionar clientes" at bounding box center [304, 172] width 56 height 15
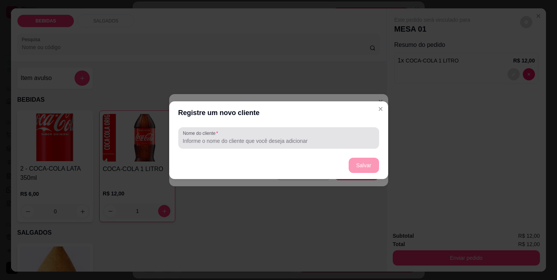
click at [243, 141] on input "Nome do cliente" at bounding box center [279, 141] width 192 height 8
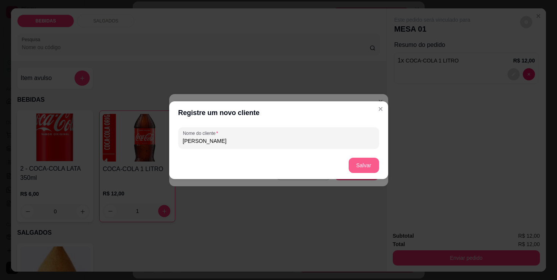
type input "[PERSON_NAME]"
click at [367, 162] on button "Salvar" at bounding box center [364, 164] width 30 height 15
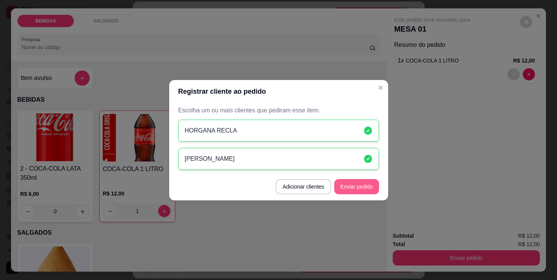
click at [352, 189] on button "Enviar pedido" at bounding box center [356, 186] width 45 height 15
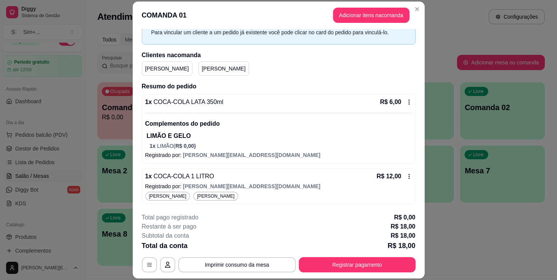
scroll to position [50, 0]
click at [338, 261] on button "Registrar pagamento" at bounding box center [357, 264] width 117 height 15
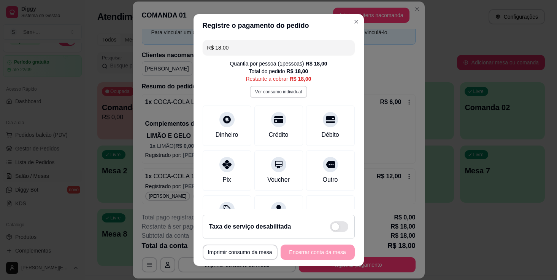
click at [286, 91] on button "Ver consumo individual" at bounding box center [278, 92] width 57 height 12
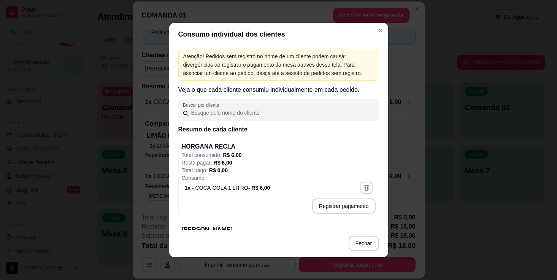
scroll to position [0, 0]
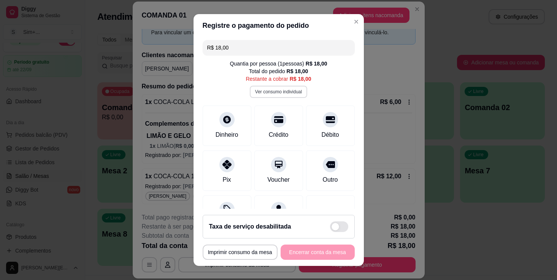
click at [279, 93] on button "Ver consumo individual" at bounding box center [278, 92] width 57 height 12
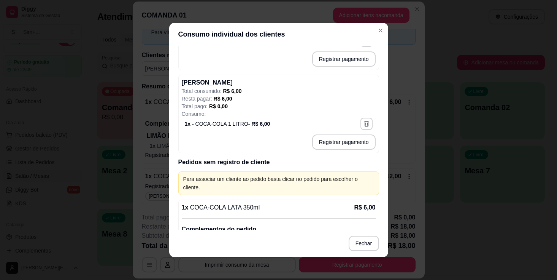
scroll to position [146, 0]
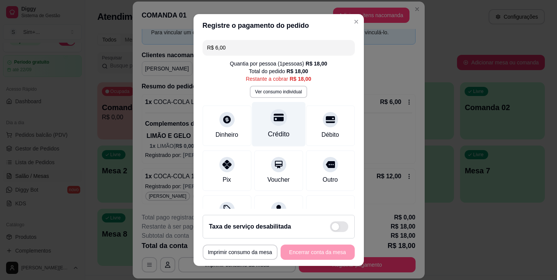
click at [284, 125] on div "Crédito" at bounding box center [279, 124] width 54 height 44
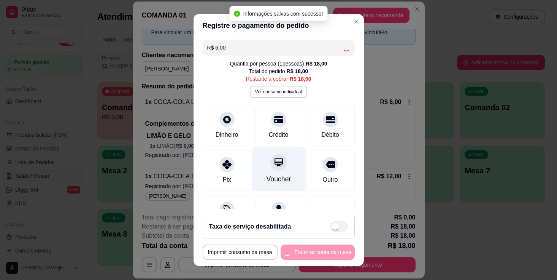
type input "R$ 12,00"
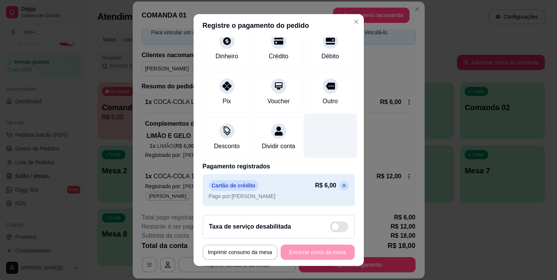
scroll to position [78, 0]
click at [301, 253] on div "**********" at bounding box center [279, 251] width 152 height 15
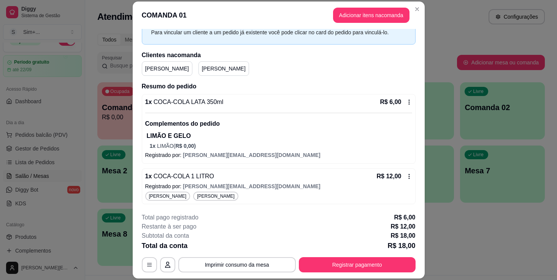
scroll to position [0, 0]
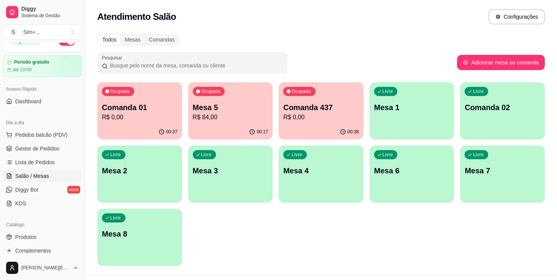
click at [234, 111] on p "Mesa 5" at bounding box center [231, 107] width 76 height 11
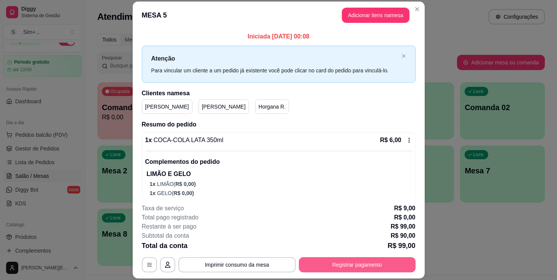
click at [356, 267] on button "Registrar pagamento" at bounding box center [357, 264] width 117 height 15
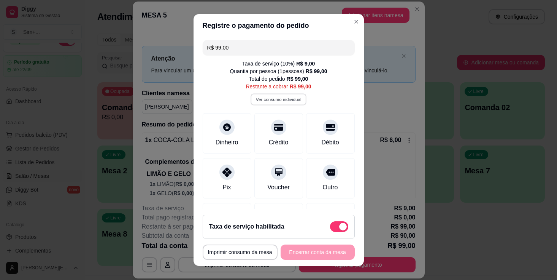
click at [281, 105] on button "Ver consumo individual" at bounding box center [279, 99] width 56 height 12
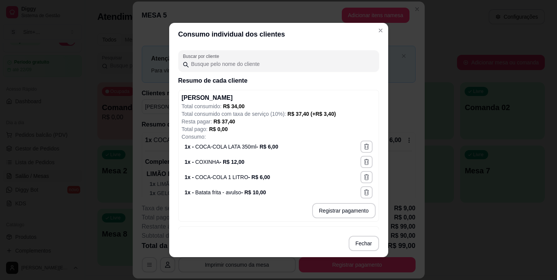
scroll to position [51, 0]
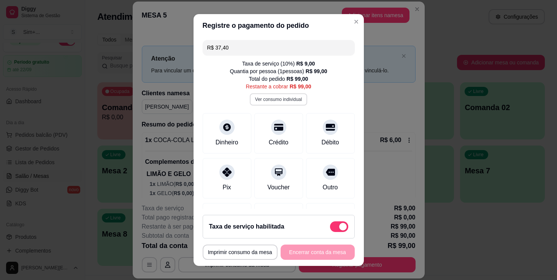
click at [283, 101] on button "Ver consumo individual" at bounding box center [278, 99] width 57 height 12
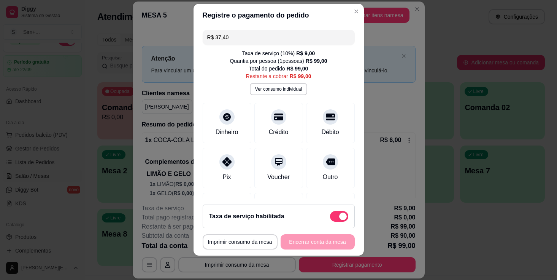
scroll to position [10, 0]
click at [332, 130] on div "Débito" at bounding box center [330, 131] width 19 height 10
type input "R$ 61,60"
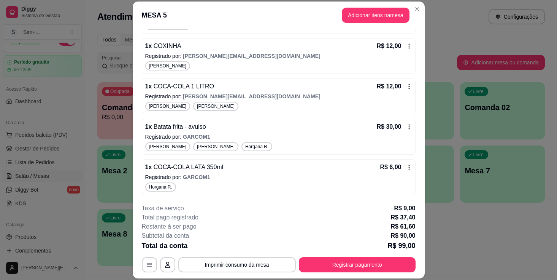
scroll to position [310, 0]
click at [146, 265] on icon "button" at bounding box center [149, 264] width 6 height 6
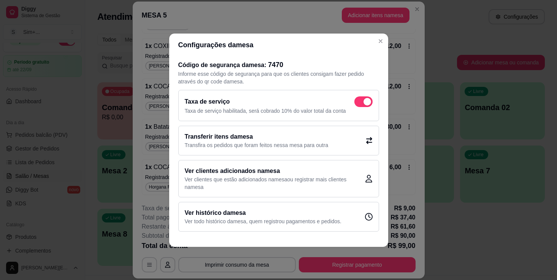
click at [284, 221] on p "Ver todo histórico da mesa , quem registrou pagamentos e pedidos." at bounding box center [263, 221] width 157 height 8
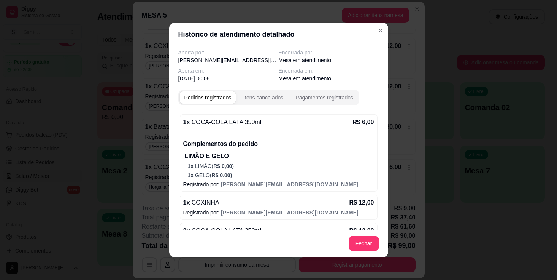
scroll to position [0, 0]
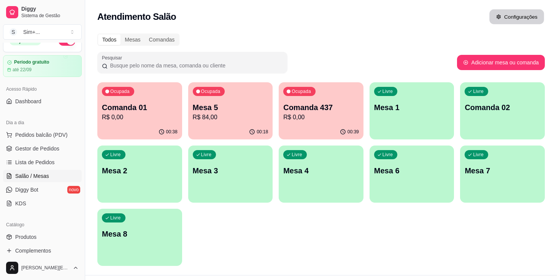
click at [508, 21] on button "Configurações" at bounding box center [516, 17] width 55 height 15
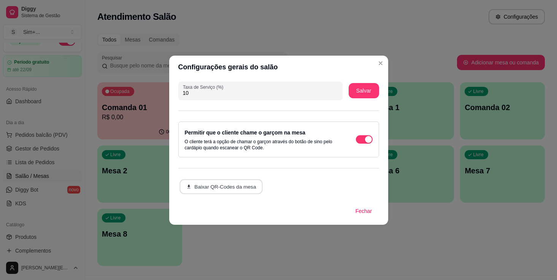
click at [230, 184] on button "Baixar QR-Codes da mesa" at bounding box center [221, 186] width 83 height 15
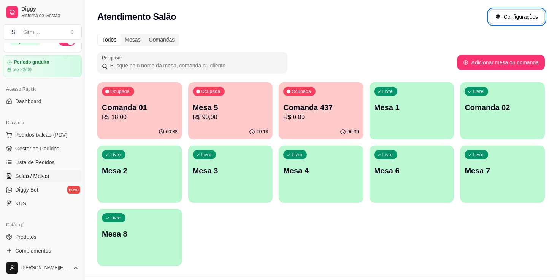
click at [250, 102] on div "Ocupada Mesa 5 R$ 90,00" at bounding box center [230, 103] width 85 height 42
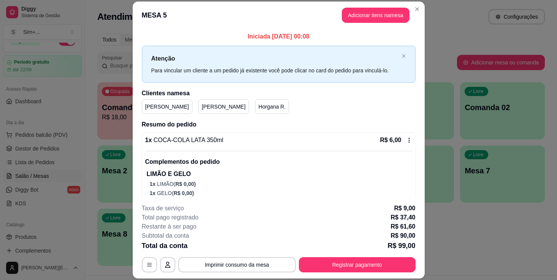
click at [259, 109] on p "Horgana R." at bounding box center [272, 107] width 27 height 8
click at [202, 106] on p "[PERSON_NAME]" at bounding box center [224, 107] width 44 height 8
click at [152, 264] on icon "button" at bounding box center [149, 264] width 6 height 6
click at [331, 266] on button "Registrar pagamento" at bounding box center [356, 264] width 113 height 15
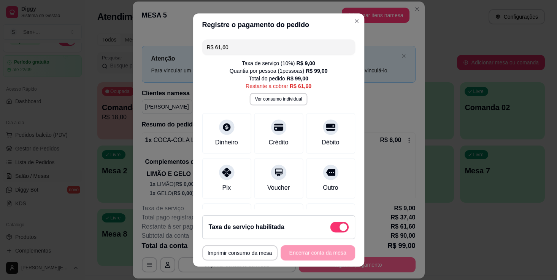
type input "R$ 68,20"
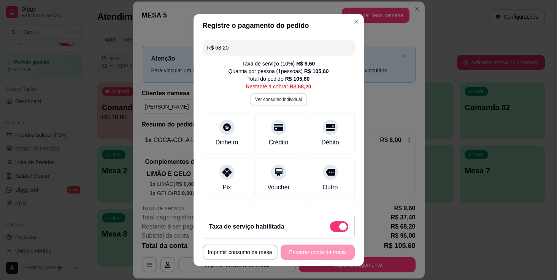
click at [289, 100] on button "Ver consumo individual" at bounding box center [278, 99] width 57 height 12
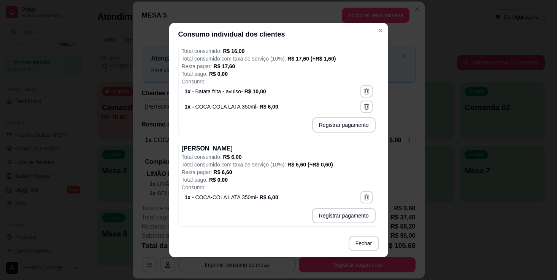
scroll to position [356, 0]
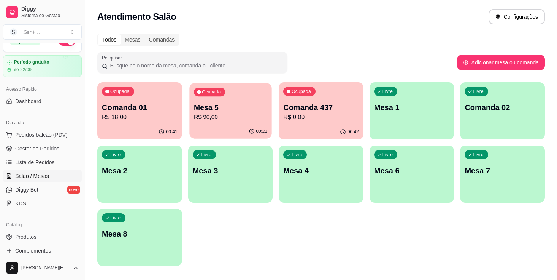
click at [228, 111] on p "Mesa 5" at bounding box center [230, 107] width 73 height 10
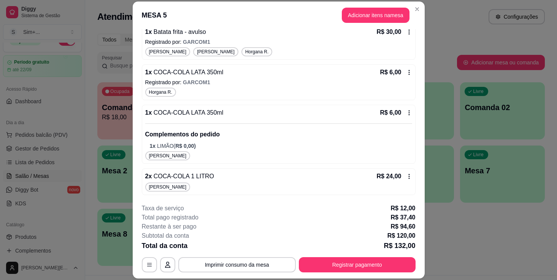
scroll to position [0, 0]
click at [390, 15] on button "Adicionar itens na mesa" at bounding box center [376, 15] width 68 height 15
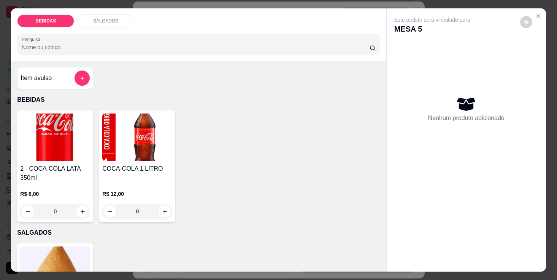
click at [81, 211] on div "0" at bounding box center [55, 210] width 70 height 15
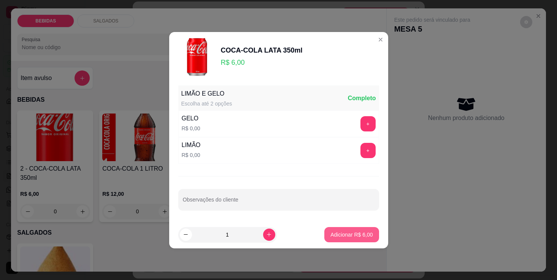
click at [350, 234] on p "Adicionar R$ 6,00" at bounding box center [351, 234] width 42 height 8
type input "1"
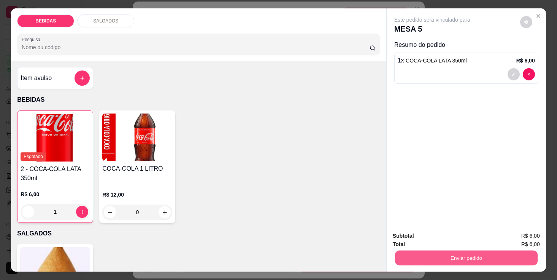
click at [472, 257] on button "Enviar pedido" at bounding box center [466, 257] width 143 height 15
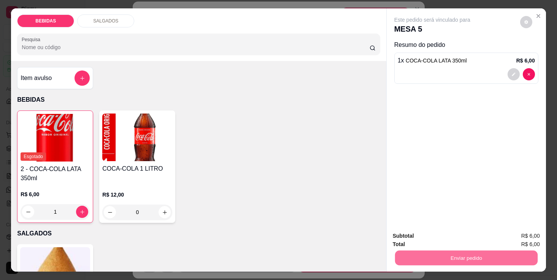
click at [507, 241] on button "Sim, quero registrar" at bounding box center [516, 239] width 57 height 14
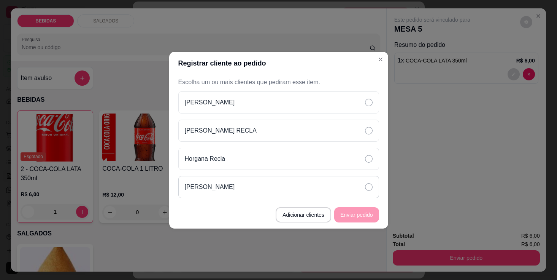
click at [369, 187] on icon at bounding box center [369, 187] width 8 height 8
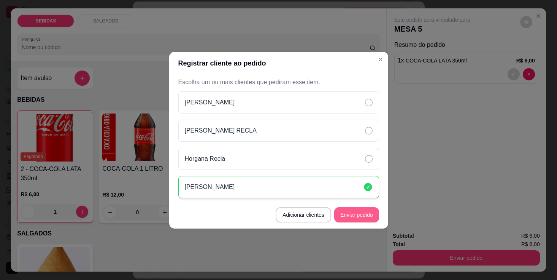
click at [358, 216] on button "Enviar pedido" at bounding box center [356, 214] width 45 height 15
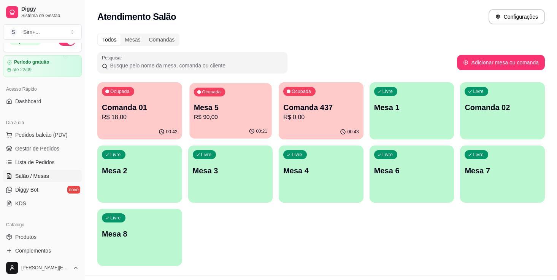
click at [234, 116] on p "R$ 90,00" at bounding box center [230, 117] width 73 height 9
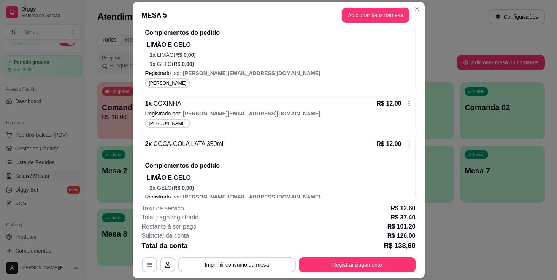
scroll to position [140, 0]
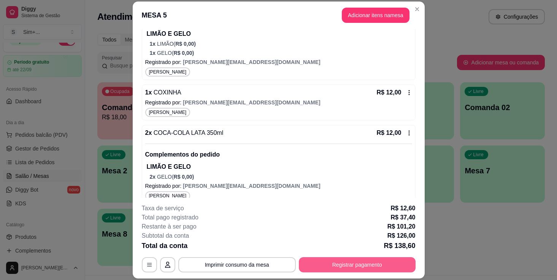
click at [341, 261] on button "Registrar pagamento" at bounding box center [357, 264] width 117 height 15
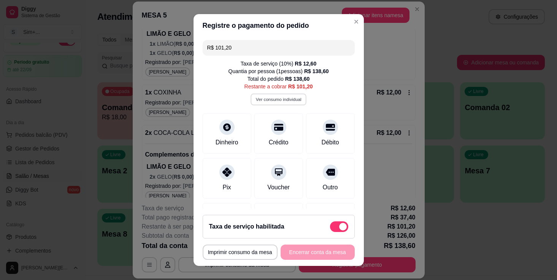
click at [283, 98] on button "Ver consumo individual" at bounding box center [279, 99] width 56 height 12
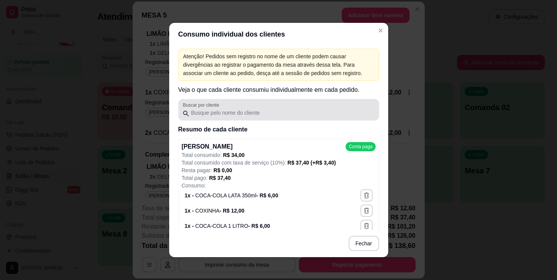
scroll to position [0, 0]
click at [259, 114] on input "Buscar por cliente" at bounding box center [282, 113] width 186 height 8
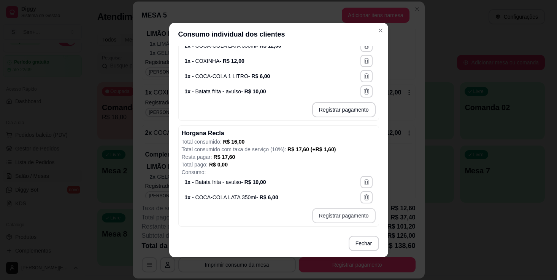
scroll to position [149, 0]
type input "RECLA"
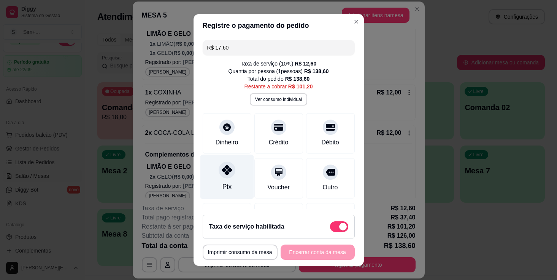
click at [227, 171] on icon at bounding box center [227, 170] width 10 height 10
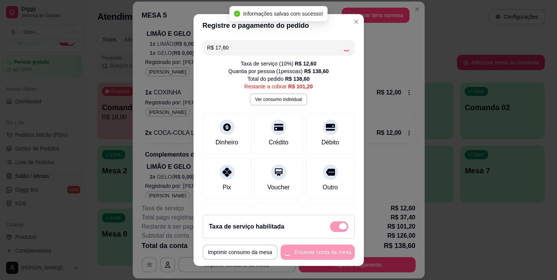
type input "R$ 83,60"
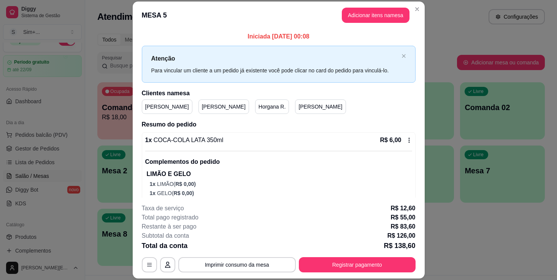
scroll to position [0, 0]
click at [324, 262] on button "Registrar pagamento" at bounding box center [357, 264] width 117 height 15
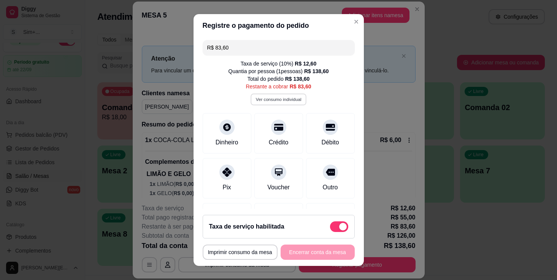
click at [287, 97] on button "Ver consumo individual" at bounding box center [279, 99] width 56 height 12
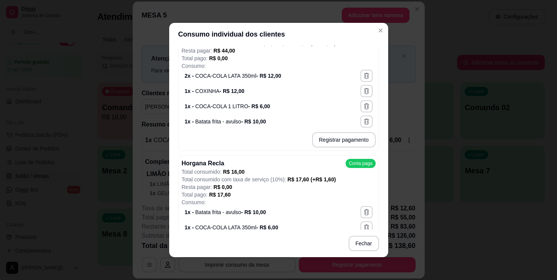
scroll to position [231, 0]
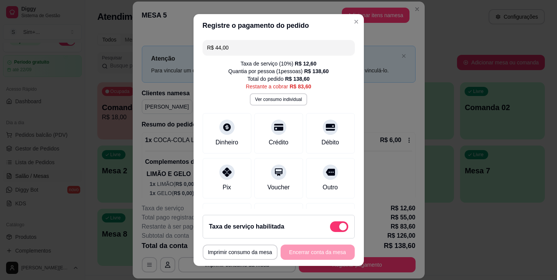
click at [241, 49] on input "R$ 44,00" at bounding box center [278, 47] width 143 height 15
type input "R$ 24,00"
click at [224, 135] on div "Dinheiro" at bounding box center [227, 131] width 54 height 44
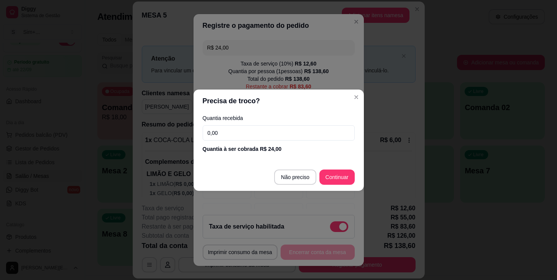
click at [281, 137] on input "0,00" at bounding box center [279, 132] width 152 height 15
type input "25,00"
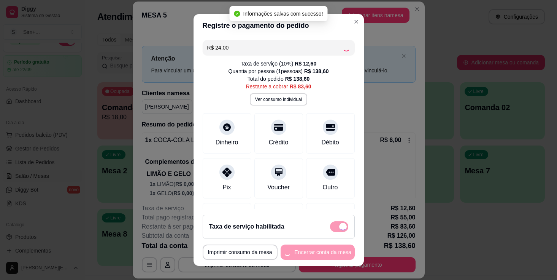
type input "R$ 59,60"
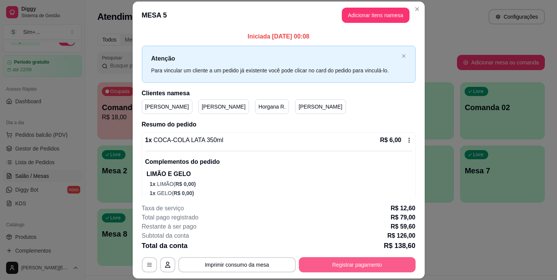
click at [326, 265] on button "Registrar pagamento" at bounding box center [357, 264] width 117 height 15
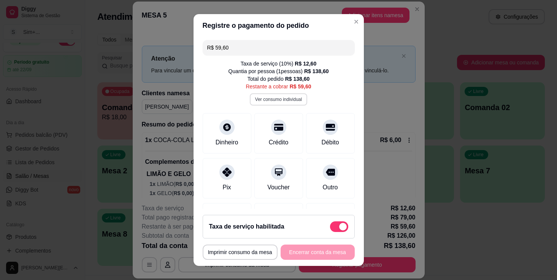
click at [289, 99] on button "Ver consumo individual" at bounding box center [278, 99] width 57 height 12
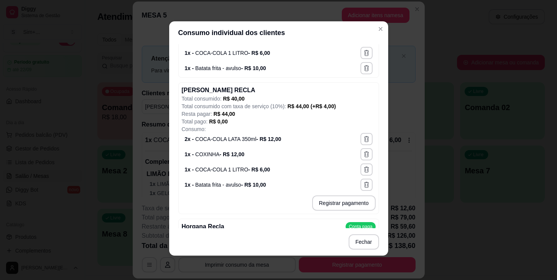
scroll to position [167, 0]
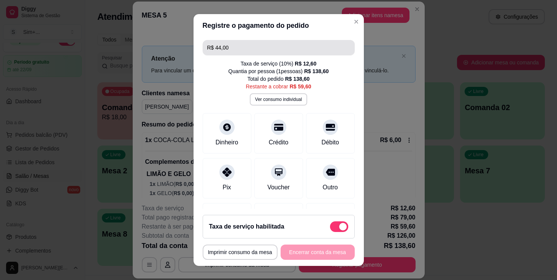
click at [236, 49] on input "R$ 44,00" at bounding box center [278, 47] width 143 height 15
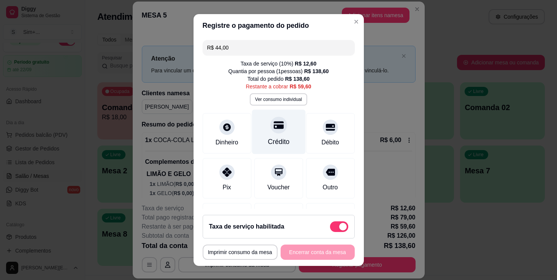
click at [269, 126] on div "Crédito" at bounding box center [279, 131] width 54 height 44
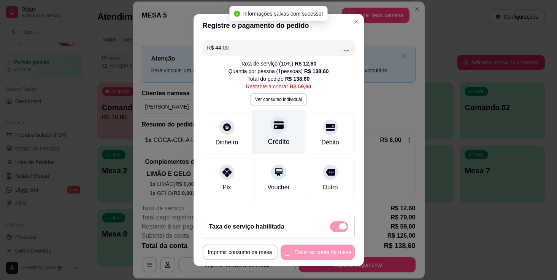
type input "R$ 15,60"
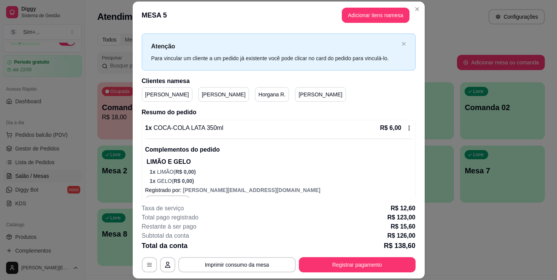
scroll to position [13, 0]
click at [354, 261] on button "Registrar pagamento" at bounding box center [357, 264] width 117 height 15
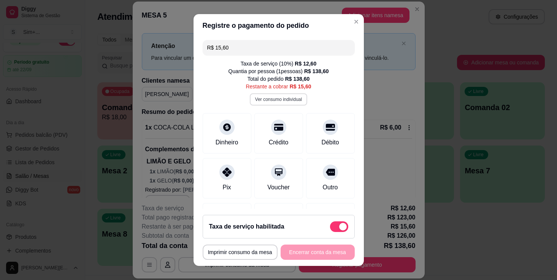
click at [291, 97] on button "Ver consumo individual" at bounding box center [278, 99] width 57 height 12
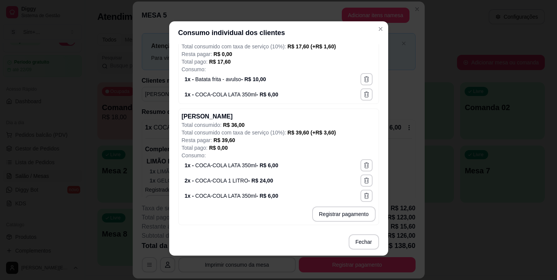
scroll to position [2, 0]
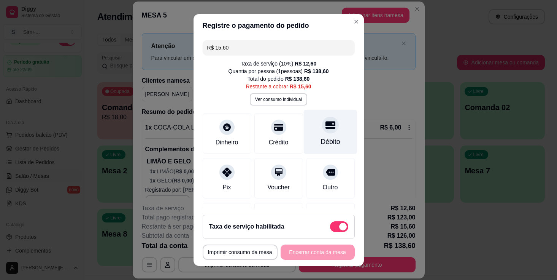
click at [334, 137] on div "Débito" at bounding box center [330, 142] width 19 height 10
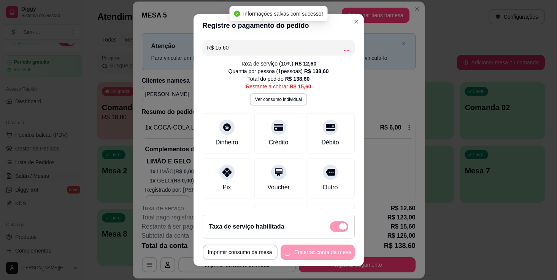
type input "R$ 0,00"
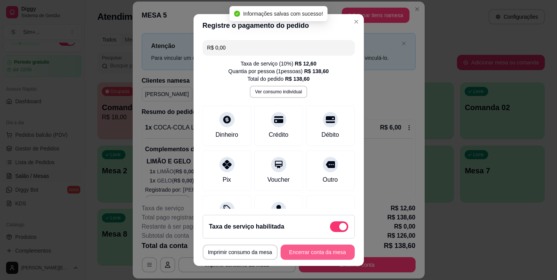
click at [316, 253] on button "Encerrar conta da mesa" at bounding box center [318, 251] width 74 height 15
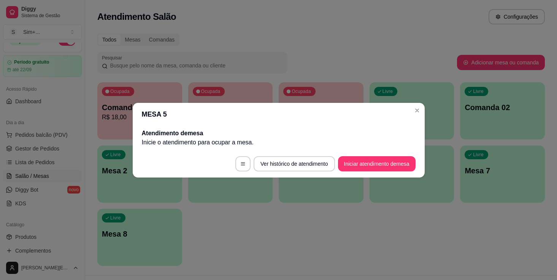
scroll to position [0, 0]
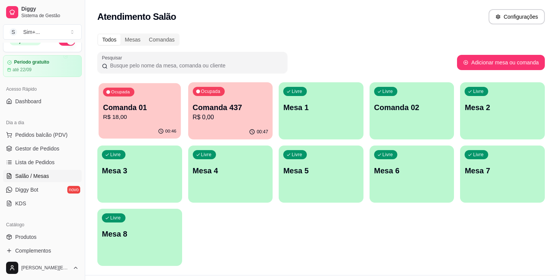
click at [135, 120] on p "R$ 18,00" at bounding box center [139, 117] width 73 height 9
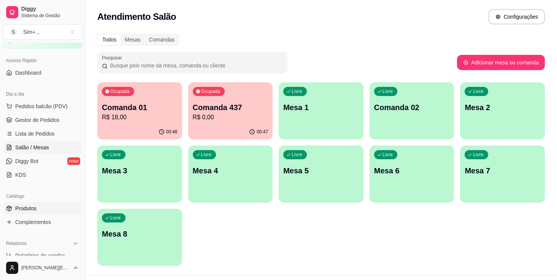
scroll to position [43, 0]
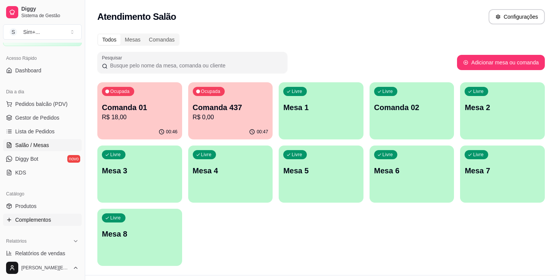
click at [33, 219] on span "Complementos" at bounding box center [33, 220] width 36 height 8
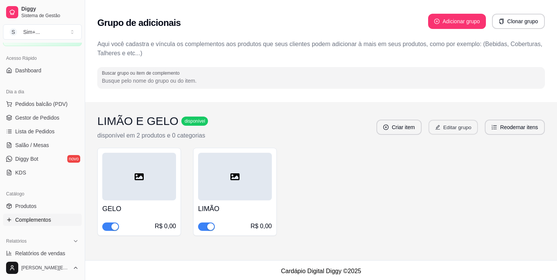
click at [462, 130] on button "Editar grupo" at bounding box center [453, 127] width 49 height 15
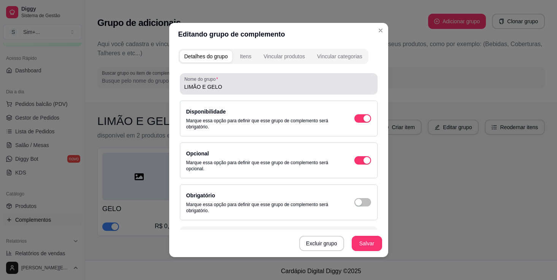
click at [233, 83] on input "LIMÃO E GELO" at bounding box center [278, 87] width 189 height 8
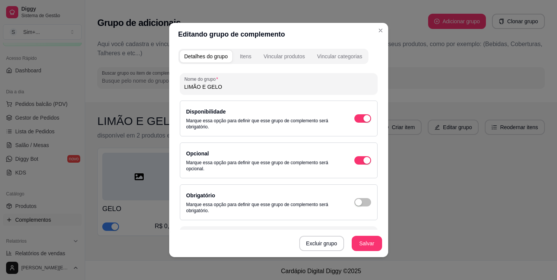
click at [233, 83] on input "LIMÃO E GELO" at bounding box center [278, 87] width 189 height 8
type input "ADICIONAIS"
click at [363, 241] on button "Salvar" at bounding box center [367, 242] width 30 height 15
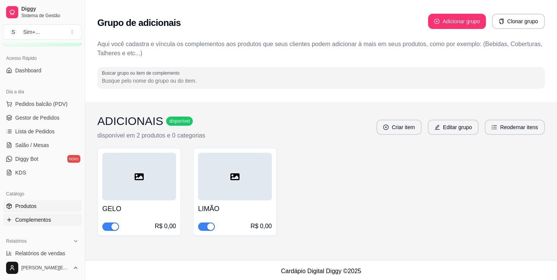
click at [27, 207] on span "Produtos" at bounding box center [25, 206] width 21 height 8
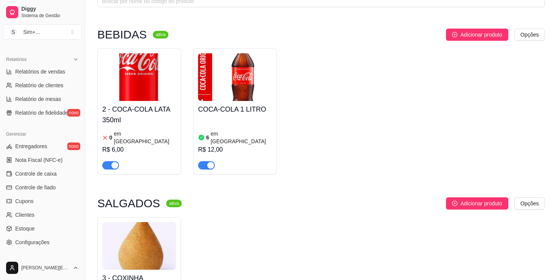
scroll to position [248, 0]
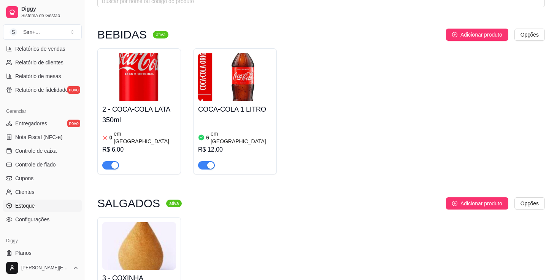
click at [23, 205] on span "Estoque" at bounding box center [24, 206] width 19 height 8
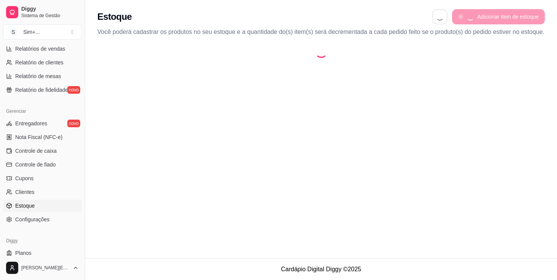
select select "QUANTITY_ORDER"
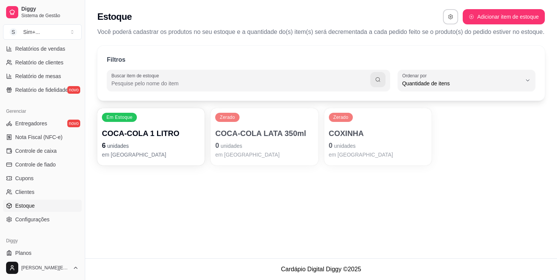
click at [267, 138] on p "COCA-COLA LATA 350ml" at bounding box center [264, 133] width 98 height 11
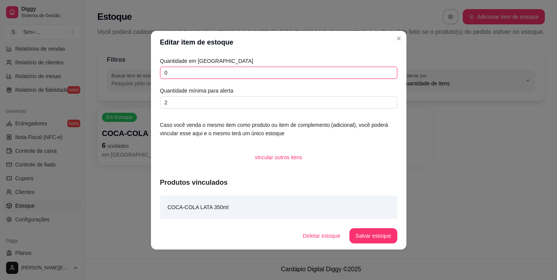
click at [209, 75] on input "0" at bounding box center [278, 73] width 237 height 12
type input "20"
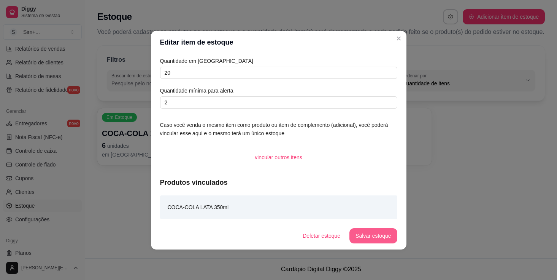
click at [371, 237] on button "Salvar estoque" at bounding box center [374, 235] width 48 height 15
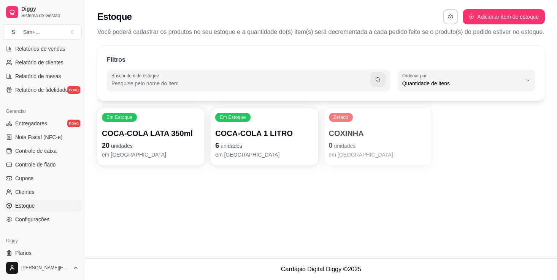
click at [395, 151] on p "0 unidades" at bounding box center [378, 145] width 98 height 11
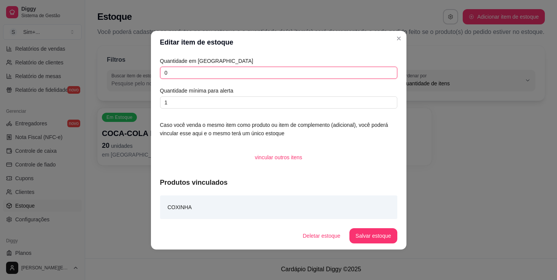
click at [243, 75] on input "0" at bounding box center [278, 73] width 237 height 12
type input "30"
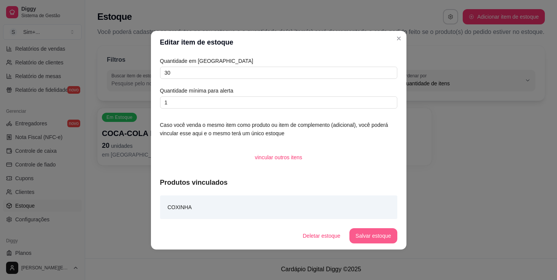
click at [367, 236] on button "Salvar estoque" at bounding box center [374, 235] width 48 height 15
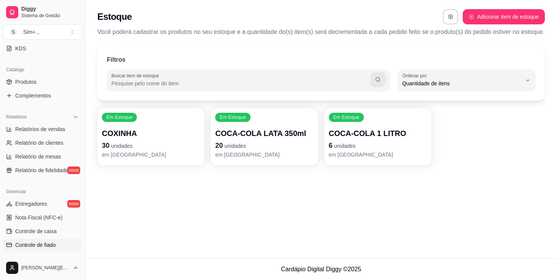
scroll to position [165, 0]
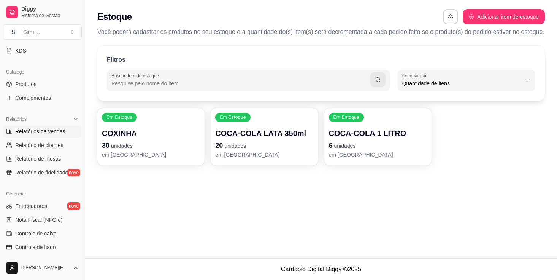
click at [49, 130] on span "Relatórios de vendas" at bounding box center [40, 131] width 50 height 8
select select "ALL"
select select "0"
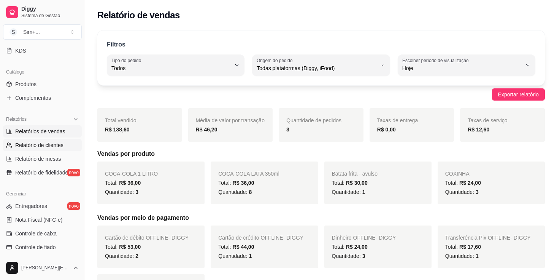
click at [45, 147] on span "Relatório de clientes" at bounding box center [39, 145] width 48 height 8
select select "30"
select select "HIGHEST_TOTAL_SPENT_WITH_ORDERS"
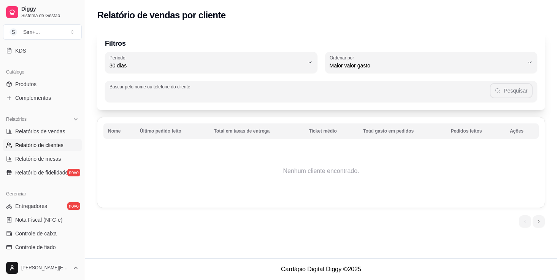
click at [192, 93] on input "Buscar pelo nome ou telefone do cliente" at bounding box center [300, 95] width 380 height 8
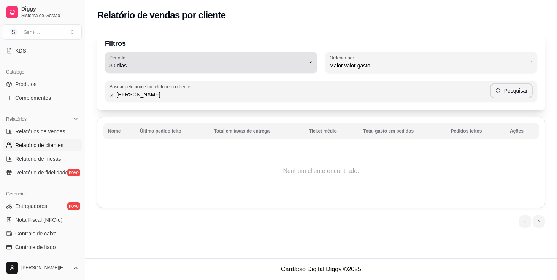
type input "[PERSON_NAME]"
click at [246, 59] on div "30 dias" at bounding box center [207, 62] width 194 height 15
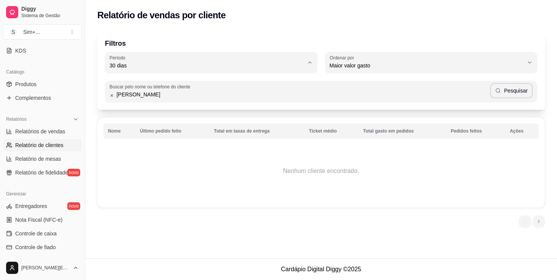
click at [195, 83] on span "Hoje" at bounding box center [207, 83] width 185 height 7
type input "0"
select select "0"
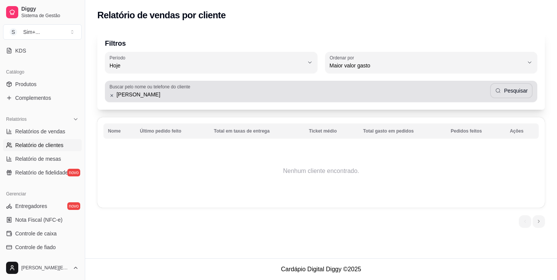
click at [172, 95] on input "[PERSON_NAME]" at bounding box center [302, 95] width 376 height 8
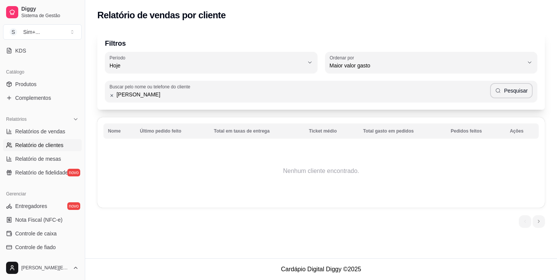
click at [172, 95] on input "[PERSON_NAME]" at bounding box center [302, 95] width 376 height 8
click at [200, 211] on div "Filtros 0 Período Hoje Ontem 7 dias 15 dias 30 dias 45 dias 60 dias Período Hoj…" at bounding box center [321, 131] width 472 height 210
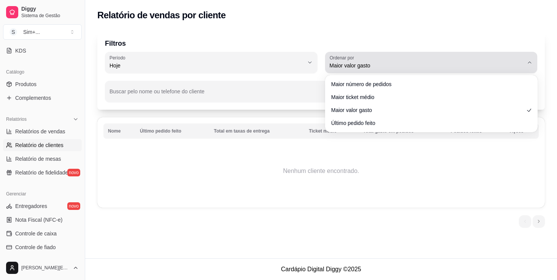
click at [369, 63] on span "Maior valor gasto" at bounding box center [427, 66] width 194 height 8
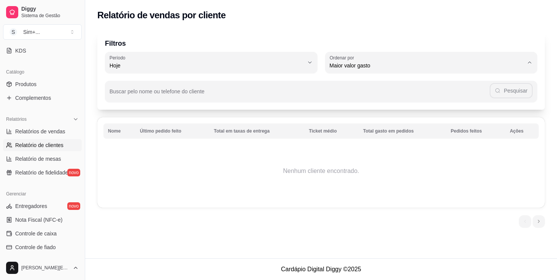
click at [380, 87] on span "Maior número de pedidos" at bounding box center [427, 83] width 185 height 7
type input "HIGHEST_ORDER_COUNT"
select select "HIGHEST_ORDER_COUNT"
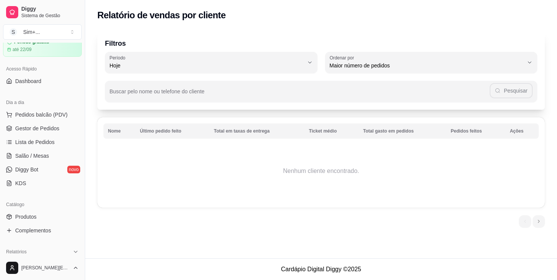
scroll to position [32, 0]
click at [43, 131] on span "Gestor de Pedidos" at bounding box center [37, 129] width 44 height 8
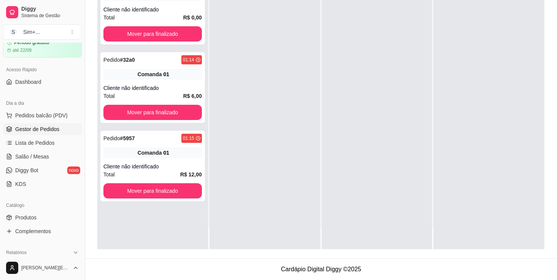
scroll to position [116, 0]
click at [153, 149] on span "Comanda" at bounding box center [150, 153] width 24 height 8
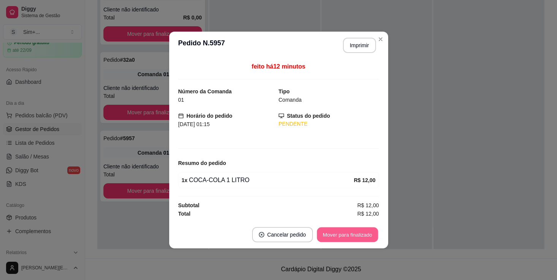
click at [359, 235] on button "Mover para finalizado" at bounding box center [347, 234] width 61 height 15
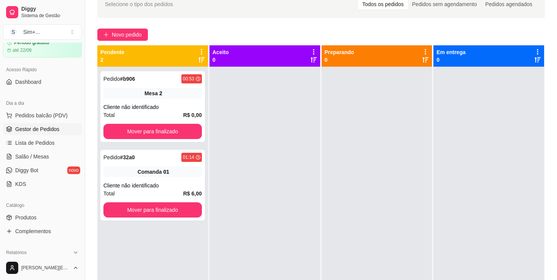
scroll to position [38, 0]
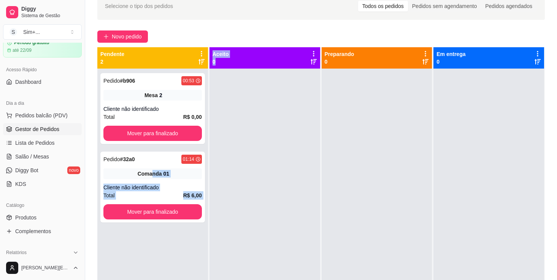
drag, startPoint x: 152, startPoint y: 176, endPoint x: 246, endPoint y: 170, distance: 94.9
click at [246, 170] on div "Pendente 2 Pedido # b906 00:53 Mesa 2 Cliente não identificado Total R$ 0,00 Mo…" at bounding box center [321, 187] width 448 height 280
click at [246, 170] on div at bounding box center [265, 208] width 111 height 280
drag, startPoint x: 158, startPoint y: 156, endPoint x: 223, endPoint y: 154, distance: 65.4
click at [223, 154] on div "Pendente 2 Pedido # b906 00:53 Mesa 2 Cliente não identificado Total R$ 0,00 Mo…" at bounding box center [321, 187] width 448 height 280
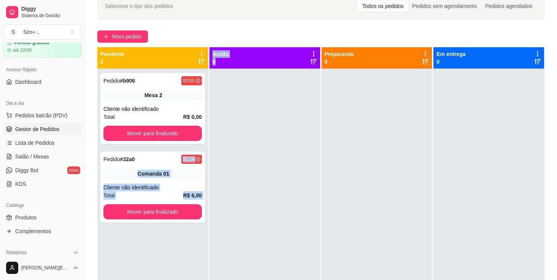
click at [223, 154] on div at bounding box center [265, 208] width 111 height 280
drag, startPoint x: 167, startPoint y: 154, endPoint x: 293, endPoint y: 107, distance: 134.4
click at [294, 107] on div "Pendente 2 Pedido # b906 00:53 Mesa 2 Cliente não identificado Total R$ 0,00 Mo…" at bounding box center [321, 187] width 448 height 280
click at [293, 107] on div at bounding box center [265, 208] width 111 height 280
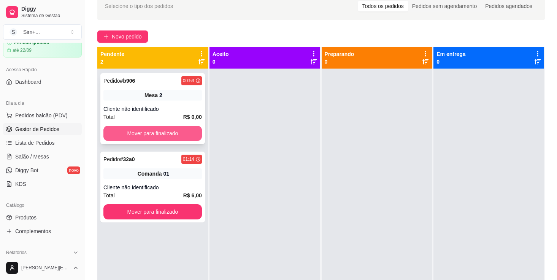
click at [157, 135] on button "Mover para finalizado" at bounding box center [152, 133] width 98 height 15
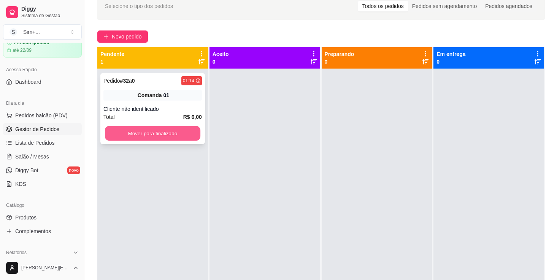
click at [159, 135] on button "Mover para finalizado" at bounding box center [152, 133] width 95 height 15
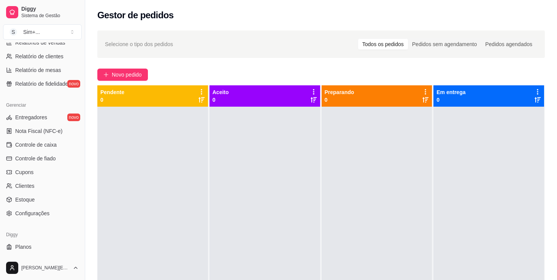
scroll to position [254, 0]
click at [25, 183] on span "Clientes" at bounding box center [24, 185] width 19 height 8
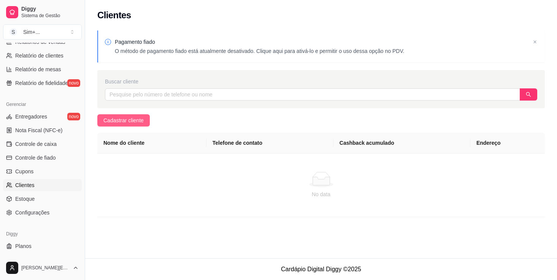
click at [121, 121] on span "Cadastrar cliente" at bounding box center [123, 120] width 40 height 8
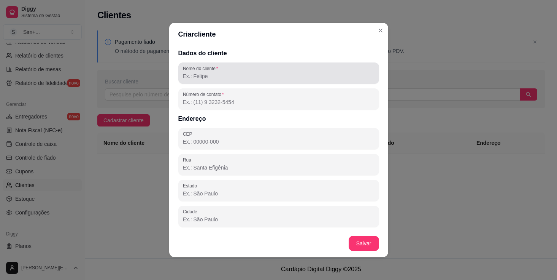
click at [230, 71] on div at bounding box center [279, 72] width 192 height 15
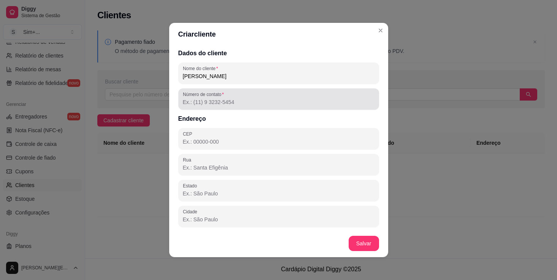
type input "[PERSON_NAME]"
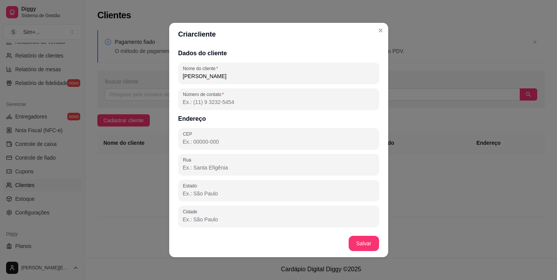
click at [224, 103] on input "Número de contato" at bounding box center [279, 102] width 192 height 8
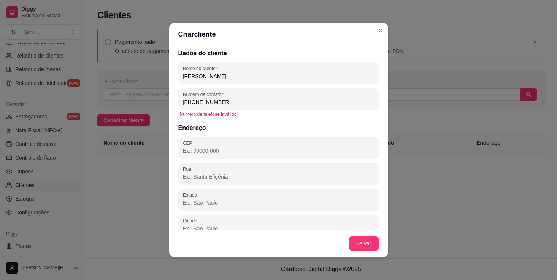
type input "[PHONE_NUMBER]"
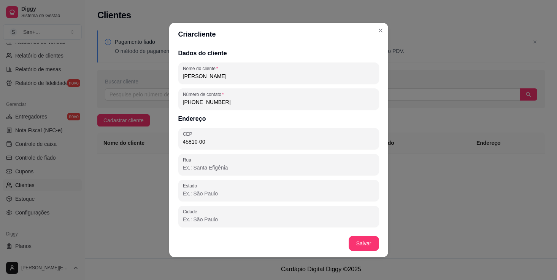
type input "45810-000"
type input "BA"
type input "Porto Seguro"
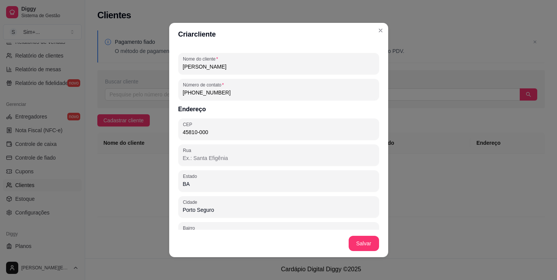
scroll to position [12, 0]
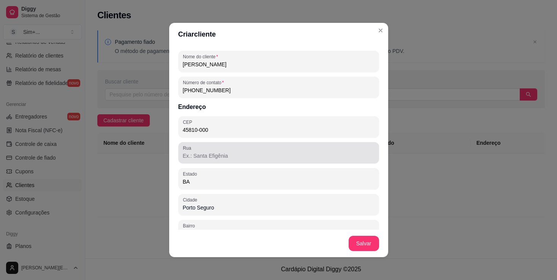
type input "45810-000"
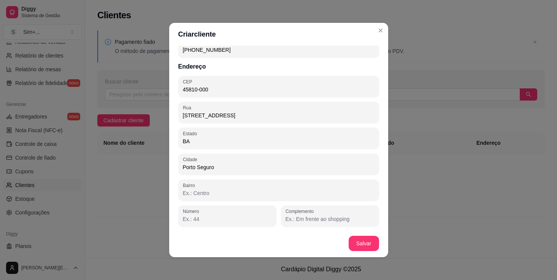
scroll to position [52, 0]
type input "[STREET_ADDRESS]"
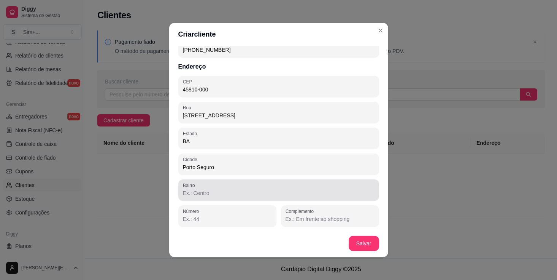
click at [315, 197] on div "Bairro" at bounding box center [278, 189] width 201 height 21
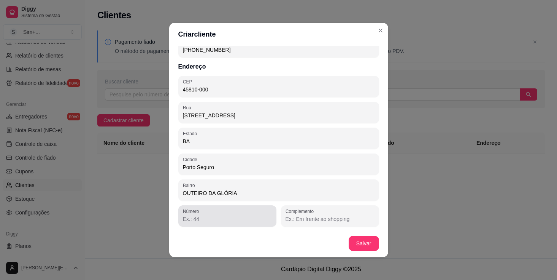
type input "OUTEIRO DA GLÓRIA"
click at [254, 220] on input "Número" at bounding box center [227, 219] width 89 height 8
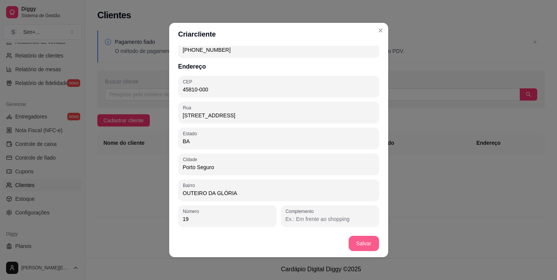
type input "19"
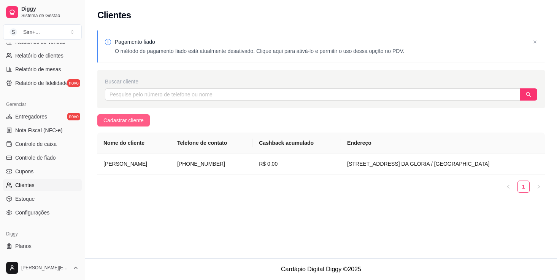
click at [136, 118] on span "Cadastrar cliente" at bounding box center [123, 120] width 40 height 8
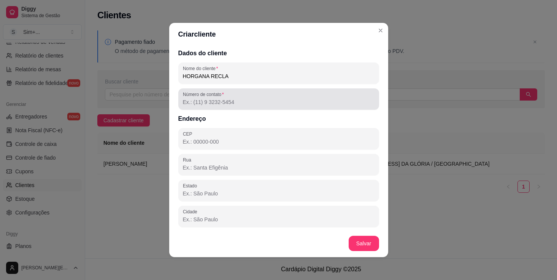
type input "HORGANA RECLA"
click at [220, 102] on input "Número de contato" at bounding box center [279, 102] width 192 height 8
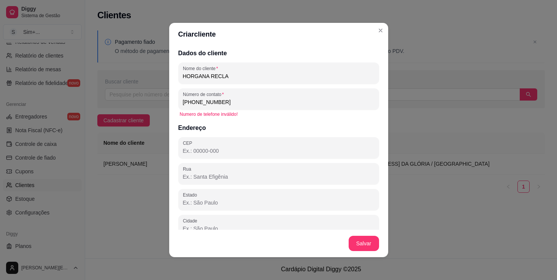
type input "[PHONE_NUMBER]"
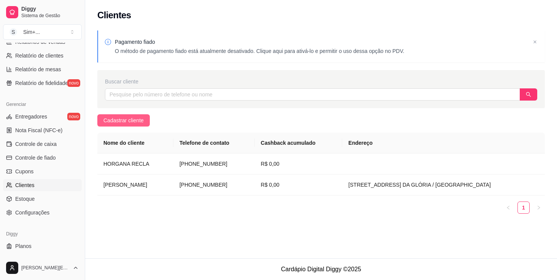
click at [127, 119] on span "Cadastrar cliente" at bounding box center [123, 120] width 40 height 8
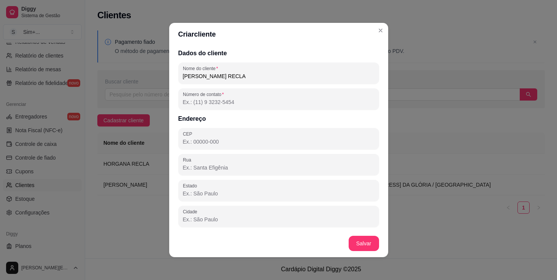
type input "[PERSON_NAME] RECLA"
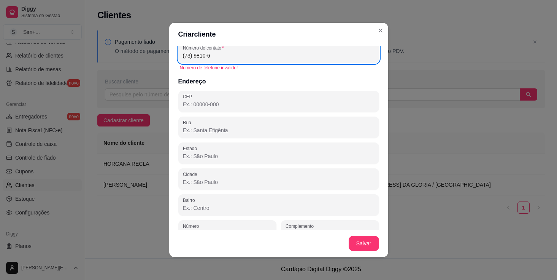
scroll to position [46, 0]
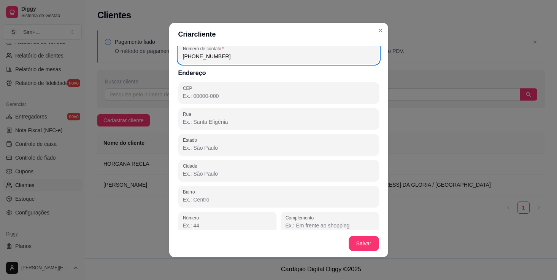
type input "[PHONE_NUMBER]"
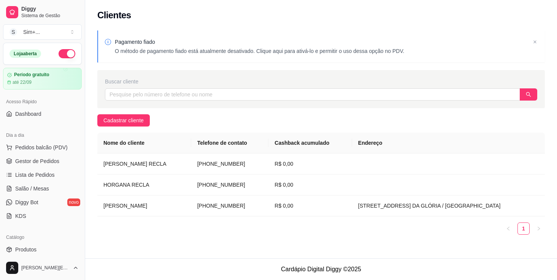
scroll to position [0, 0]
click at [35, 189] on span "Salão / Mesas" at bounding box center [32, 188] width 34 height 8
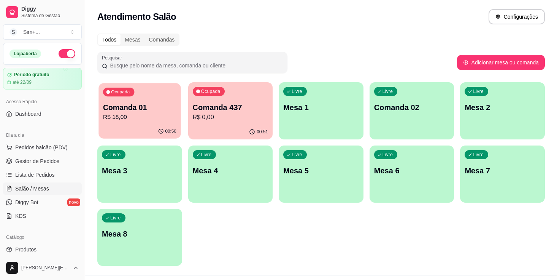
click at [122, 110] on p "Comanda 01" at bounding box center [139, 107] width 73 height 10
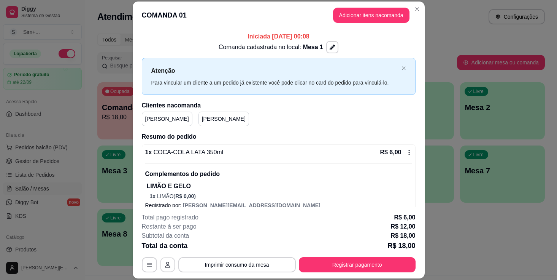
click at [170, 261] on button "button" at bounding box center [167, 264] width 15 height 15
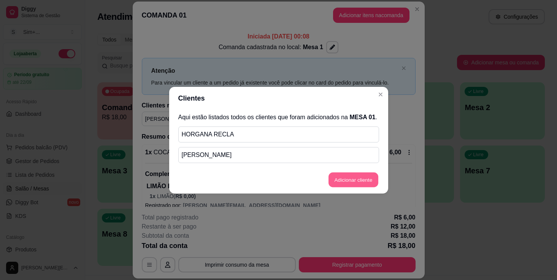
click at [346, 187] on button "Adicionar cliente" at bounding box center [354, 179] width 50 height 15
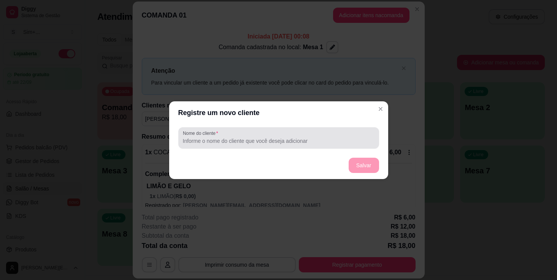
click at [234, 139] on input "Nome do cliente" at bounding box center [279, 141] width 192 height 8
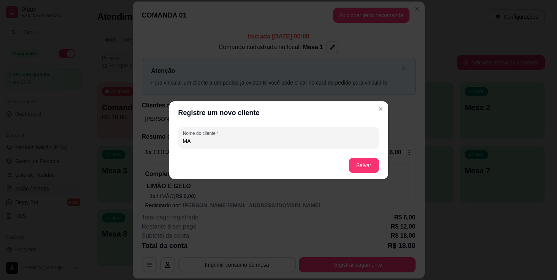
type input "M"
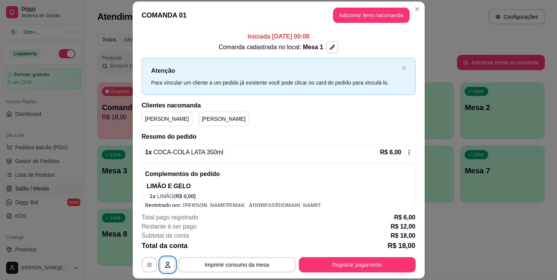
click at [332, 46] on icon "button" at bounding box center [332, 46] width 5 height 5
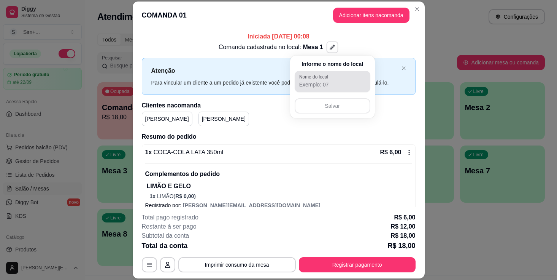
click at [347, 86] on input "Nome do local" at bounding box center [332, 85] width 67 height 8
type input "MESA"
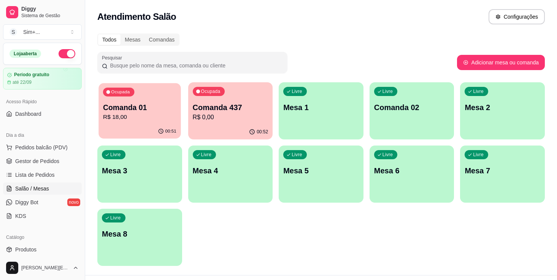
click at [143, 111] on p "Comanda 01" at bounding box center [139, 107] width 73 height 10
click at [150, 106] on p "Comanda 01" at bounding box center [139, 107] width 73 height 10
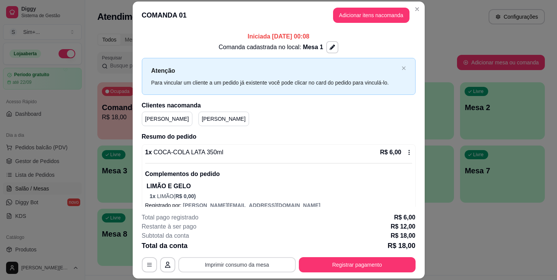
click at [234, 267] on button "Imprimir consumo da mesa" at bounding box center [237, 264] width 118 height 15
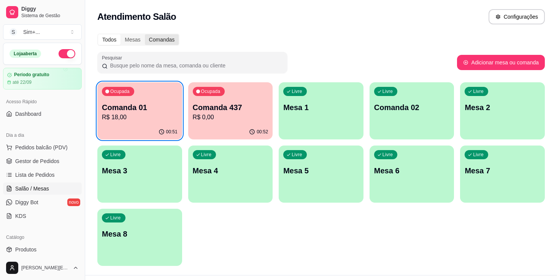
click at [171, 38] on div "Comandas" at bounding box center [162, 39] width 34 height 11
click at [145, 34] on input "Comandas" at bounding box center [145, 34] width 0 height 0
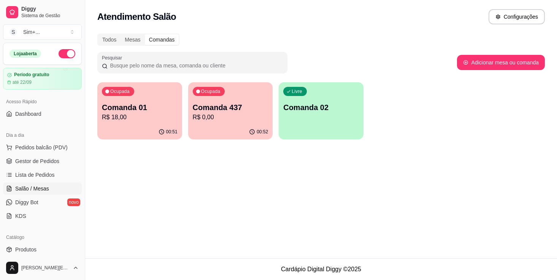
click at [346, 106] on p "Comanda 02" at bounding box center [321, 107] width 76 height 11
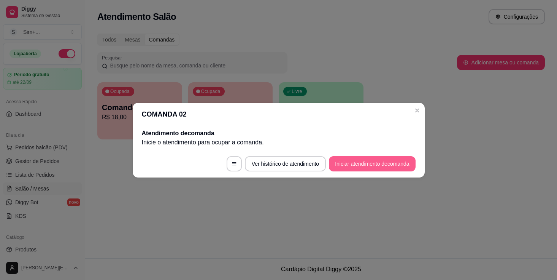
click at [371, 164] on button "Iniciar atendimento de comanda" at bounding box center [372, 163] width 86 height 15
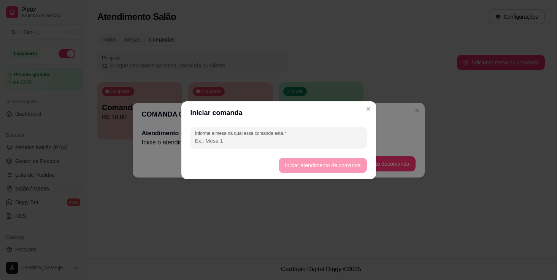
click at [293, 141] on input "Informe a mesa na qual essa comanda está." at bounding box center [278, 141] width 167 height 8
type input "MESA 1"
click at [344, 162] on button "Iniciar atendimento de comanda" at bounding box center [323, 164] width 88 height 15
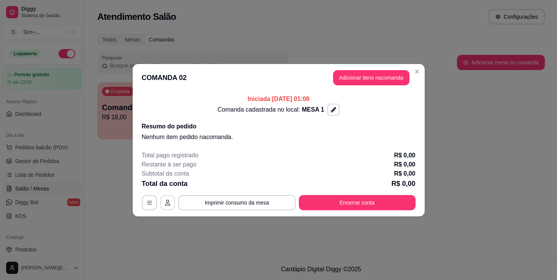
click at [167, 199] on button "button" at bounding box center [167, 202] width 15 height 15
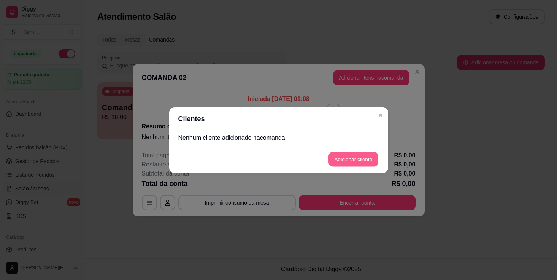
click at [348, 160] on button "Adicionar cliente" at bounding box center [354, 158] width 50 height 15
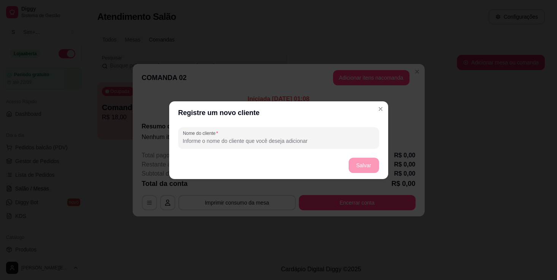
click at [252, 140] on input "Nome do cliente" at bounding box center [279, 141] width 192 height 8
type input "[PERSON_NAME]"
click at [364, 167] on button "Salvar" at bounding box center [364, 164] width 30 height 15
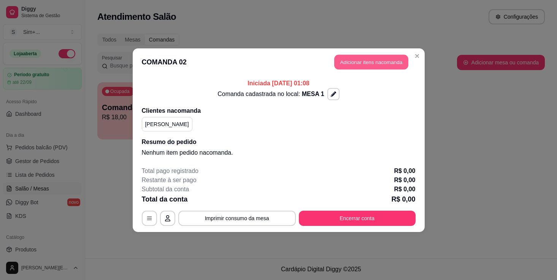
click at [358, 65] on button "Adicionar itens na comanda" at bounding box center [371, 61] width 74 height 15
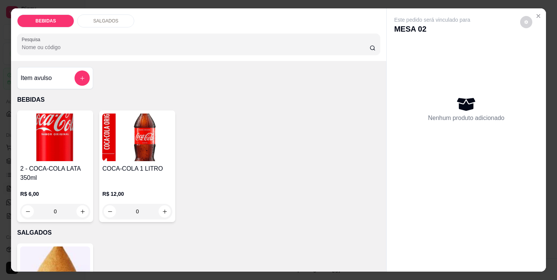
click at [132, 154] on img at bounding box center [137, 137] width 70 height 48
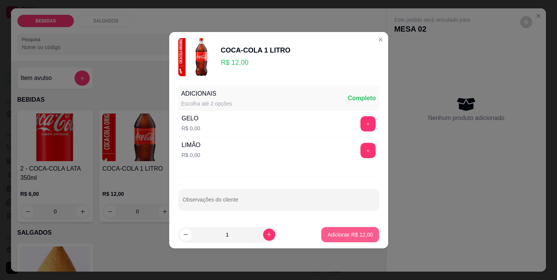
click at [359, 239] on button "Adicionar R$ 12,00" at bounding box center [349, 234] width 57 height 15
type input "1"
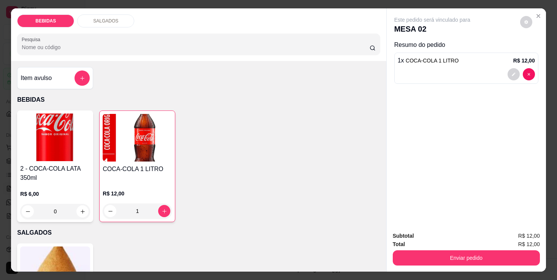
click at [54, 255] on img at bounding box center [55, 270] width 70 height 48
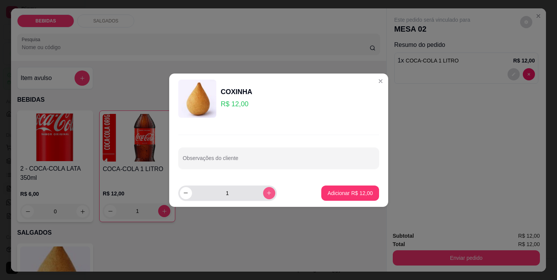
click at [276, 196] on div "1" at bounding box center [227, 192] width 98 height 15
click at [270, 190] on icon "increase-product-quantity" at bounding box center [269, 193] width 6 height 6
type input "2"
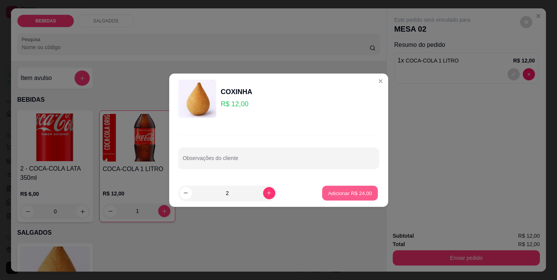
click at [352, 194] on p "Adicionar R$ 24,00" at bounding box center [350, 192] width 44 height 7
type input "2"
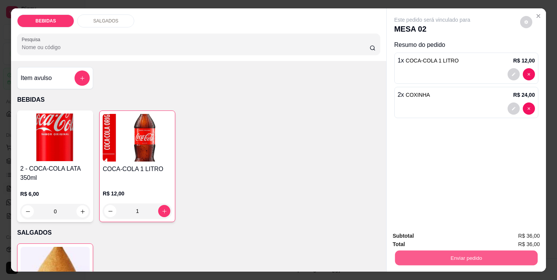
click at [477, 258] on button "Enviar pedido" at bounding box center [466, 257] width 143 height 15
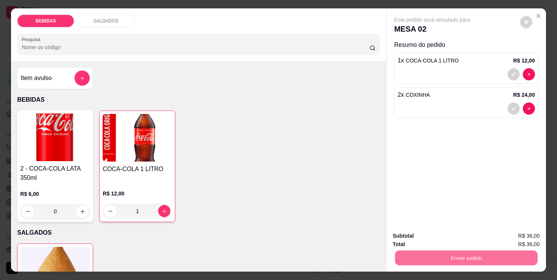
click at [513, 239] on button "Sim, quero registrar" at bounding box center [516, 239] width 55 height 14
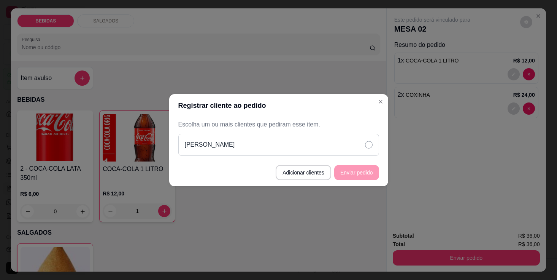
click at [341, 144] on div "[PERSON_NAME]" at bounding box center [278, 144] width 201 height 22
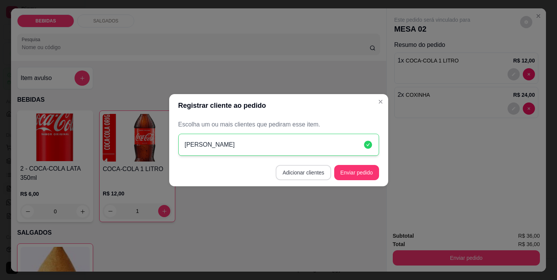
click at [305, 169] on button "Adicionar clientes" at bounding box center [304, 172] width 56 height 15
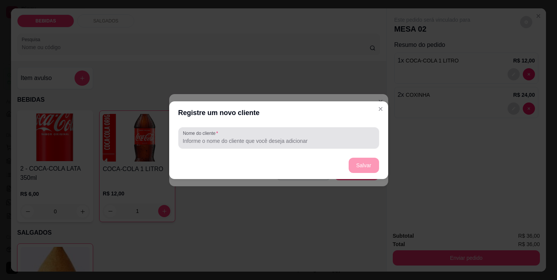
click at [271, 141] on input "Nome do cliente" at bounding box center [279, 141] width 192 height 8
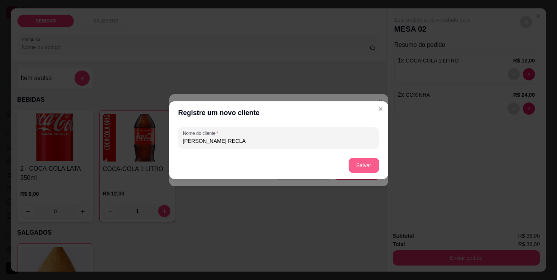
type input "[PERSON_NAME] RECLA"
click at [367, 167] on button "Salvar" at bounding box center [364, 164] width 30 height 15
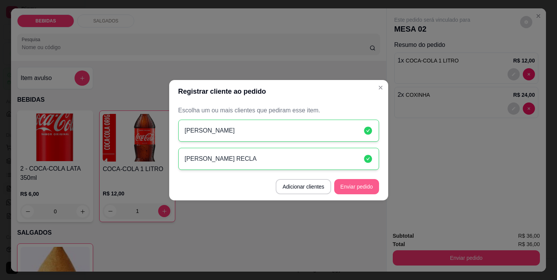
click at [359, 186] on button "Enviar pedido" at bounding box center [356, 186] width 45 height 15
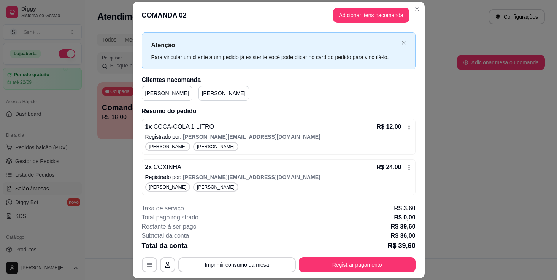
scroll to position [25, 0]
click at [354, 261] on button "Registrar pagamento" at bounding box center [356, 264] width 113 height 15
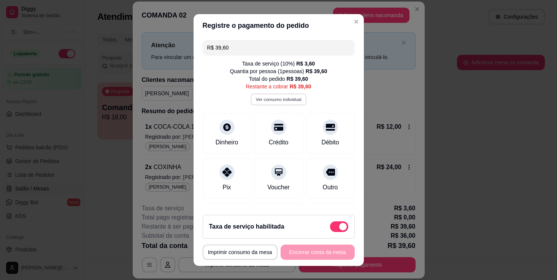
click at [288, 96] on button "Ver consumo individual" at bounding box center [279, 99] width 56 height 12
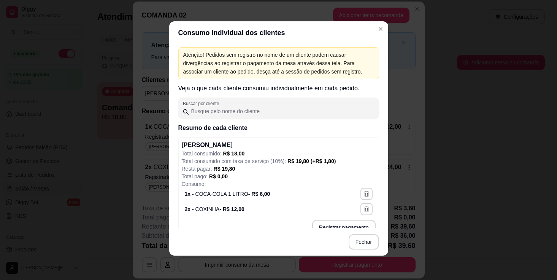
scroll to position [0, 0]
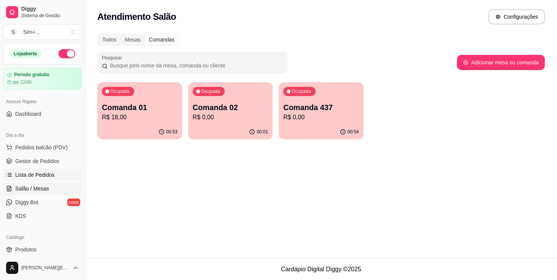
click at [40, 173] on span "Lista de Pedidos" at bounding box center [35, 175] width 40 height 8
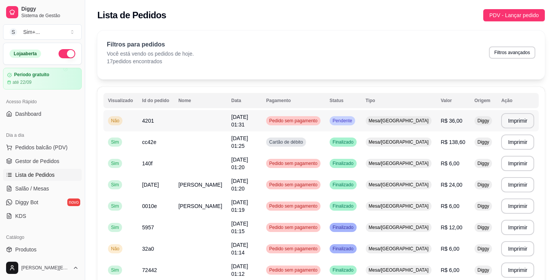
click at [118, 120] on span "Não" at bounding box center [115, 121] width 11 height 6
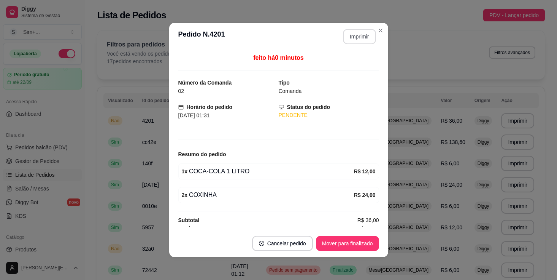
click at [365, 41] on button "Imprimir" at bounding box center [359, 36] width 33 height 15
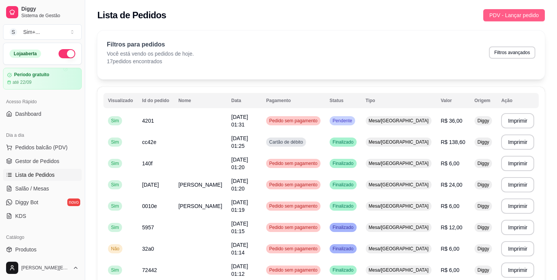
click at [513, 15] on span "PDV - Lançar pedido" at bounding box center [513, 15] width 49 height 8
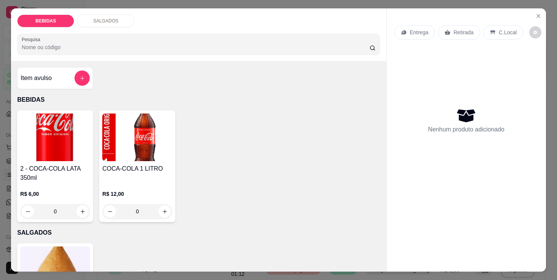
click at [62, 156] on img at bounding box center [55, 137] width 70 height 48
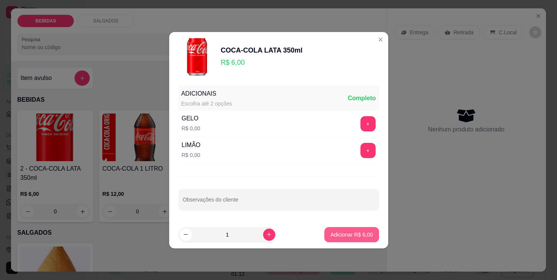
click at [351, 234] on p "Adicionar R$ 6,00" at bounding box center [351, 234] width 42 height 8
type input "1"
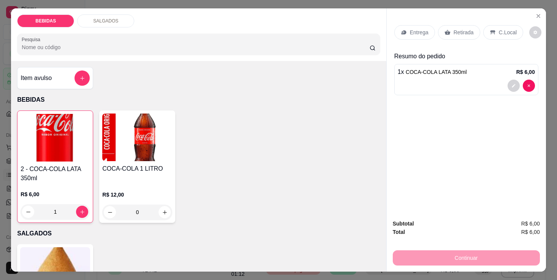
click at [68, 256] on img at bounding box center [55, 271] width 70 height 48
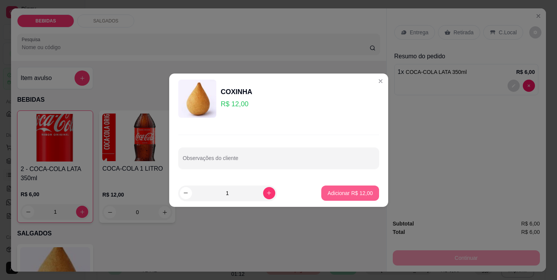
click at [348, 191] on p "Adicionar R$ 12,00" at bounding box center [349, 193] width 45 height 8
type input "1"
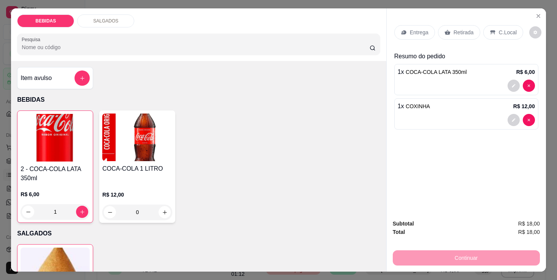
click at [509, 34] on p "C.Local" at bounding box center [508, 33] width 18 height 8
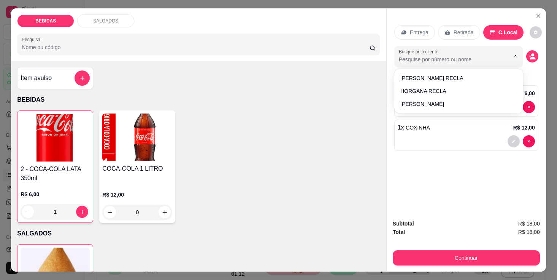
click at [461, 60] on input "Busque pelo cliente" at bounding box center [448, 60] width 98 height 8
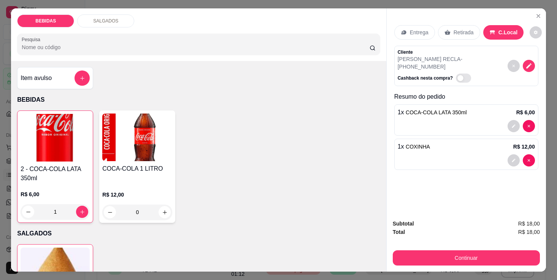
click at [470, 73] on span "Automatic updates" at bounding box center [463, 77] width 15 height 9
click at [461, 79] on input "Automatic updates" at bounding box center [458, 81] width 5 height 5
checkbox input "true"
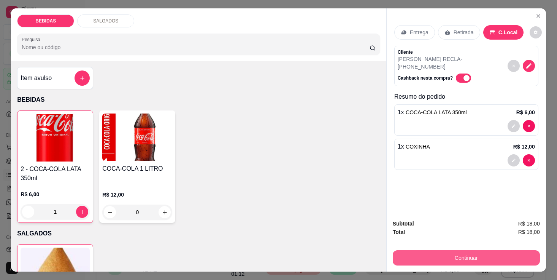
click at [475, 257] on button "Continuar" at bounding box center [466, 257] width 147 height 15
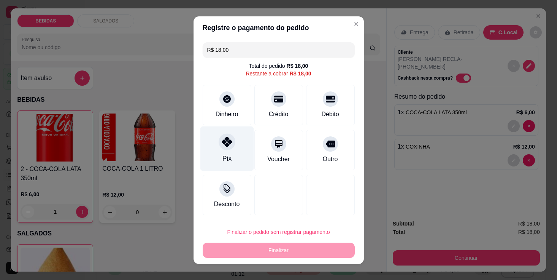
click at [232, 143] on div at bounding box center [227, 141] width 17 height 17
type input "R$ 0,00"
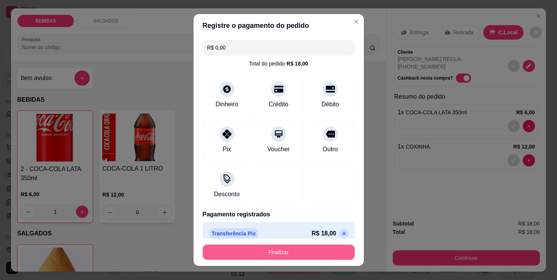
click at [285, 250] on button "Finalizar" at bounding box center [279, 251] width 152 height 15
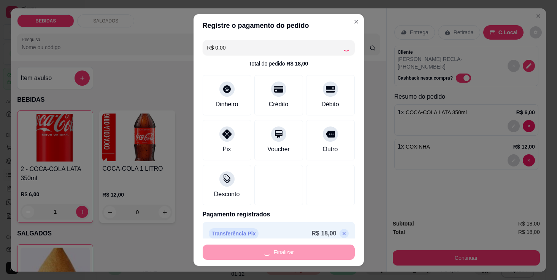
type input "0"
type input "-R$ 18,00"
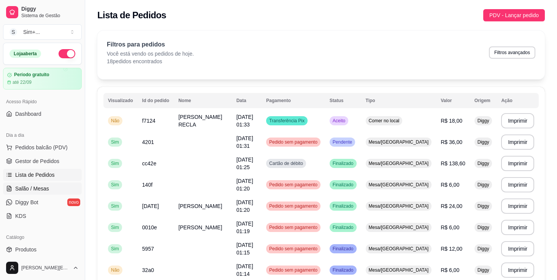
click at [39, 191] on span "Salão / Mesas" at bounding box center [32, 188] width 34 height 8
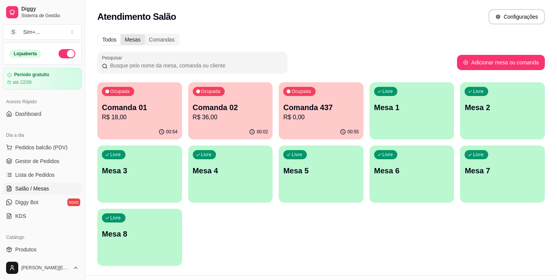
click at [131, 43] on div "Mesas" at bounding box center [133, 39] width 24 height 11
click at [121, 34] on input "Mesas" at bounding box center [121, 34] width 0 height 0
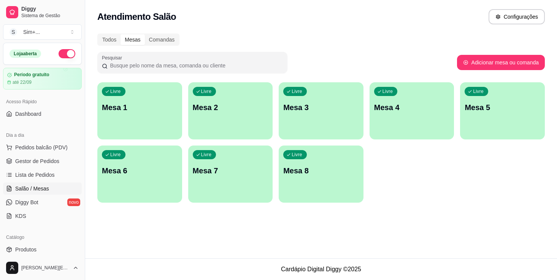
click at [308, 102] on div "Livre Mesa 3" at bounding box center [321, 106] width 85 height 48
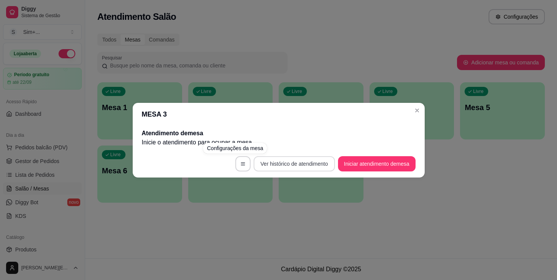
click at [275, 164] on button "Ver histórico de atendimento" at bounding box center [294, 163] width 81 height 15
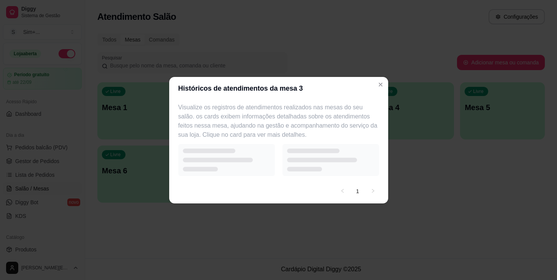
select select "7"
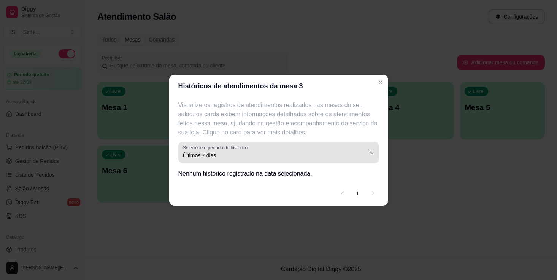
click at [282, 153] on span "Últimos 7 dias" at bounding box center [274, 155] width 183 height 8
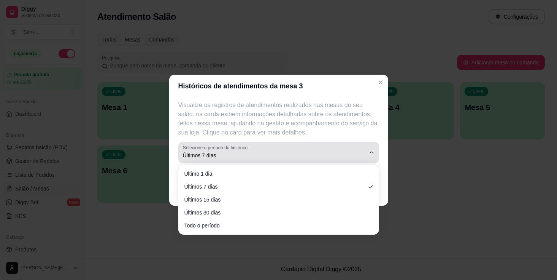
click at [282, 152] on span "Últimos 7 dias" at bounding box center [274, 155] width 183 height 8
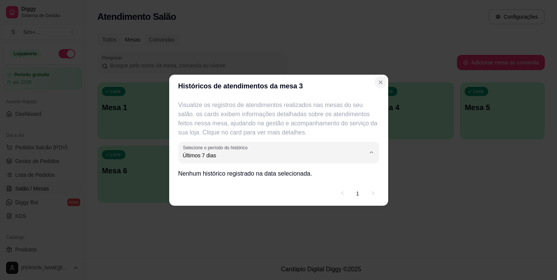
click at [381, 82] on icon "Close" at bounding box center [380, 82] width 3 height 3
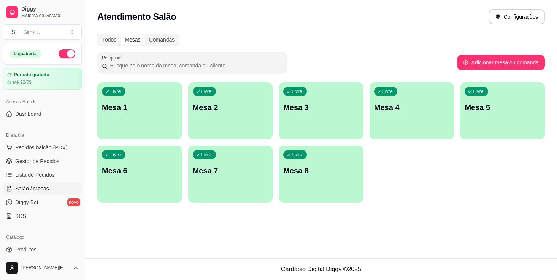
click at [149, 108] on p "Mesa 1" at bounding box center [140, 107] width 76 height 11
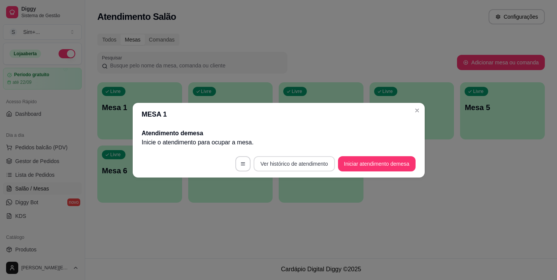
click at [283, 165] on button "Ver histórico de atendimento" at bounding box center [294, 163] width 81 height 15
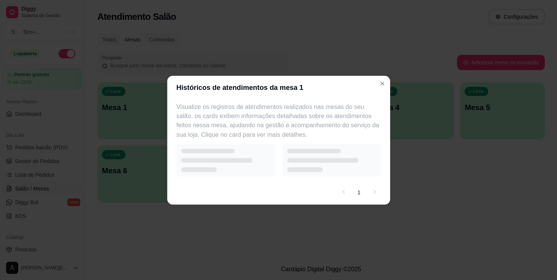
select select "7"
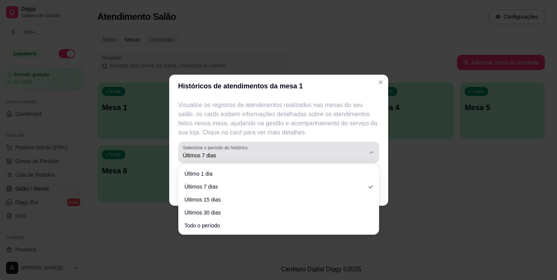
click at [266, 154] on span "Últimos 7 dias" at bounding box center [274, 155] width 183 height 8
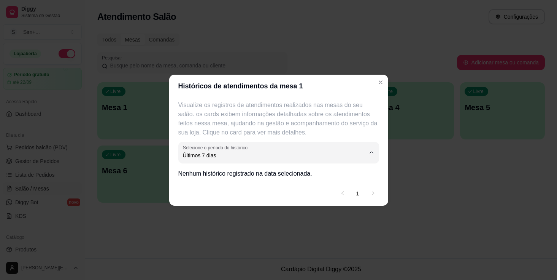
click at [341, 130] on p "Visualize os registros de atendimentos realizados nas mesas do seu salão. os ca…" at bounding box center [278, 118] width 201 height 37
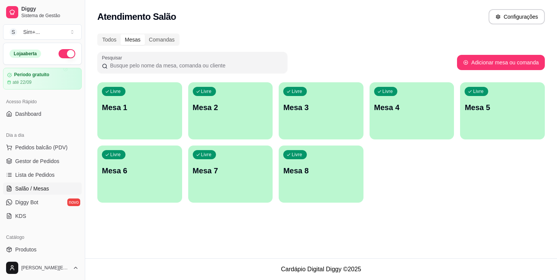
click at [502, 114] on div "Livre Mesa 5" at bounding box center [502, 106] width 85 height 48
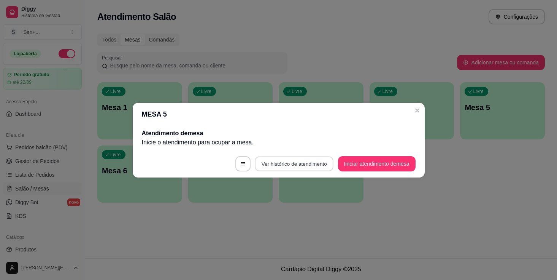
click at [292, 162] on button "Ver histórico de atendimento" at bounding box center [294, 163] width 79 height 15
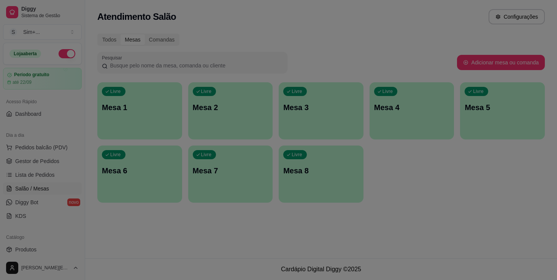
select select "7"
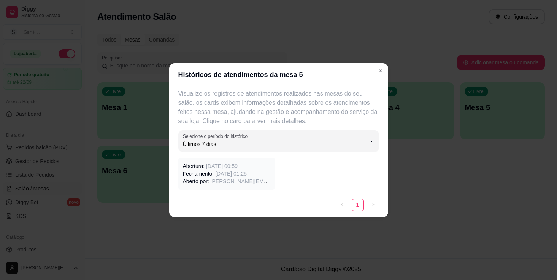
click at [224, 172] on span "[DATE] 01:25" at bounding box center [231, 173] width 32 height 6
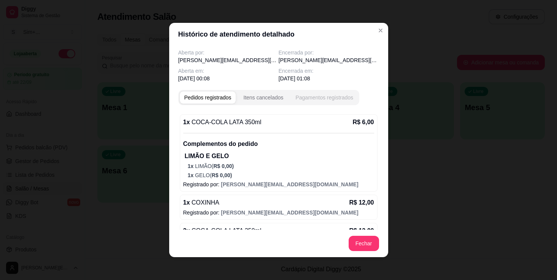
click at [323, 99] on div "Pagamentos registrados" at bounding box center [324, 98] width 58 height 8
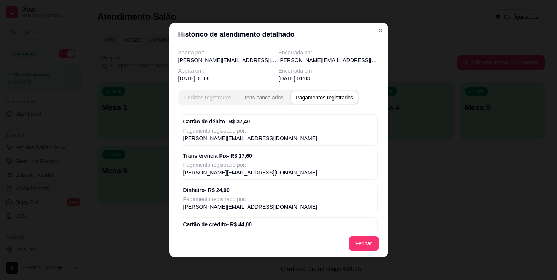
click at [216, 98] on div "Pedidos registrados" at bounding box center [207, 98] width 47 height 8
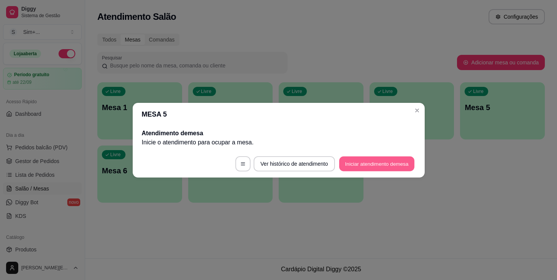
click at [367, 162] on button "Iniciar atendimento de mesa" at bounding box center [376, 163] width 75 height 15
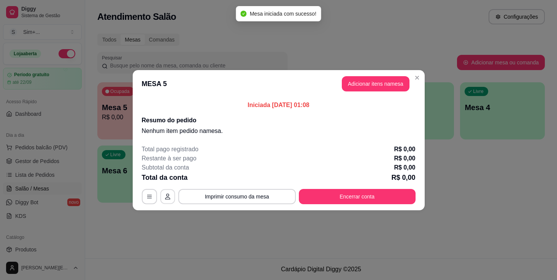
click at [168, 192] on button "button" at bounding box center [167, 196] width 15 height 15
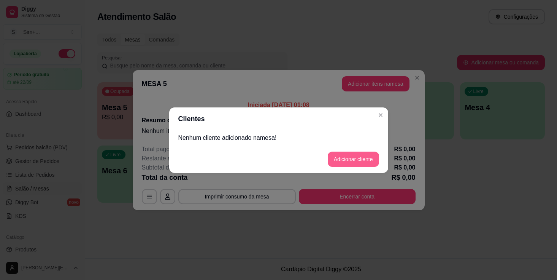
click at [346, 155] on button "Adicionar cliente" at bounding box center [353, 158] width 51 height 15
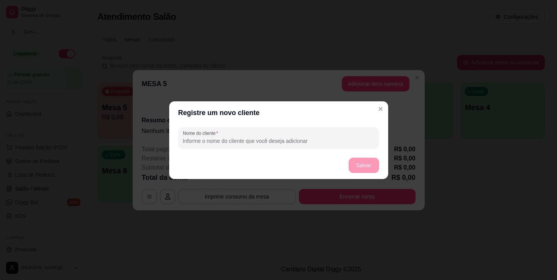
click at [303, 141] on input "Nome do cliente" at bounding box center [279, 141] width 192 height 8
type input "[PERSON_NAME]"
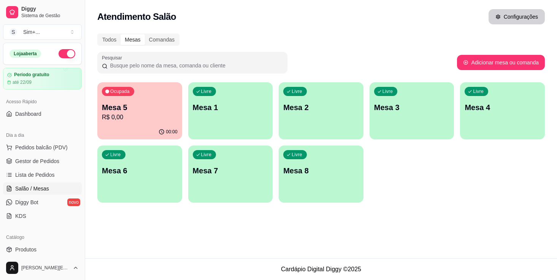
click at [510, 17] on button "Configurações" at bounding box center [517, 16] width 56 height 15
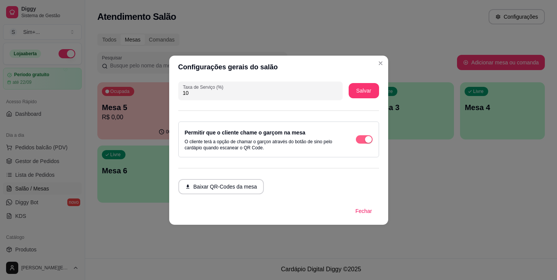
click at [364, 139] on button "button" at bounding box center [364, 139] width 17 height 8
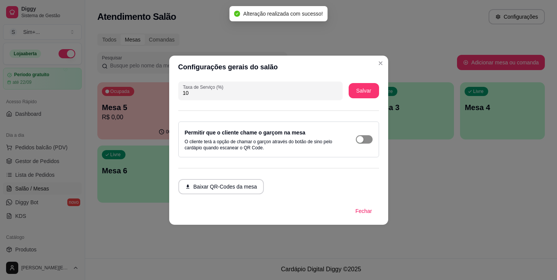
click at [364, 138] on span "button" at bounding box center [364, 139] width 17 height 8
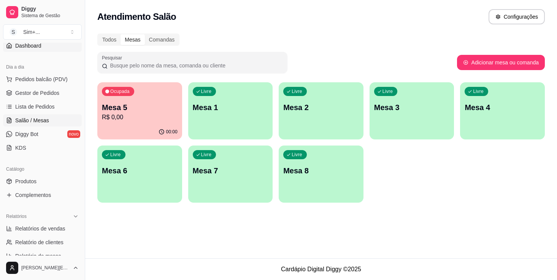
click at [19, 46] on span "Dashboard" at bounding box center [28, 46] width 26 height 8
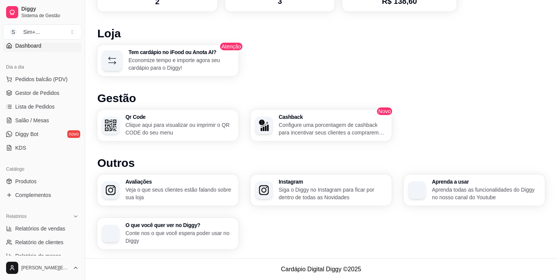
scroll to position [443, 0]
click at [165, 119] on div "Qr Code Clique aqui para visualizar ou imprimir o QR CODE do seu menu" at bounding box center [180, 125] width 108 height 22
click at [327, 115] on h3 "Cashback" at bounding box center [332, 117] width 105 height 5
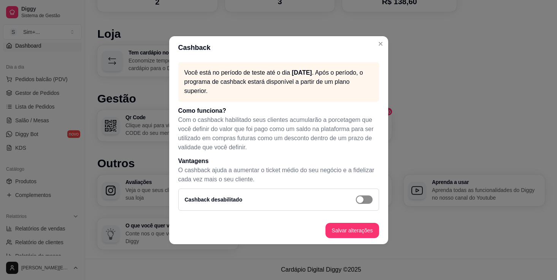
click at [364, 200] on span "button" at bounding box center [364, 199] width 17 height 8
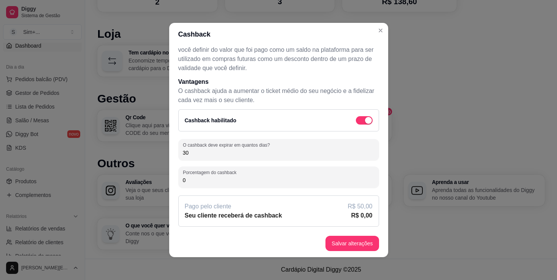
scroll to position [66, 0]
click at [307, 183] on input "0" at bounding box center [279, 180] width 192 height 8
type input "2"
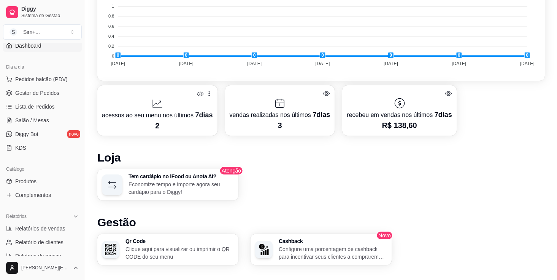
scroll to position [318, 0]
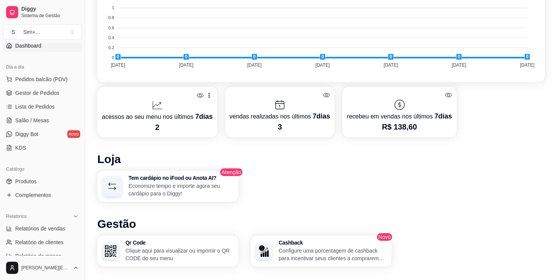
click at [181, 105] on div at bounding box center [157, 105] width 111 height 12
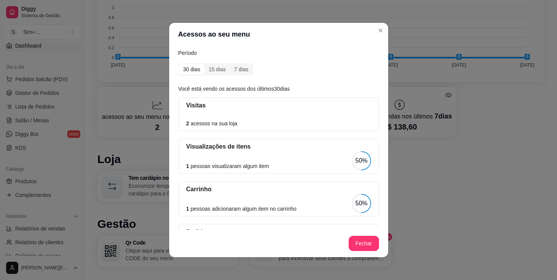
scroll to position [0, 0]
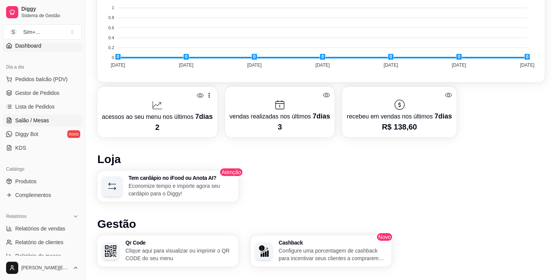
click at [39, 121] on span "Salão / Mesas" at bounding box center [32, 120] width 34 height 8
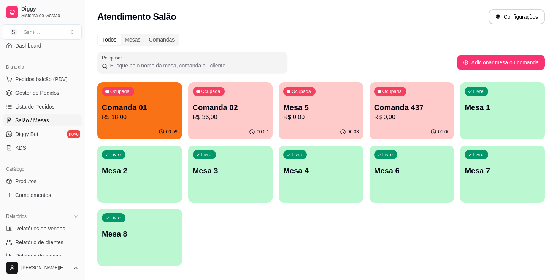
click at [151, 108] on p "Comanda 01" at bounding box center [140, 107] width 76 height 11
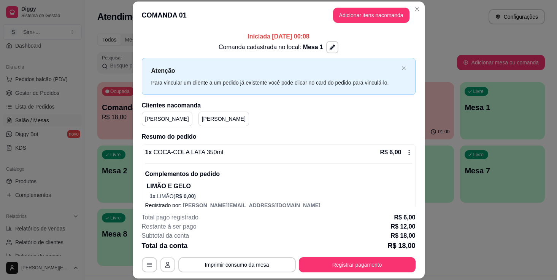
click at [169, 264] on icon "button" at bounding box center [168, 265] width 6 height 6
click at [148, 266] on icon "button" at bounding box center [149, 264] width 5 height 3
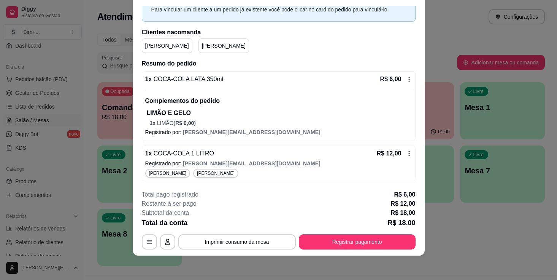
scroll to position [23, 0]
click at [196, 172] on span "[PERSON_NAME]" at bounding box center [215, 173] width 41 height 6
click at [152, 241] on icon "button" at bounding box center [149, 241] width 6 height 6
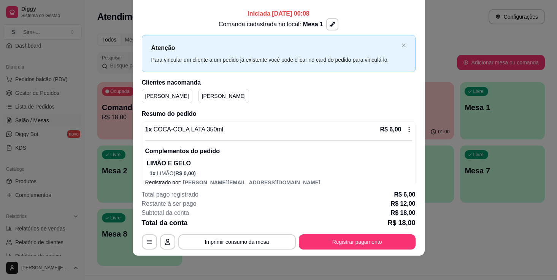
scroll to position [0, 0]
click at [350, 242] on button "Registrar pagamento" at bounding box center [356, 241] width 113 height 15
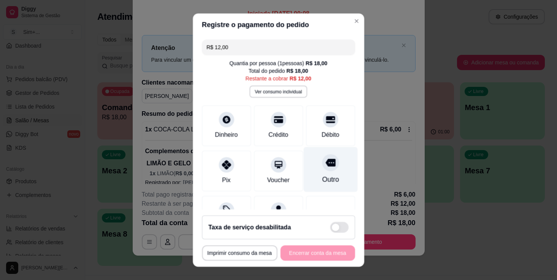
type input "R$ 24,00"
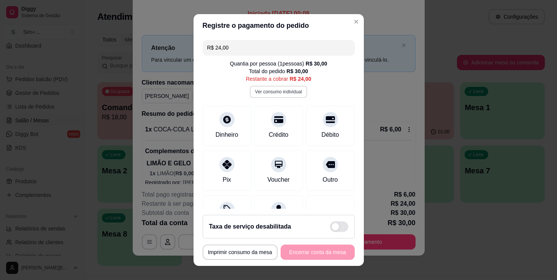
click at [289, 89] on button "Ver consumo individual" at bounding box center [278, 92] width 57 height 12
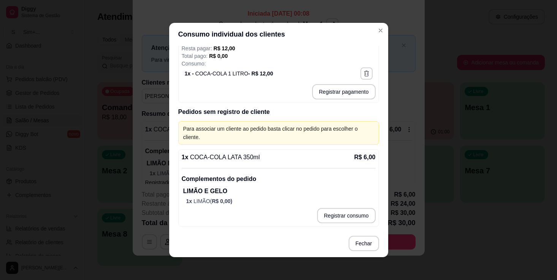
scroll to position [260, 0]
click at [263, 181] on p "Complementos do pedido" at bounding box center [279, 178] width 194 height 9
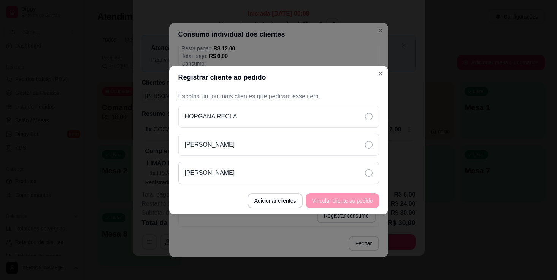
click at [368, 170] on icon at bounding box center [369, 173] width 8 height 8
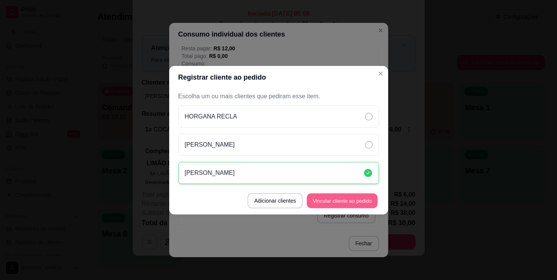
click at [334, 200] on button "Vincular cliente ao pedido" at bounding box center [342, 200] width 71 height 15
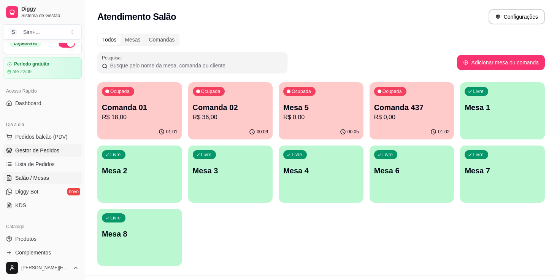
scroll to position [11, 0]
click at [32, 100] on span "Dashboard" at bounding box center [28, 103] width 26 height 8
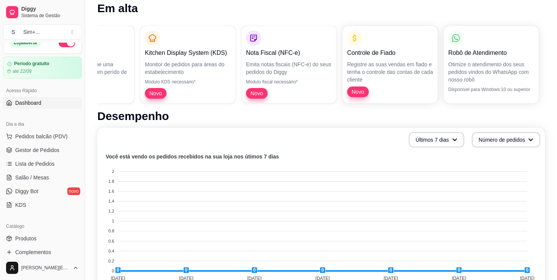
scroll to position [103, 0]
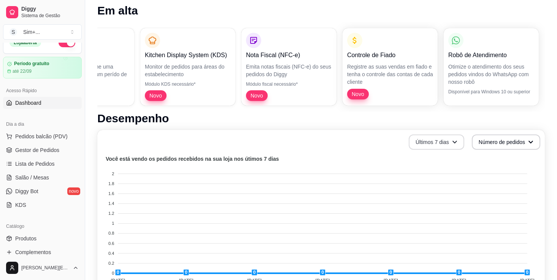
click at [442, 140] on button "Últimos 7 dias" at bounding box center [437, 141] width 56 height 15
click at [441, 141] on button "Últimos 7 dias" at bounding box center [437, 142] width 54 height 15
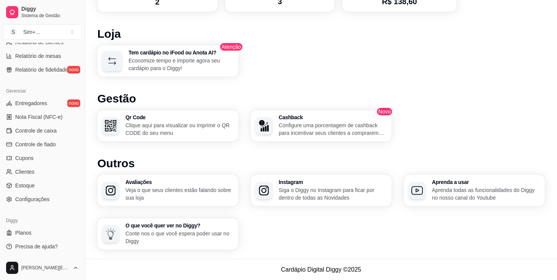
scroll to position [268, 0]
click at [47, 199] on span "Configurações" at bounding box center [32, 199] width 34 height 8
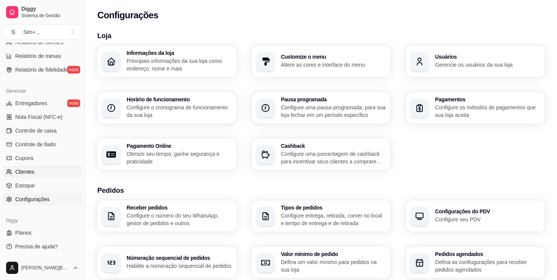
click at [23, 171] on span "Clientes" at bounding box center [24, 172] width 19 height 8
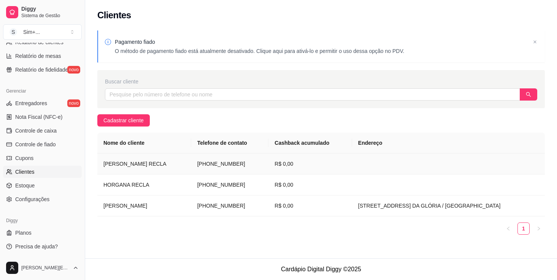
click at [126, 159] on td "[PERSON_NAME] RECLA" at bounding box center [144, 163] width 94 height 21
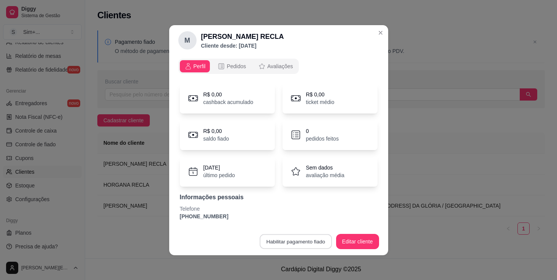
click at [307, 243] on button "Habilitar pagamento fiado" at bounding box center [296, 241] width 72 height 15
click at [354, 236] on button "Editar cliente" at bounding box center [358, 241] width 42 height 15
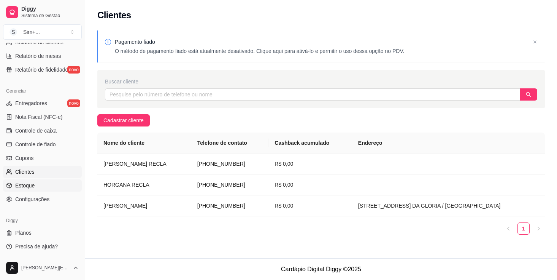
click at [24, 185] on span "Estoque" at bounding box center [24, 185] width 19 height 8
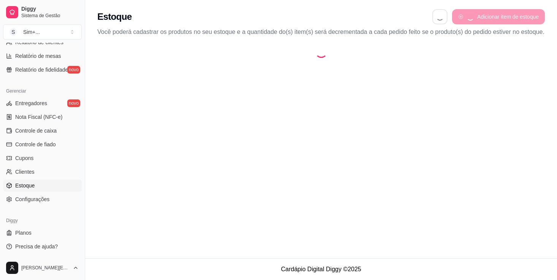
select select "QUANTITY_ORDER"
